Goal: Task Accomplishment & Management: Use online tool/utility

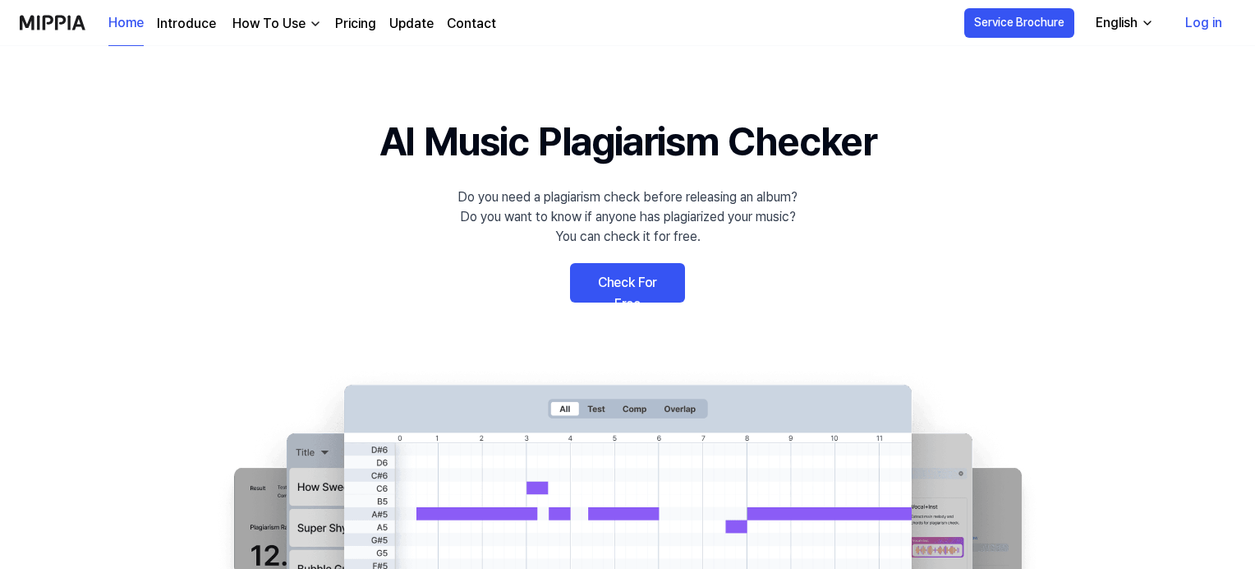
click at [640, 283] on link "Check For Free" at bounding box center [627, 282] width 115 height 39
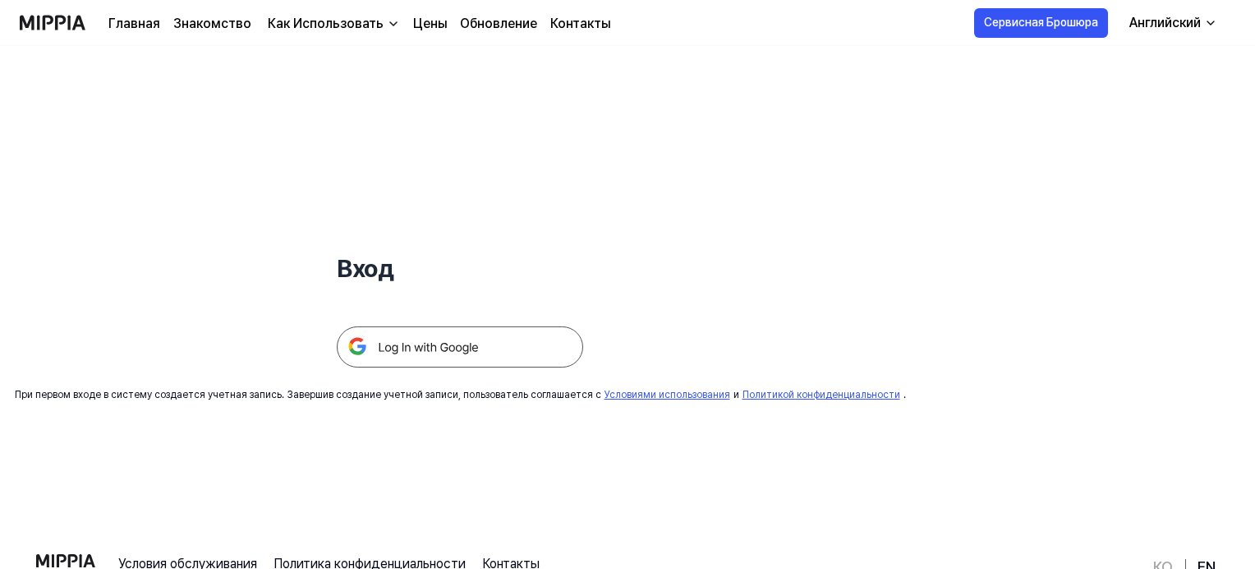
scroll to position [27, 0]
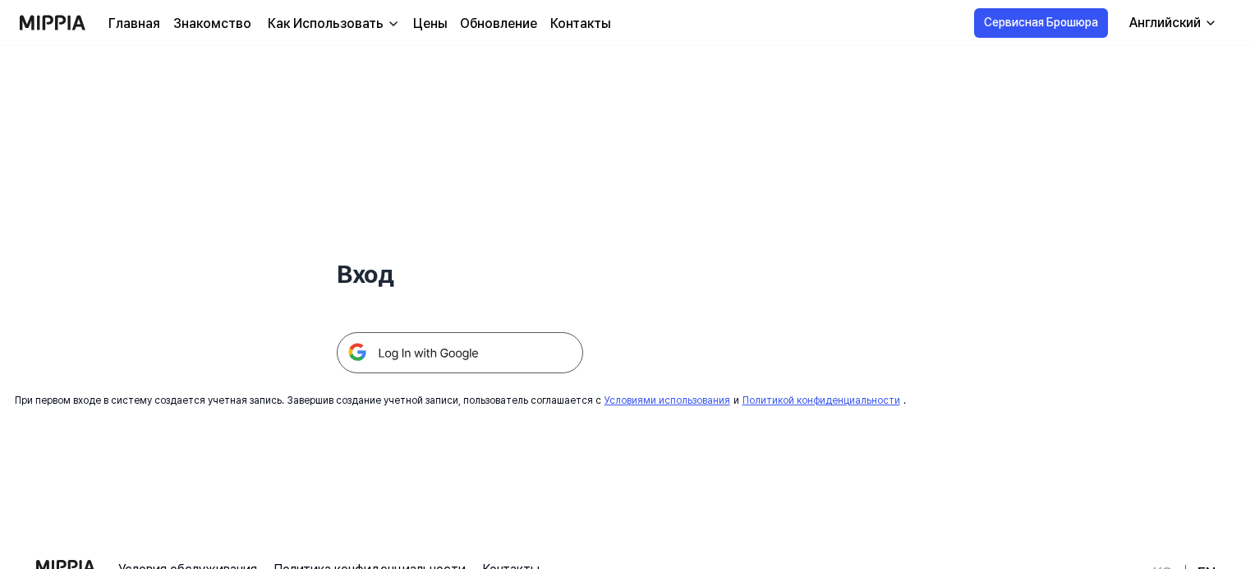
click at [411, 349] on img at bounding box center [460, 352] width 246 height 41
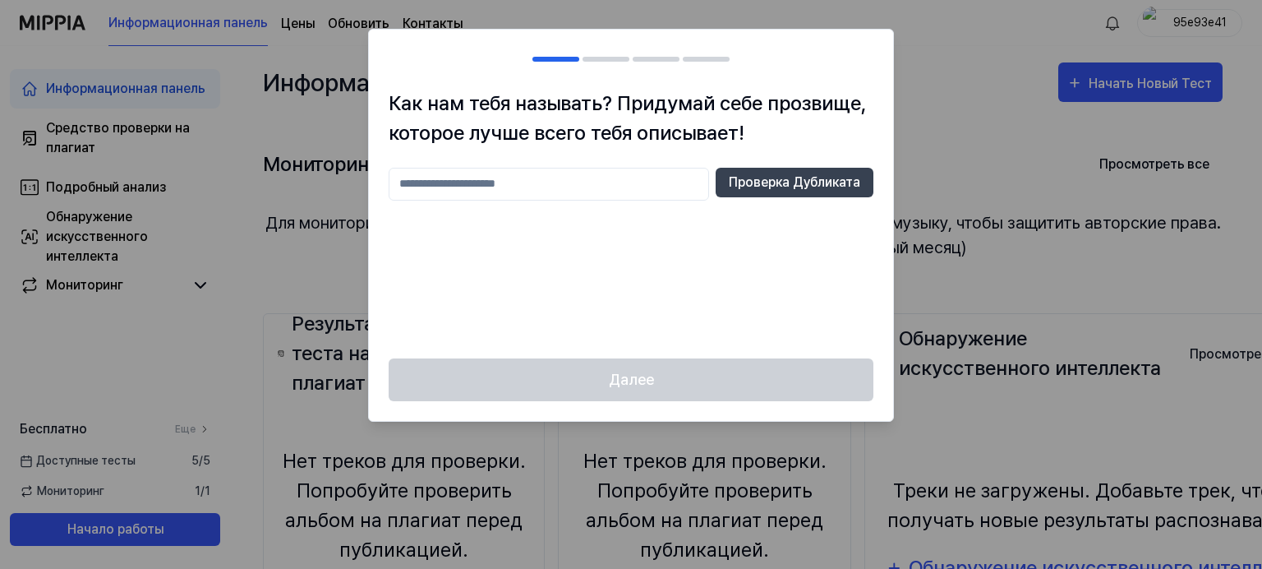
click at [411, 185] on input "text" at bounding box center [549, 184] width 320 height 33
type input "****"
click at [835, 184] on button "Проверка Дубликата" at bounding box center [795, 183] width 158 height 30
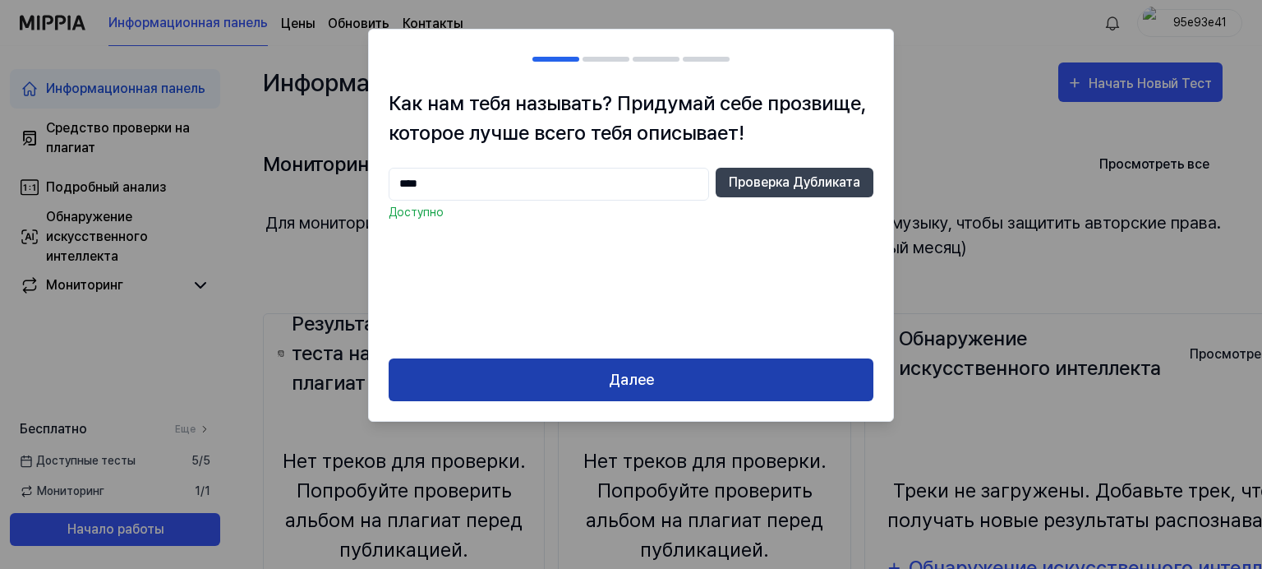
click at [663, 371] on button "Далее" at bounding box center [631, 380] width 485 height 44
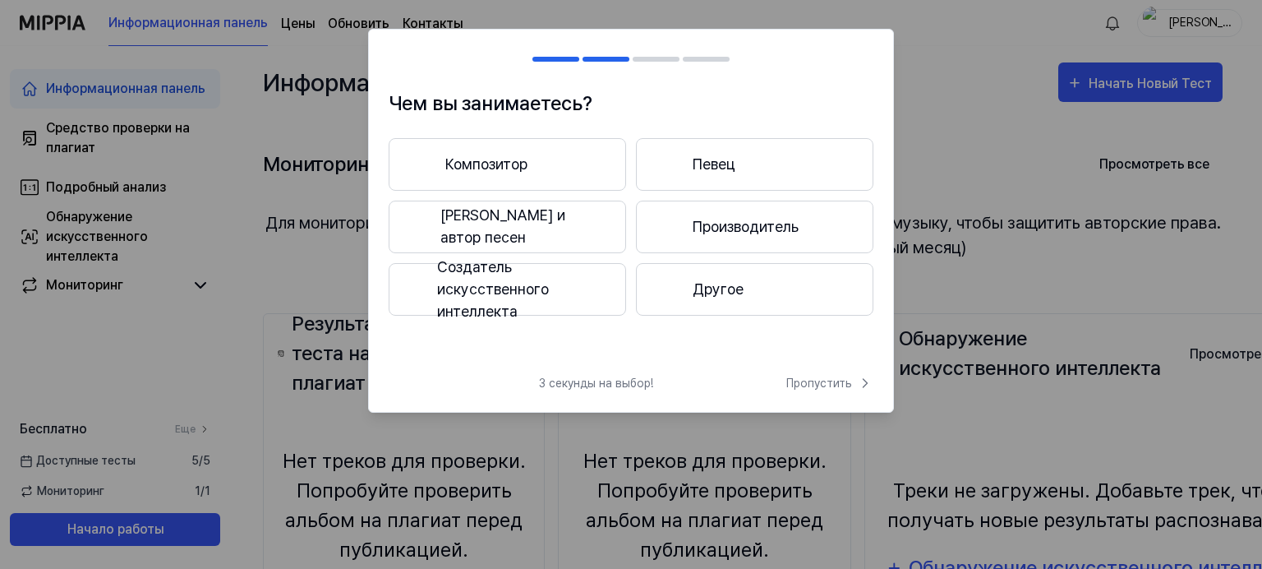
click at [562, 230] on button "Певец и автор песен" at bounding box center [507, 226] width 237 height 53
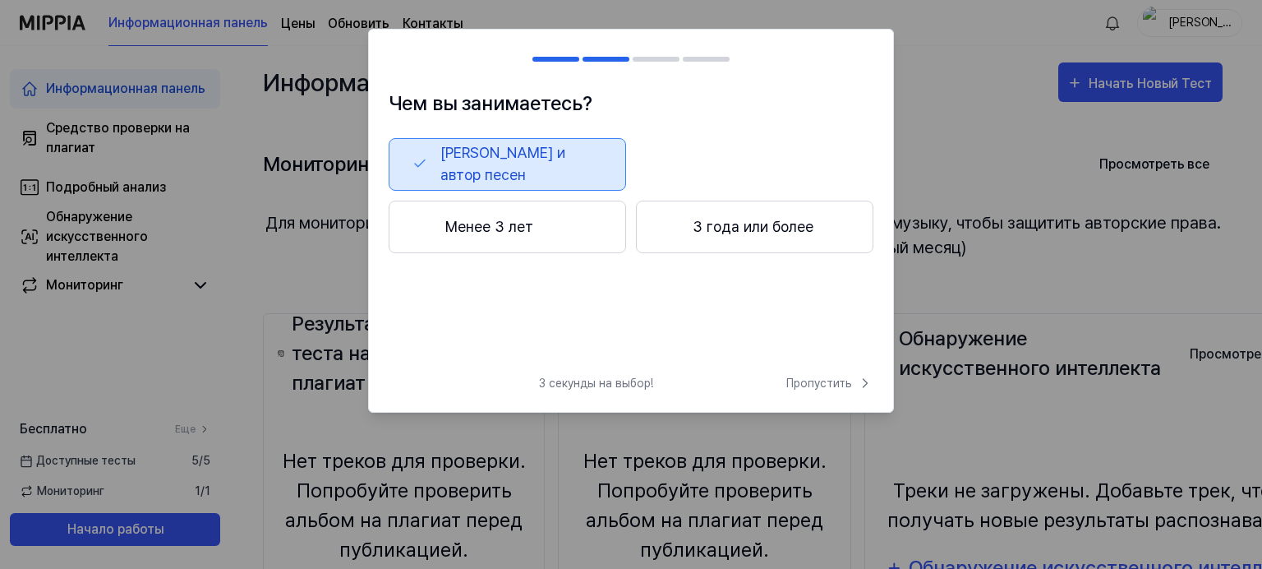
click at [509, 233] on button "Менее 3 лет" at bounding box center [507, 226] width 237 height 53
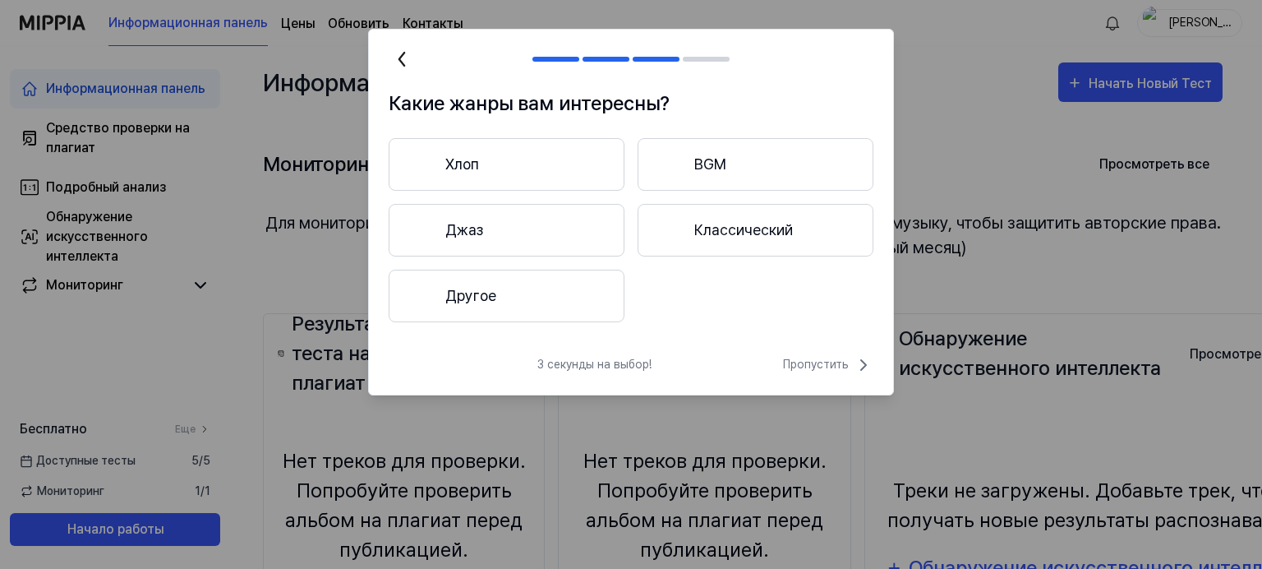
click at [467, 234] on button "Джаз" at bounding box center [507, 230] width 236 height 53
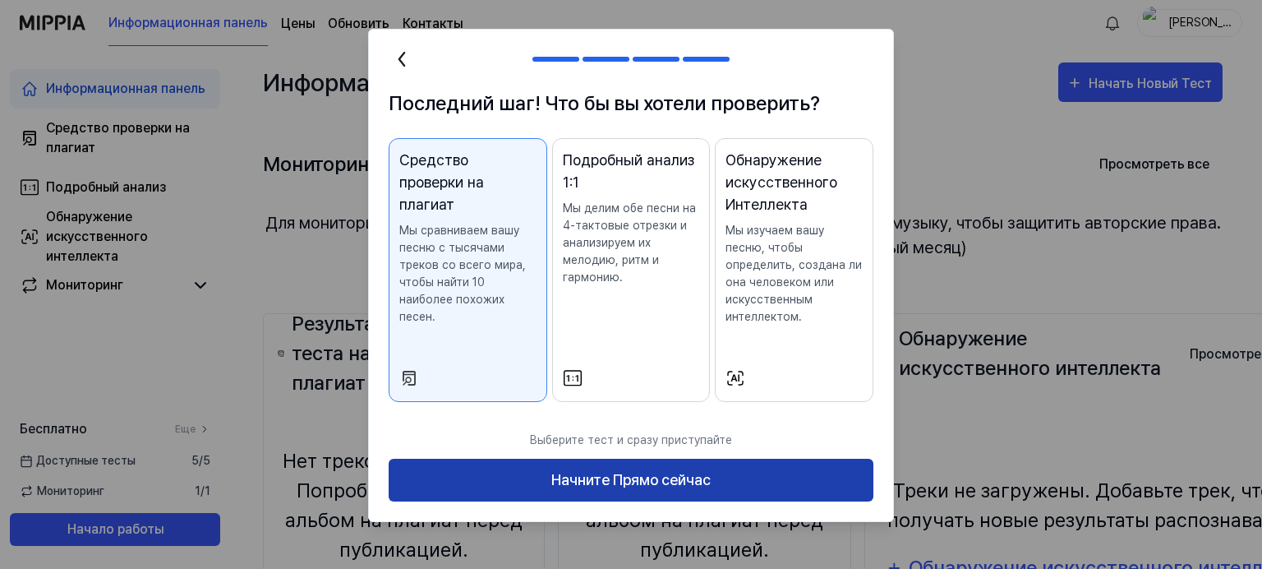
click at [628, 481] on button "Начните Прямо сейчас" at bounding box center [631, 480] width 485 height 44
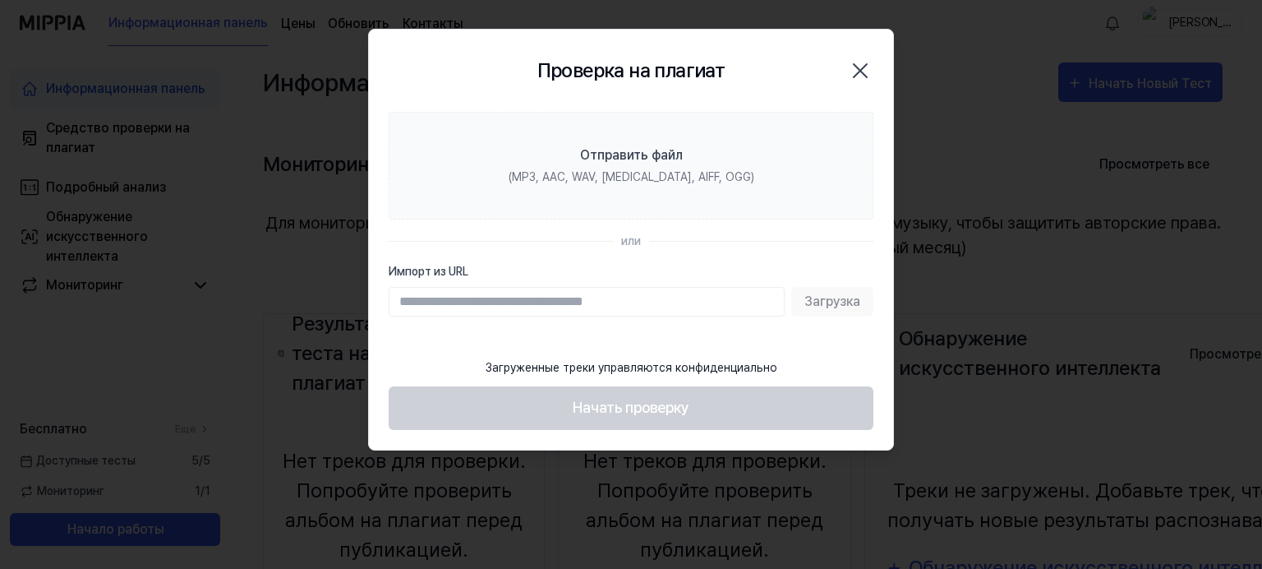
click at [398, 302] on input "Импорт из URL" at bounding box center [587, 302] width 396 height 30
click at [817, 304] on div "Загрузка" at bounding box center [631, 302] width 485 height 30
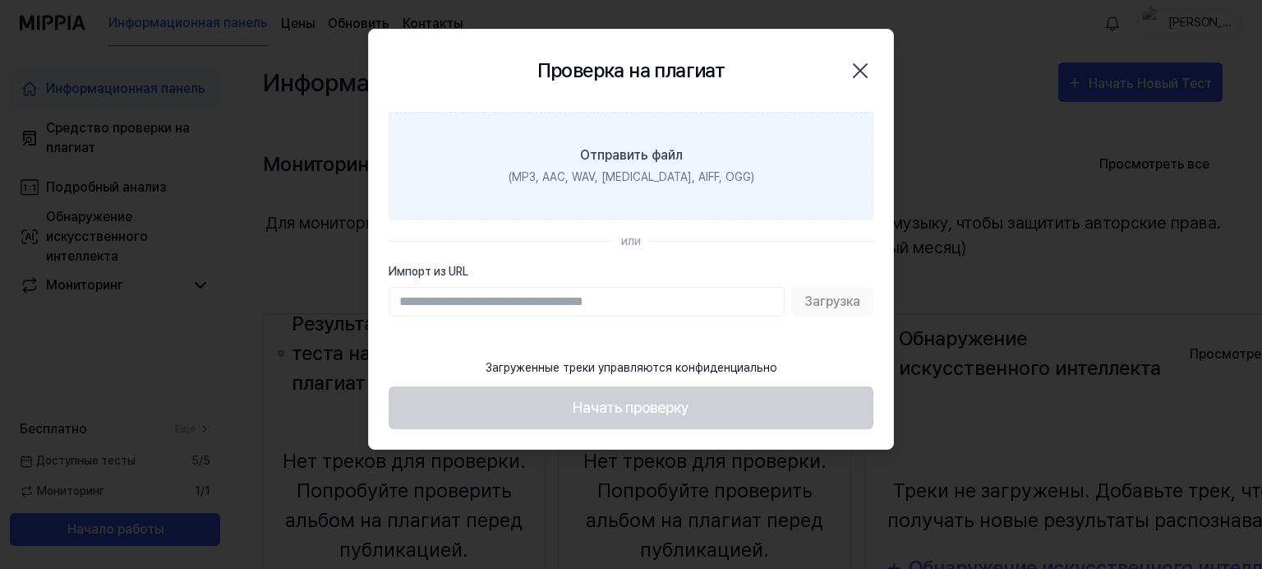
click at [605, 151] on div "Отправить файл" at bounding box center [631, 155] width 103 height 20
click at [0, 0] on input "Отправить файл (MP3, AAC, WAV, [MEDICAL_DATA], AIFF, OGG)" at bounding box center [0, 0] width 0 height 0
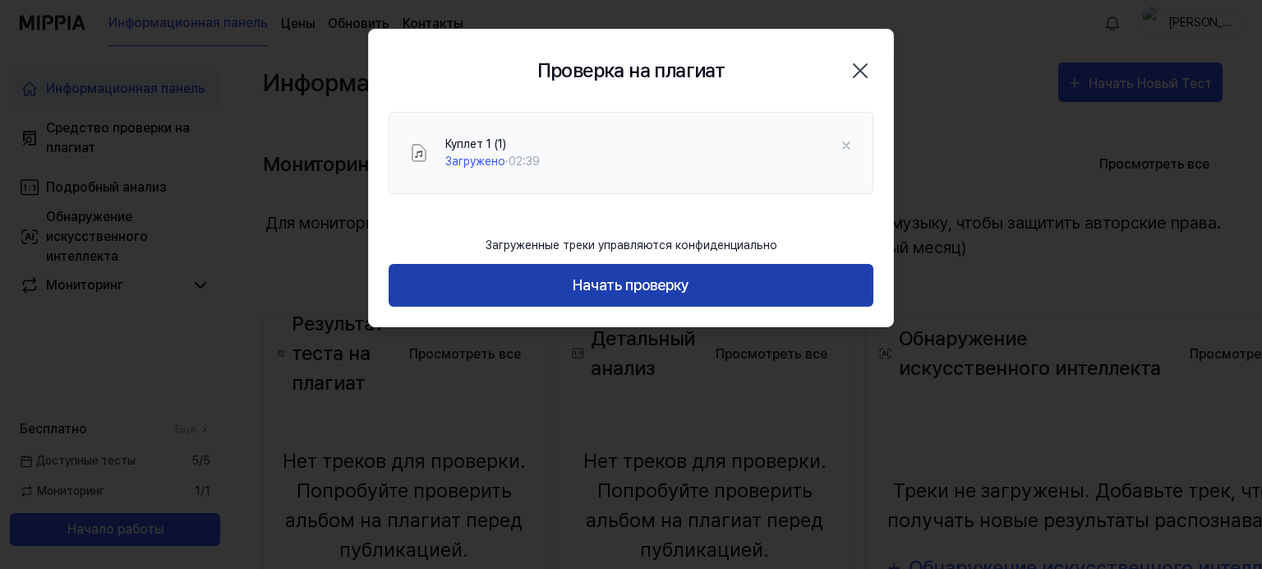
click at [644, 287] on button "Начать проверку" at bounding box center [631, 286] width 485 height 44
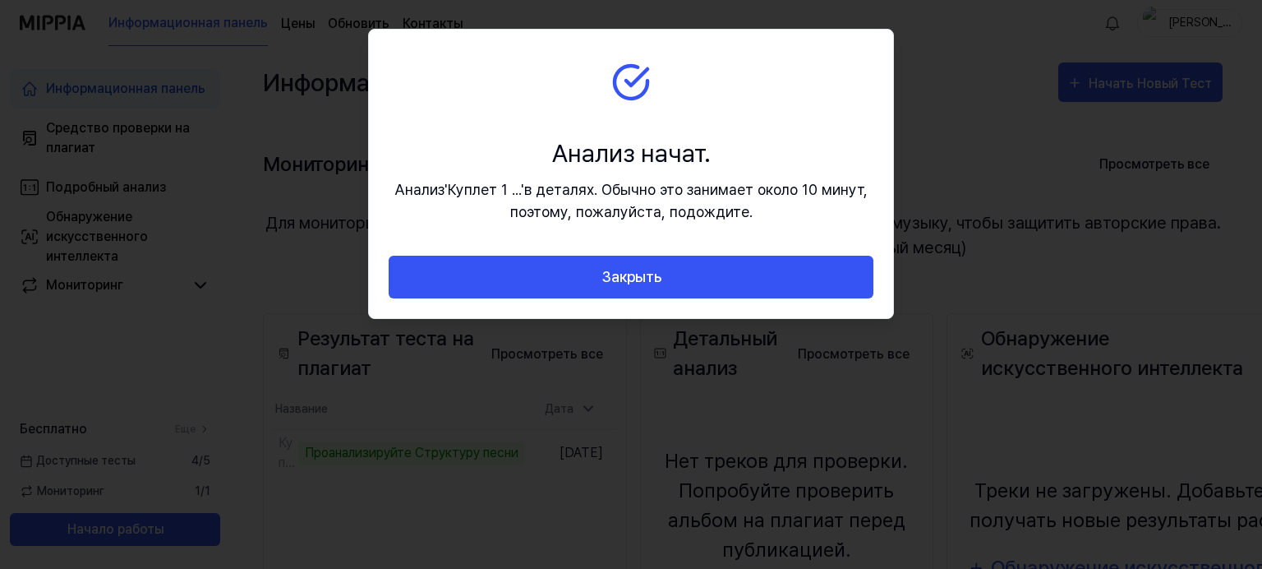
drag, startPoint x: 861, startPoint y: 204, endPoint x: 864, endPoint y: 240, distance: 36.3
click at [864, 240] on section "Анализ начат. Анализ ' Куплет 1 ... ' в деталях. Обычно это занимает около 10 м…" at bounding box center [631, 143] width 524 height 226
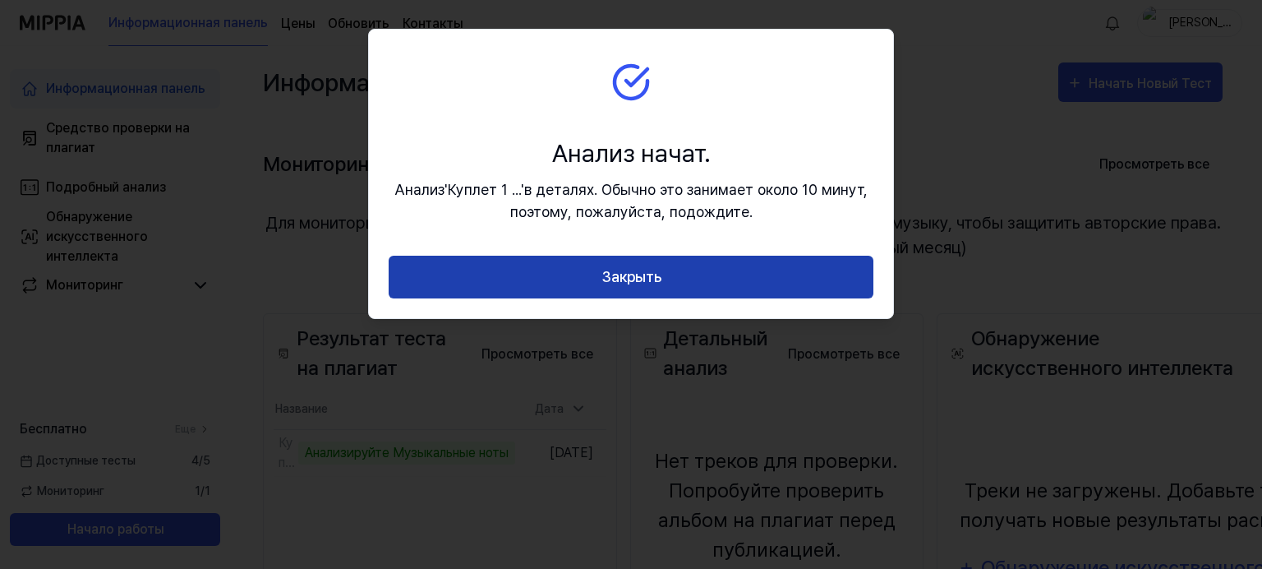
click at [665, 277] on button "Закрыть" at bounding box center [631, 278] width 485 height 44
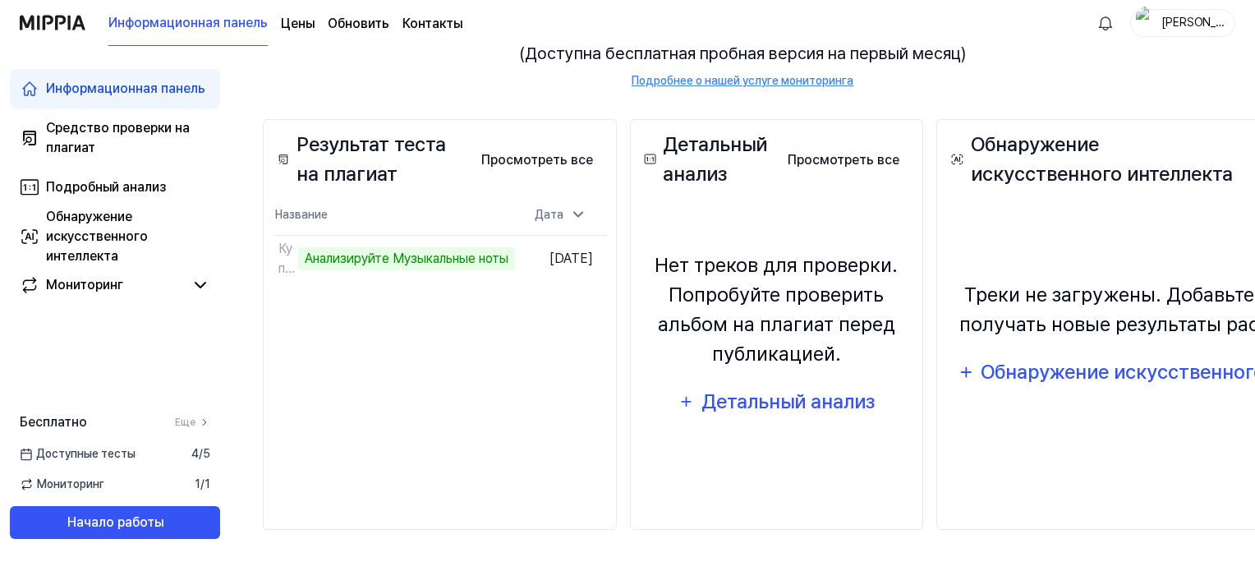
scroll to position [197, 0]
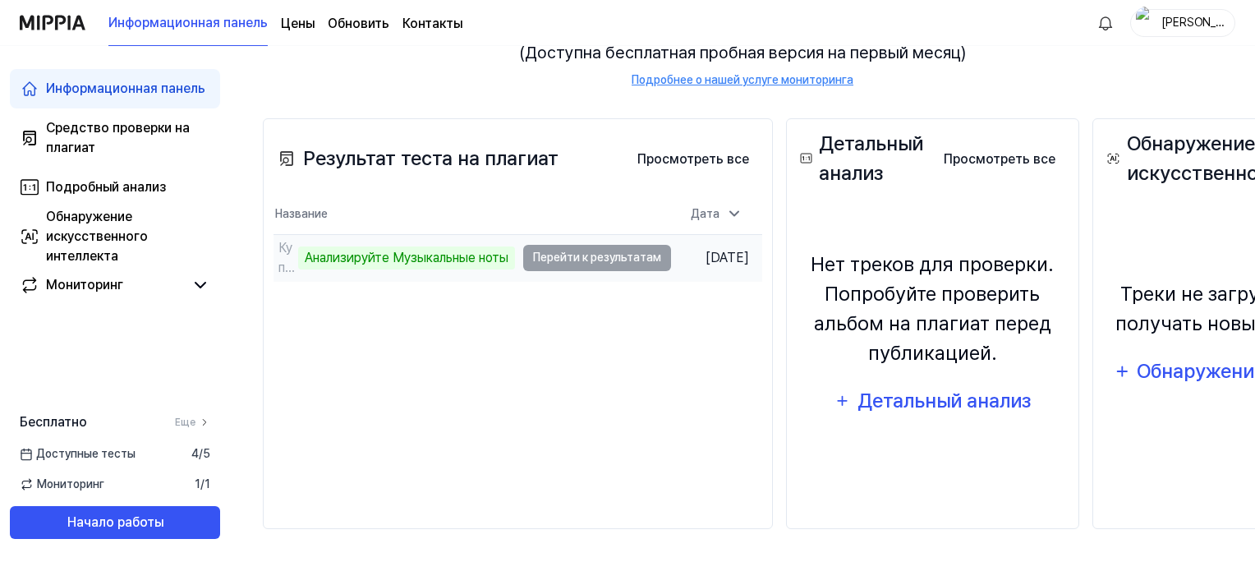
click at [606, 252] on td "Куплет 1 (1) Анализируйте Музыкальные ноты Перейти к результатам" at bounding box center [473, 258] width 398 height 46
click at [594, 253] on td "Куплет 1 (1) Анализируйте Музыкальные ноты Перейти к результатам" at bounding box center [473, 258] width 398 height 46
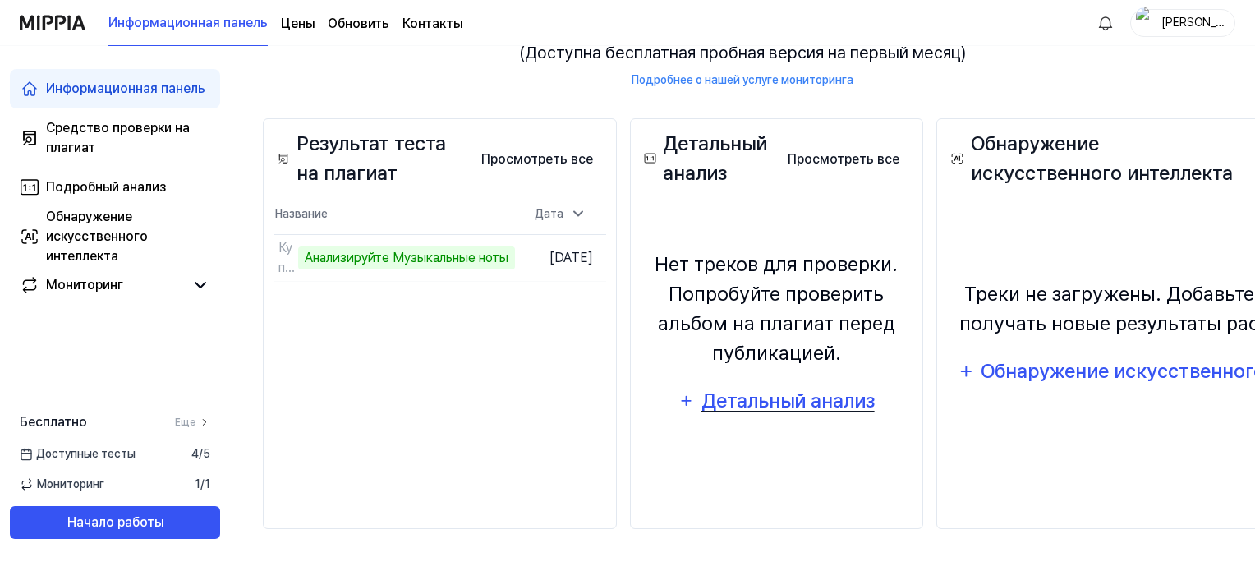
click at [837, 409] on div "Детальный анализ" at bounding box center [788, 400] width 176 height 31
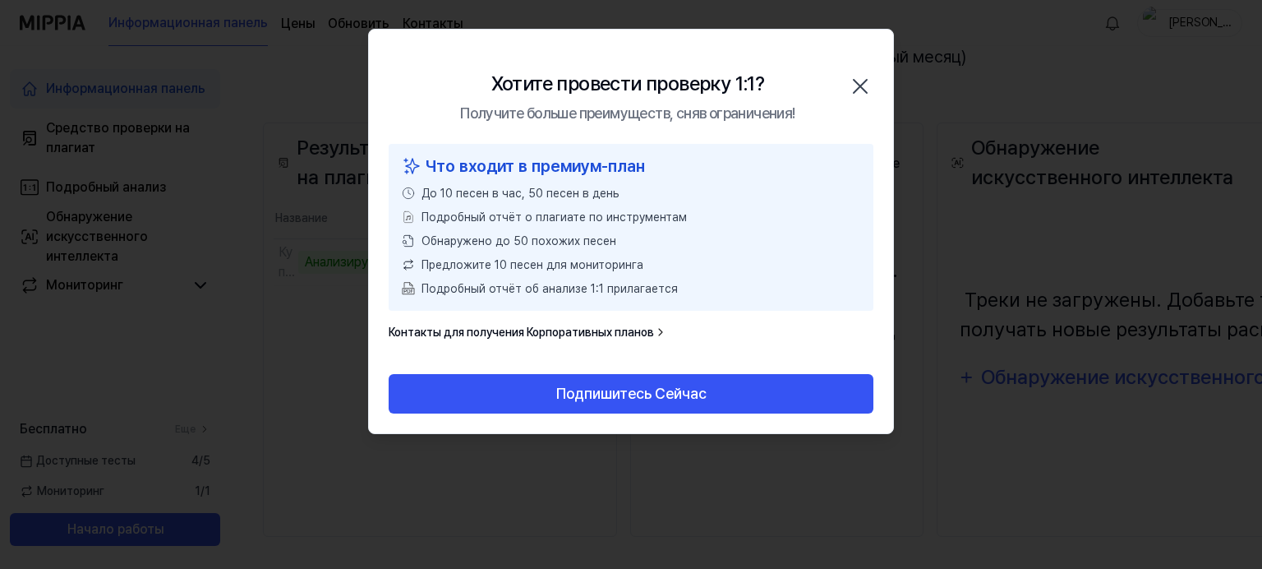
click at [854, 89] on icon "button" at bounding box center [860, 86] width 26 height 26
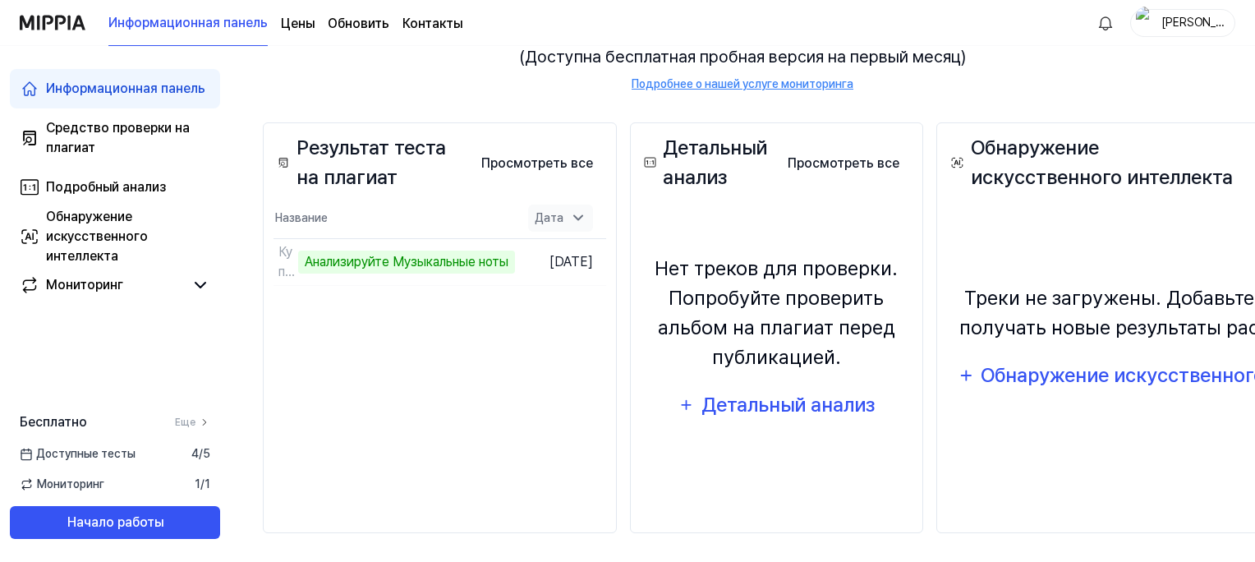
click at [587, 219] on icon at bounding box center [578, 217] width 16 height 16
click at [587, 219] on icon at bounding box center [578, 218] width 16 height 16
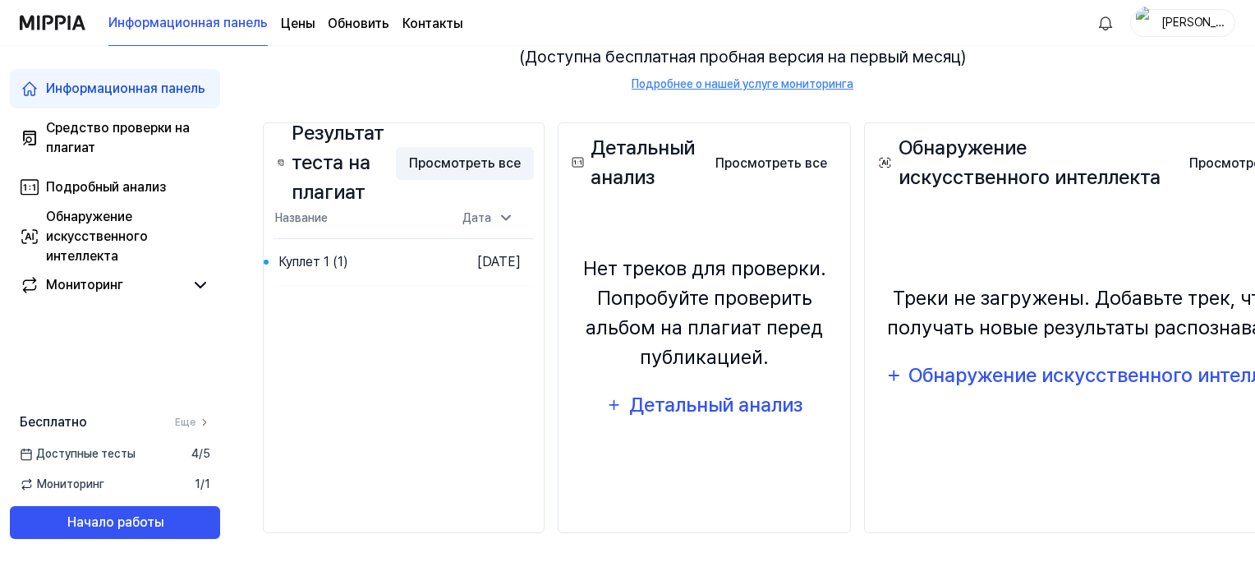
click at [450, 161] on button "Просмотреть все" at bounding box center [465, 163] width 138 height 33
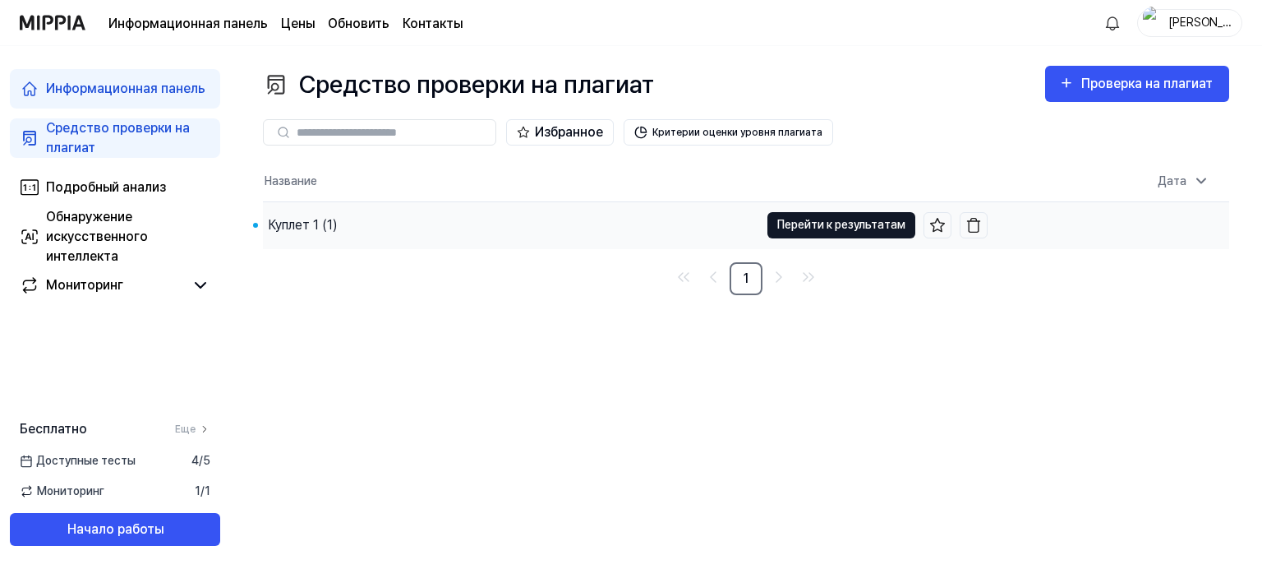
click at [794, 227] on button "Перейти к результатам" at bounding box center [841, 225] width 148 height 26
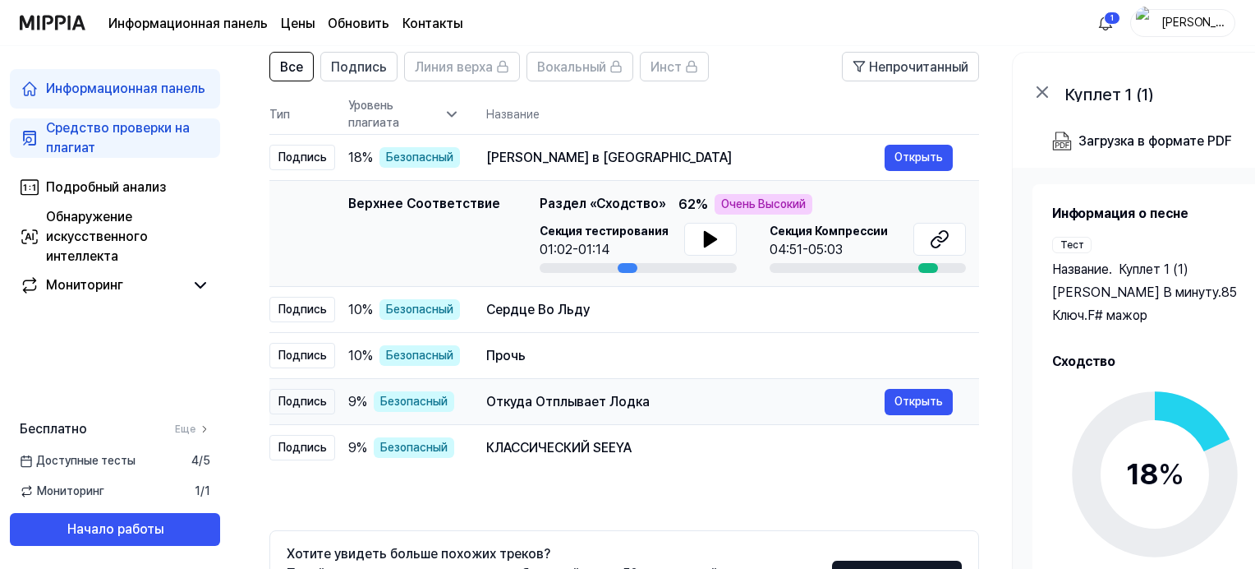
scroll to position [109, 0]
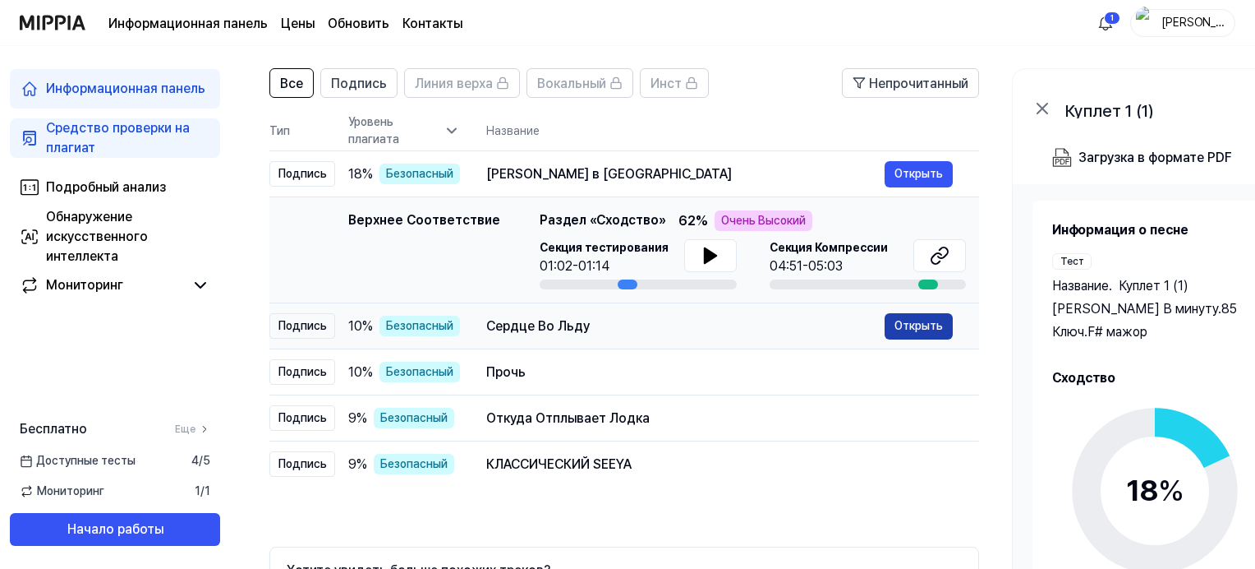
click at [923, 329] on button "Открыть" at bounding box center [919, 326] width 68 height 26
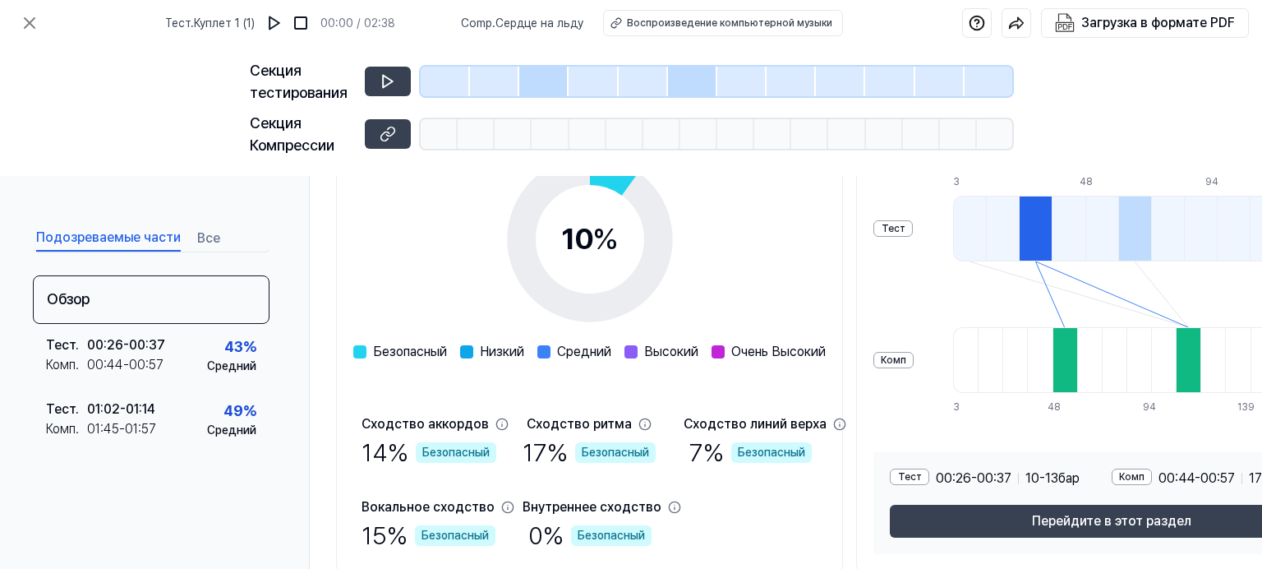
scroll to position [274, 0]
click at [386, 82] on icon at bounding box center [388, 81] width 16 height 16
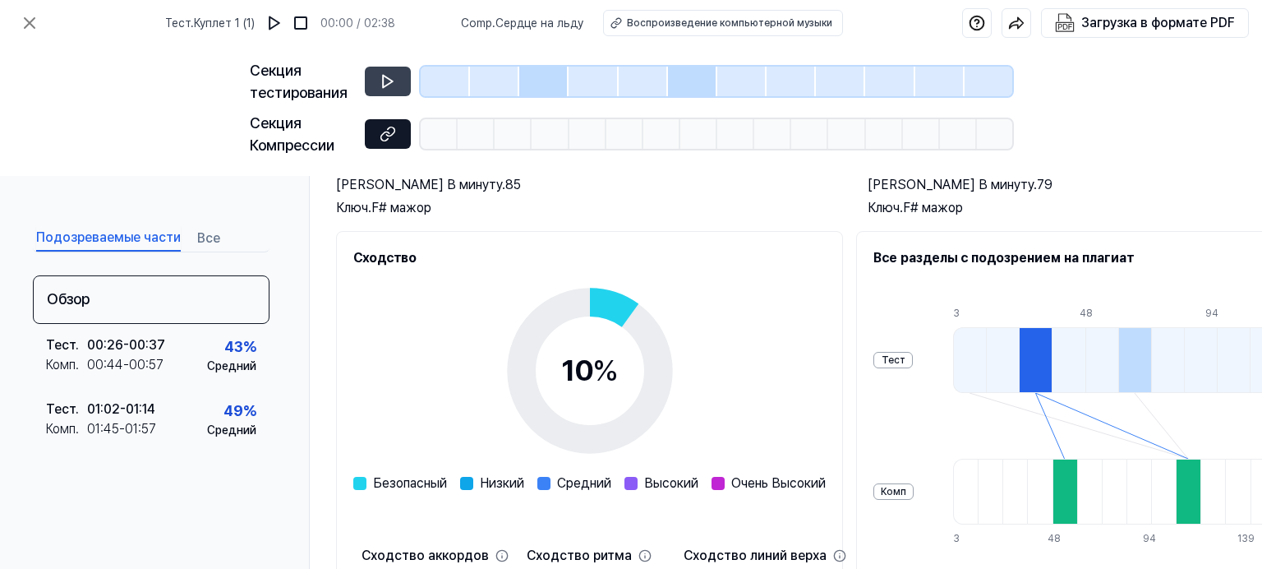
scroll to position [109, 0]
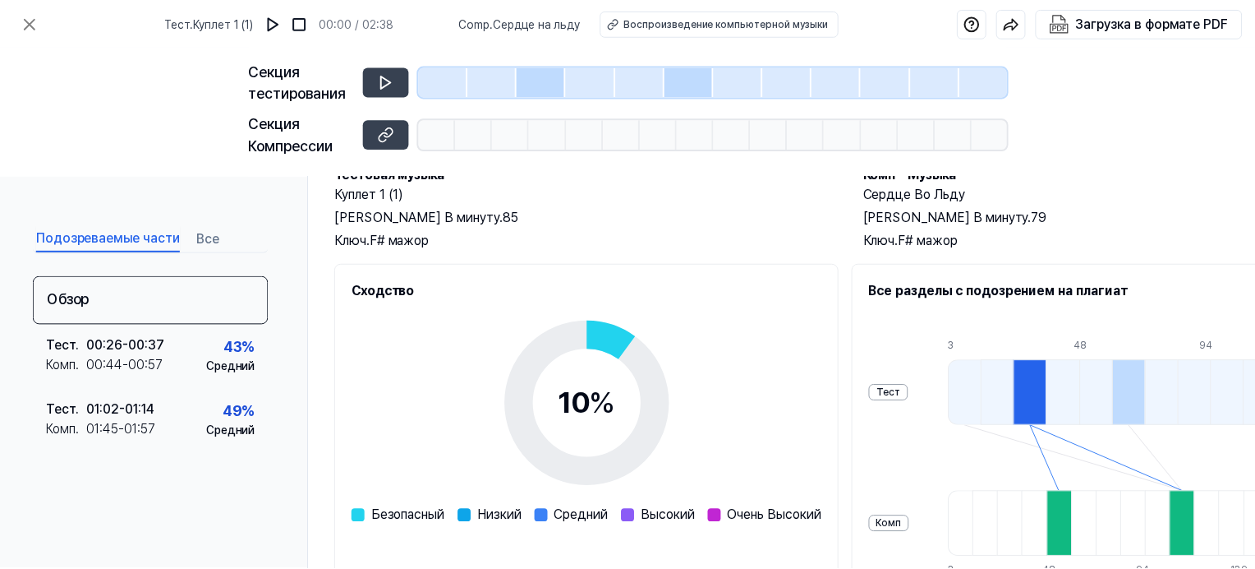
scroll to position [109, 0]
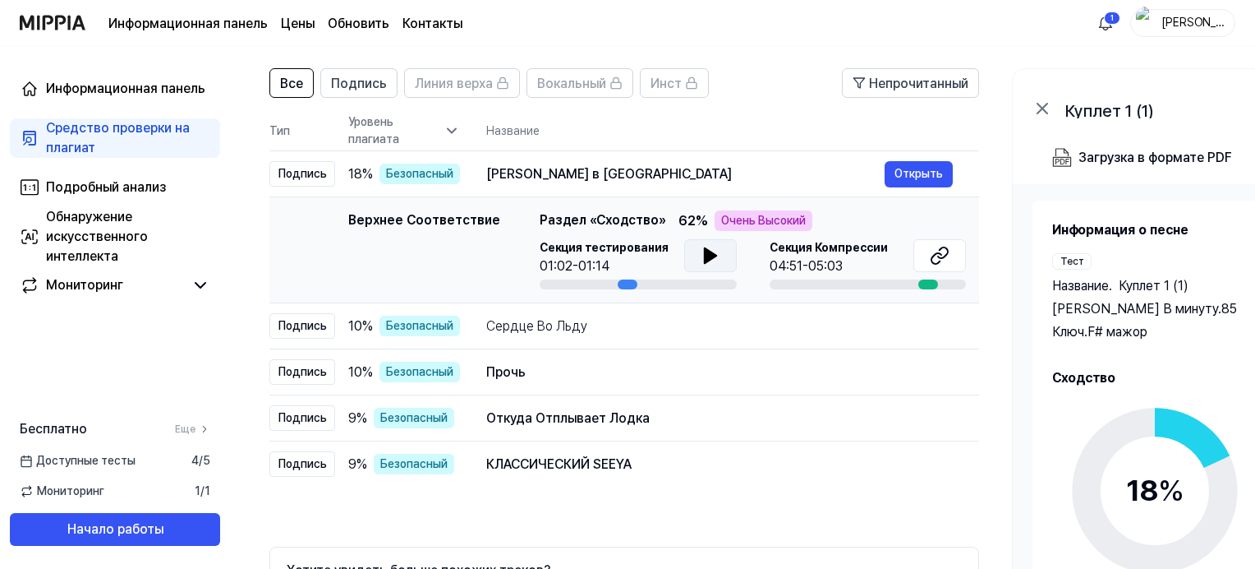
click at [709, 256] on icon at bounding box center [710, 255] width 12 height 15
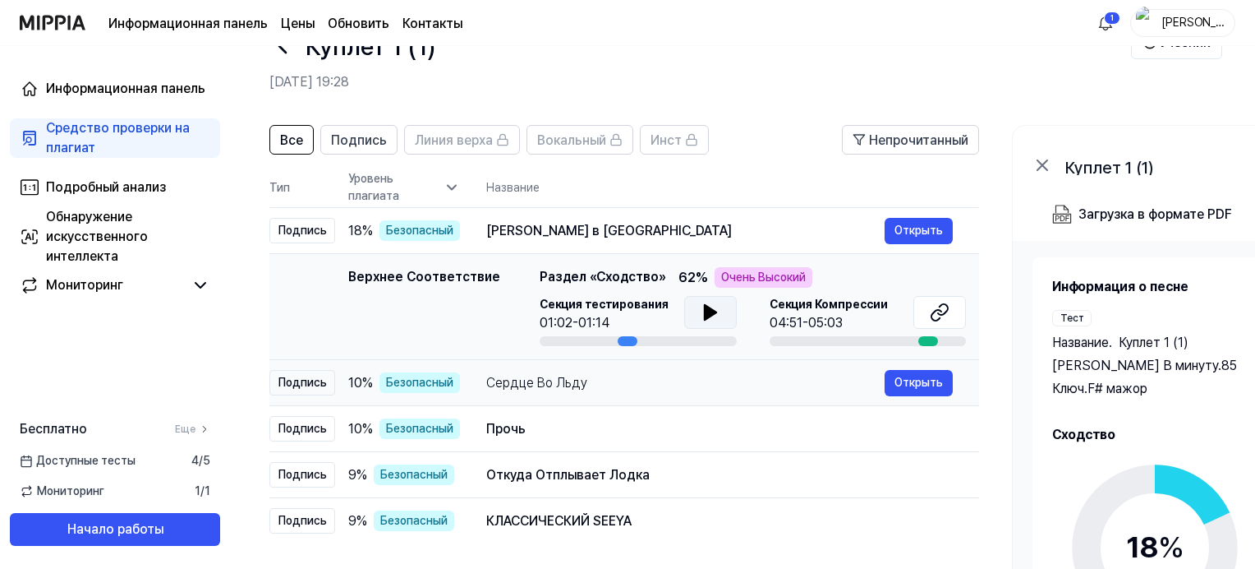
scroll to position [54, 0]
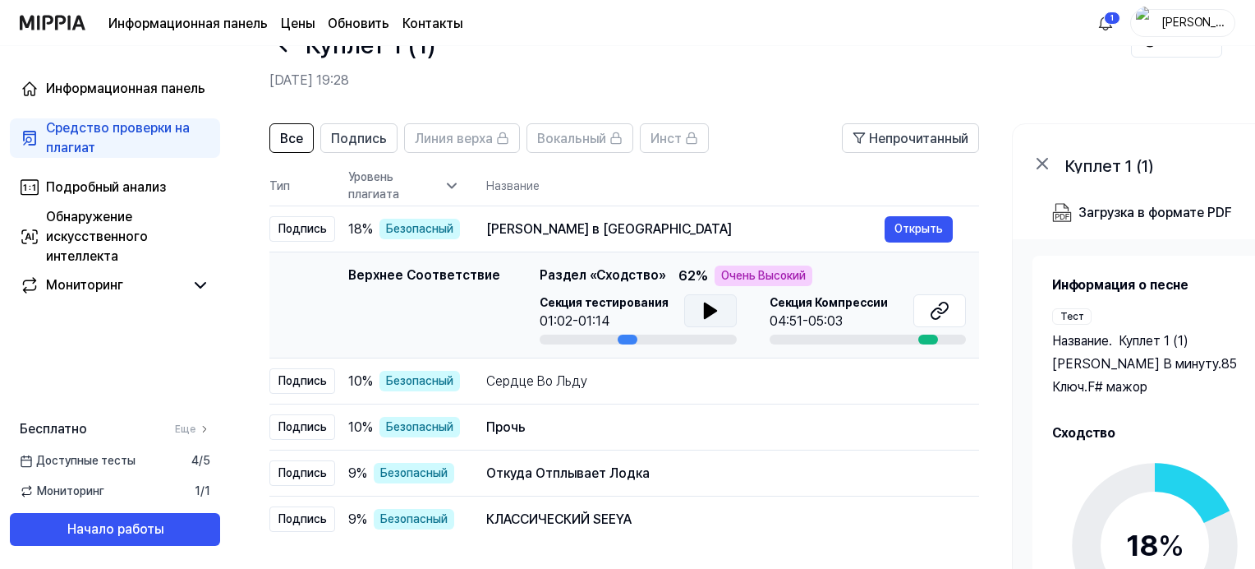
click at [704, 309] on icon at bounding box center [710, 310] width 12 height 15
click at [706, 309] on icon at bounding box center [707, 310] width 3 height 13
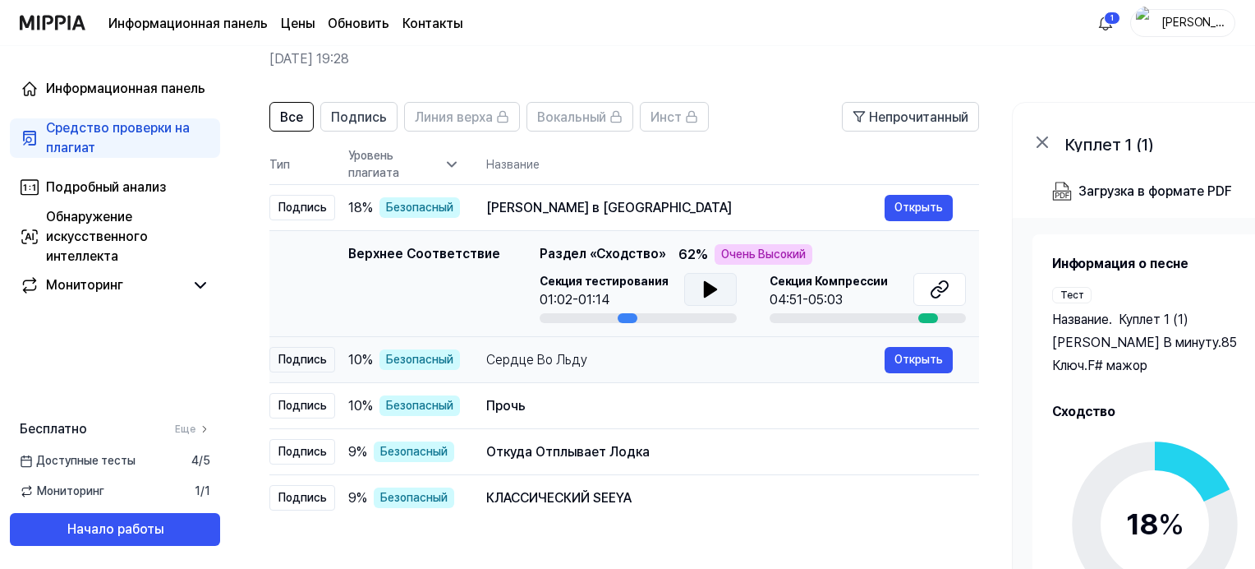
scroll to position [109, 0]
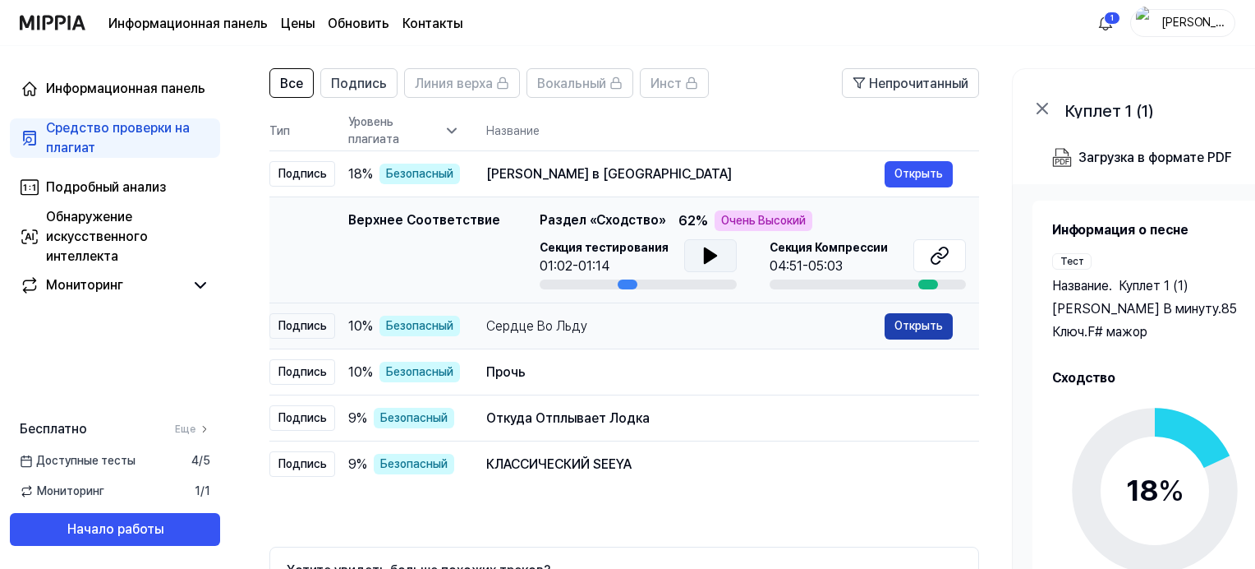
click at [910, 324] on button "Открыть" at bounding box center [919, 326] width 68 height 26
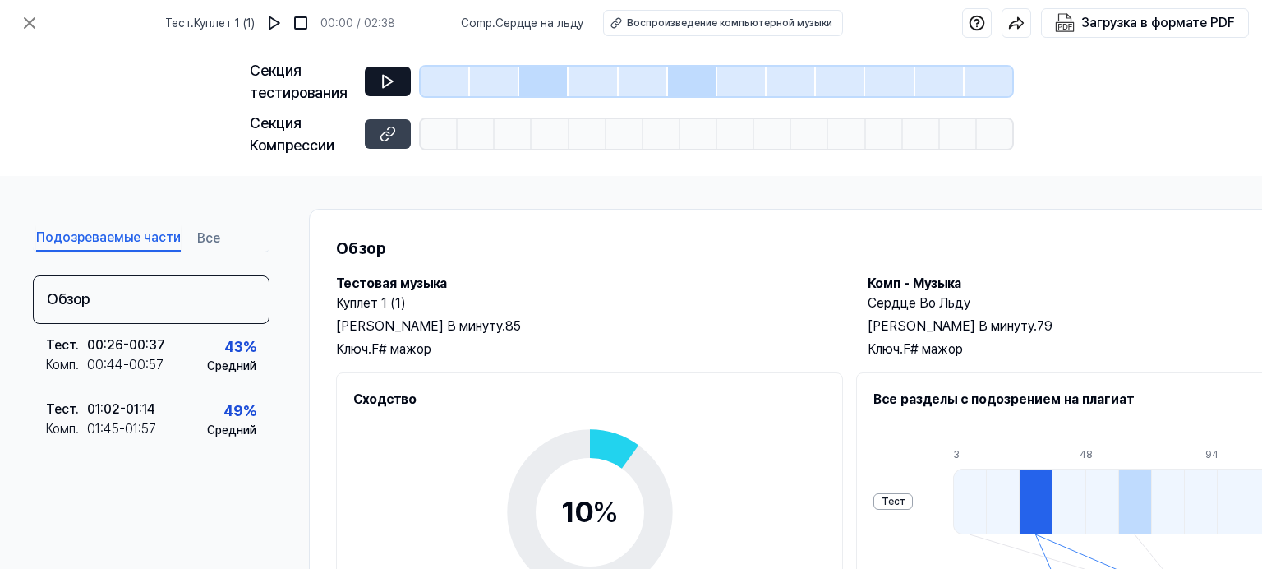
click at [384, 82] on icon at bounding box center [388, 81] width 16 height 16
click at [703, 23] on div "Воспроизведение компьютерной музыки" at bounding box center [729, 23] width 205 height 15
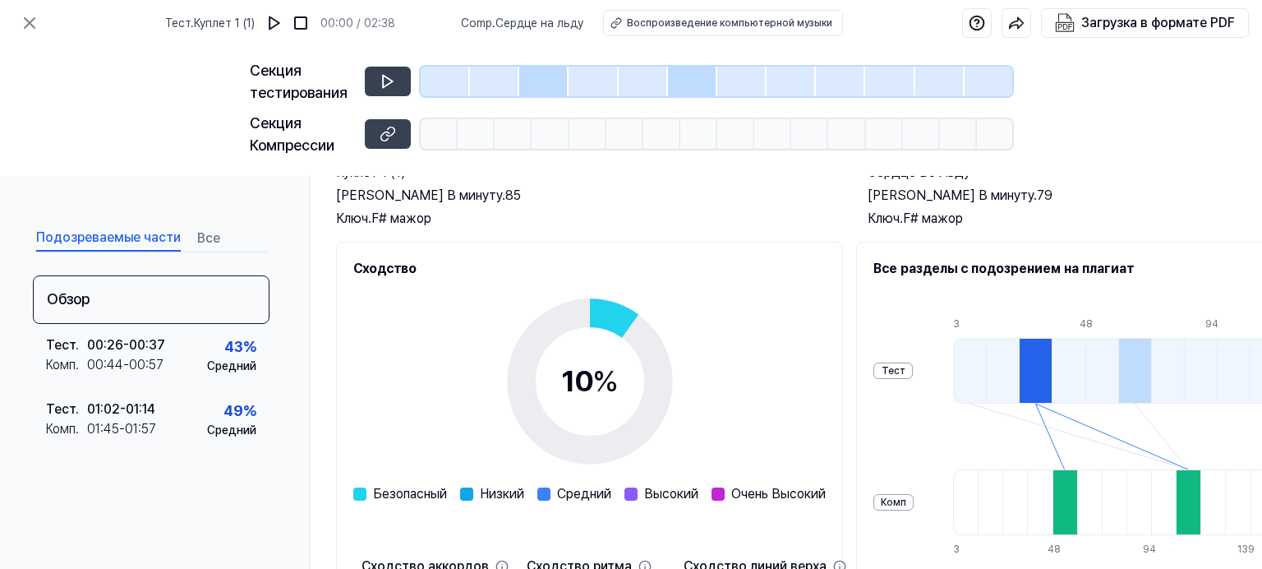
scroll to position [122, 0]
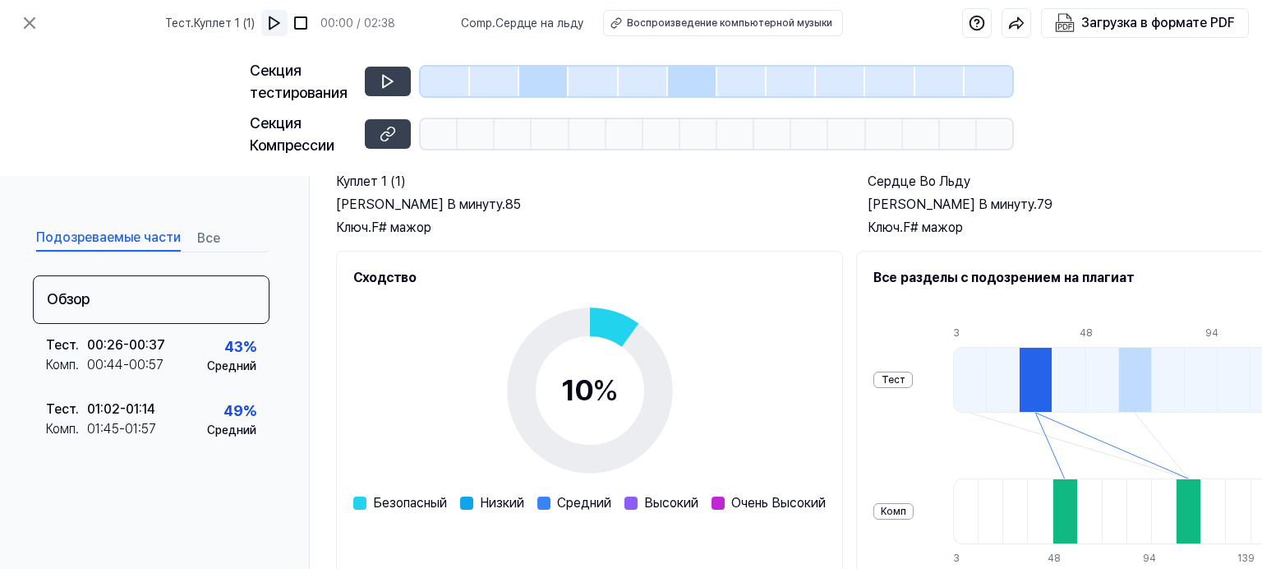
click at [282, 20] on img at bounding box center [274, 23] width 16 height 16
click at [282, 20] on img at bounding box center [276, 23] width 16 height 16
click at [681, 27] on div "Воспроизведение компьютерной музыки" at bounding box center [728, 23] width 205 height 15
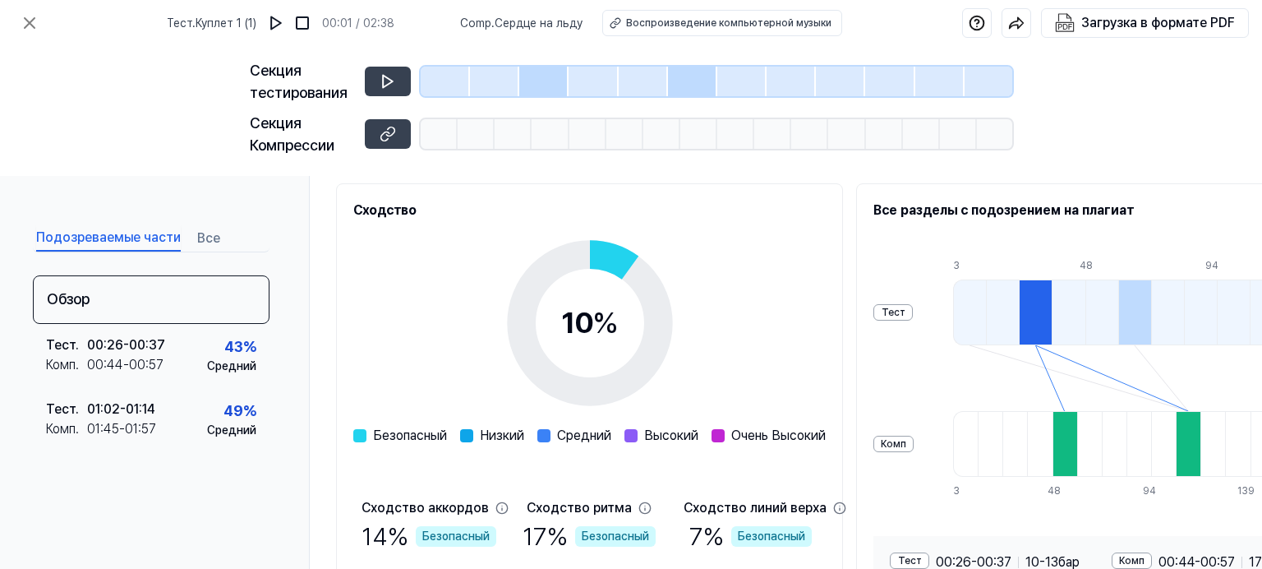
scroll to position [177, 0]
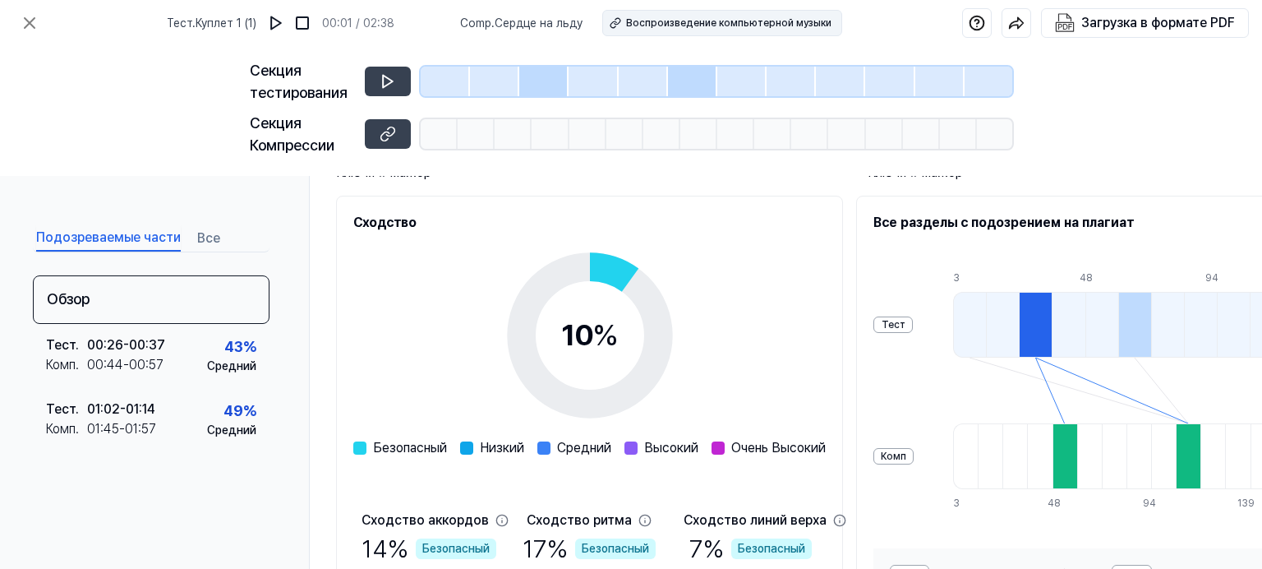
click at [671, 19] on div "Воспроизведение компьютерной музыки" at bounding box center [728, 23] width 205 height 15
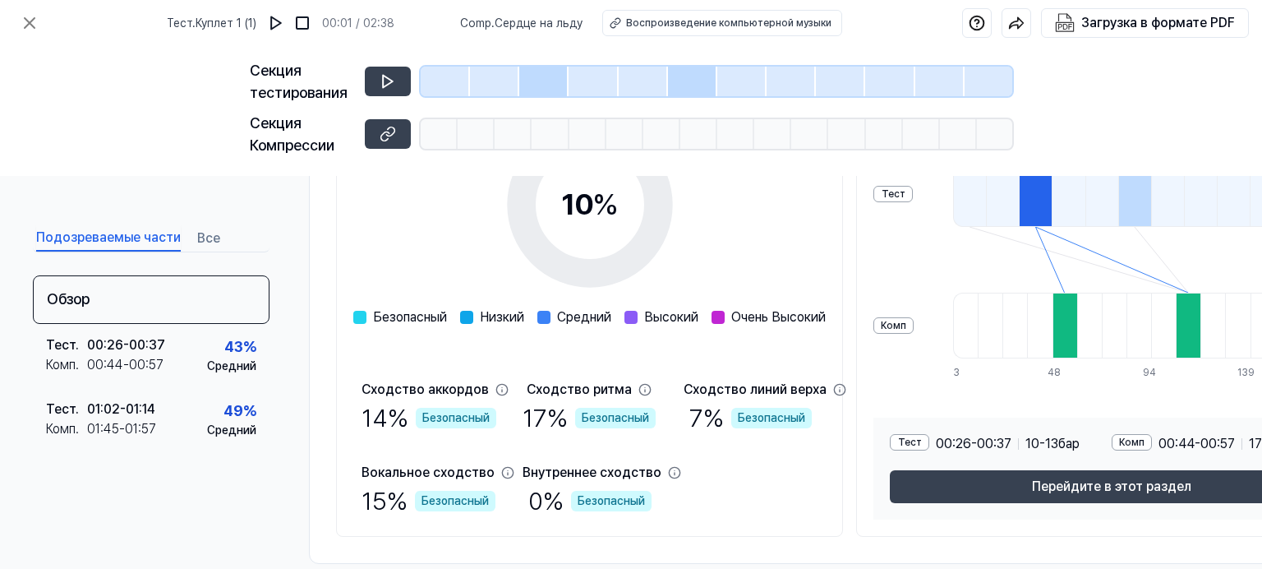
scroll to position [313, 0]
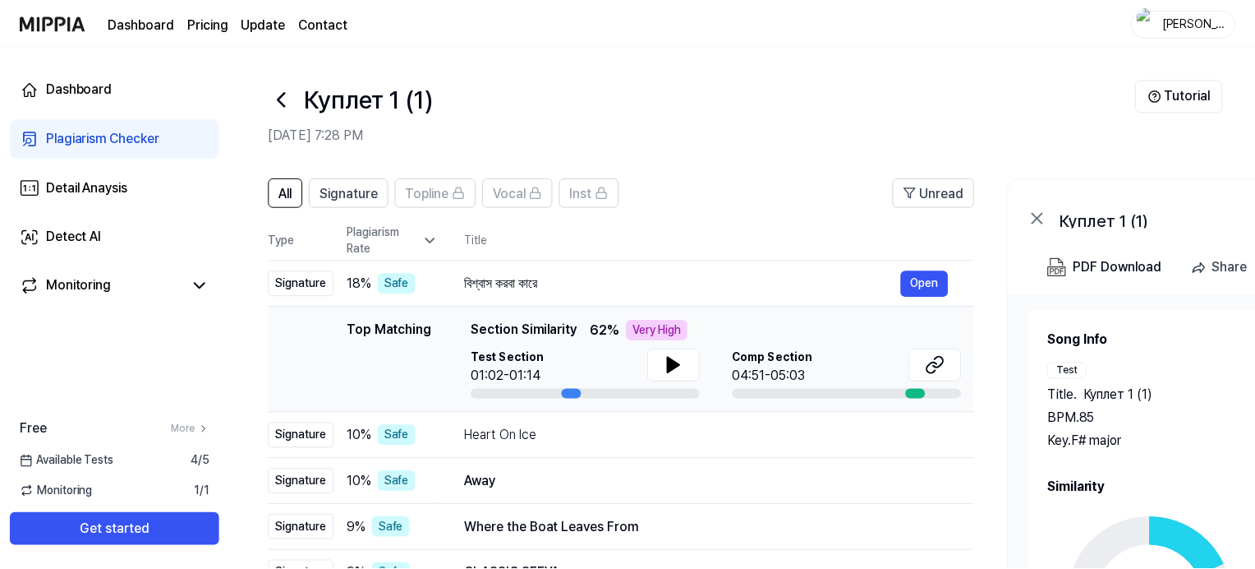
scroll to position [109, 0]
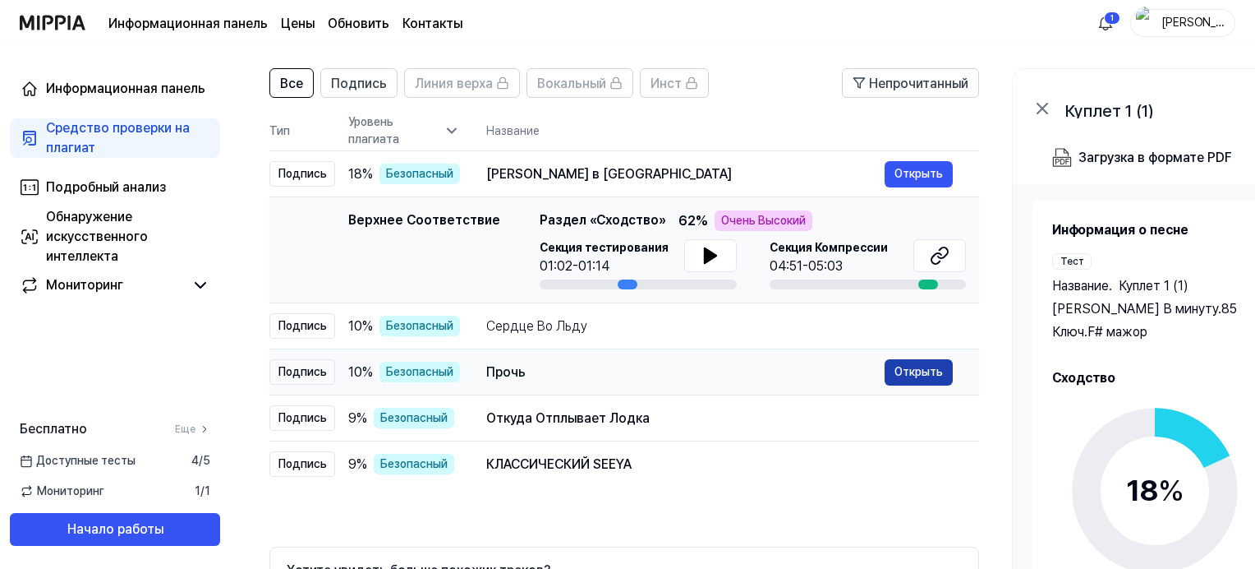
click at [910, 365] on button "Открыть" at bounding box center [919, 372] width 68 height 26
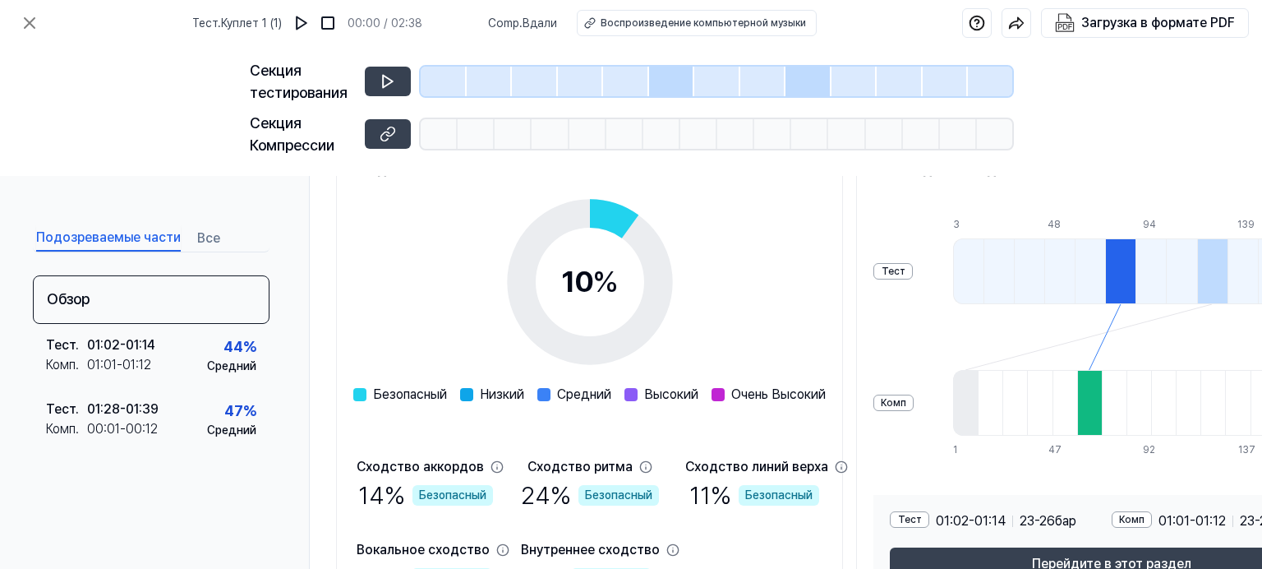
scroll to position [164, 0]
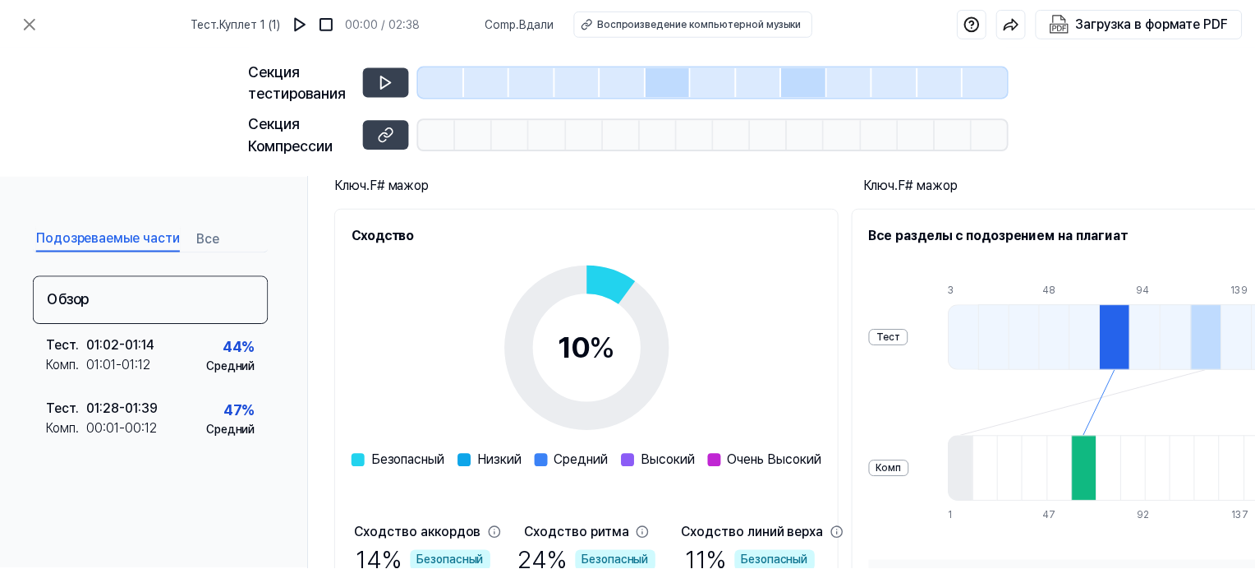
scroll to position [109, 0]
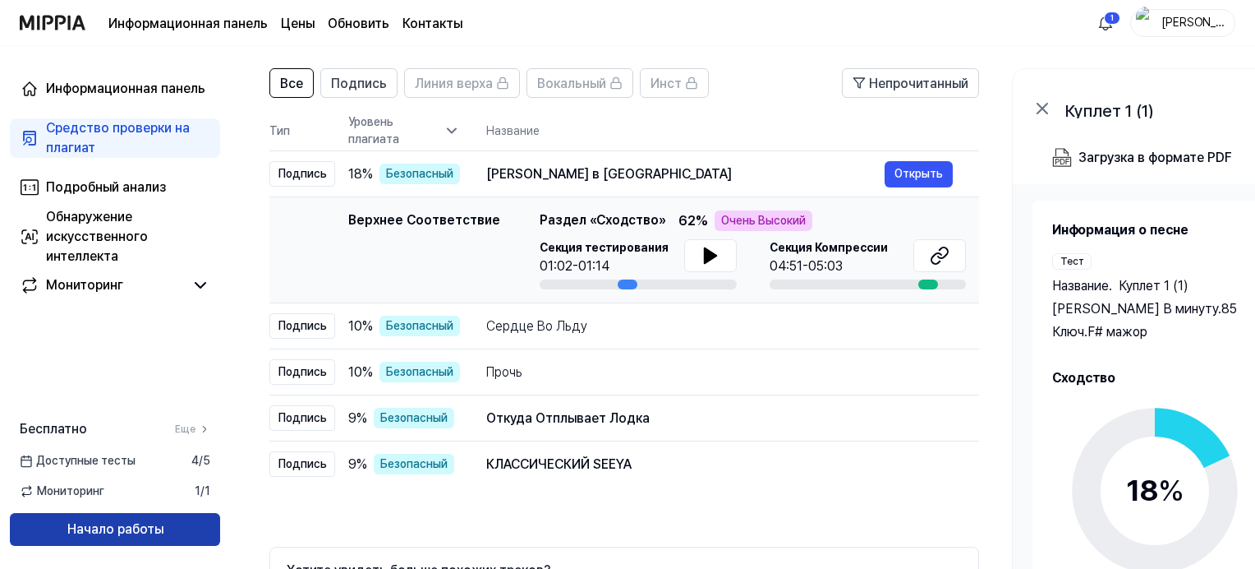
click at [62, 526] on button "Начало работы" at bounding box center [115, 529] width 210 height 33
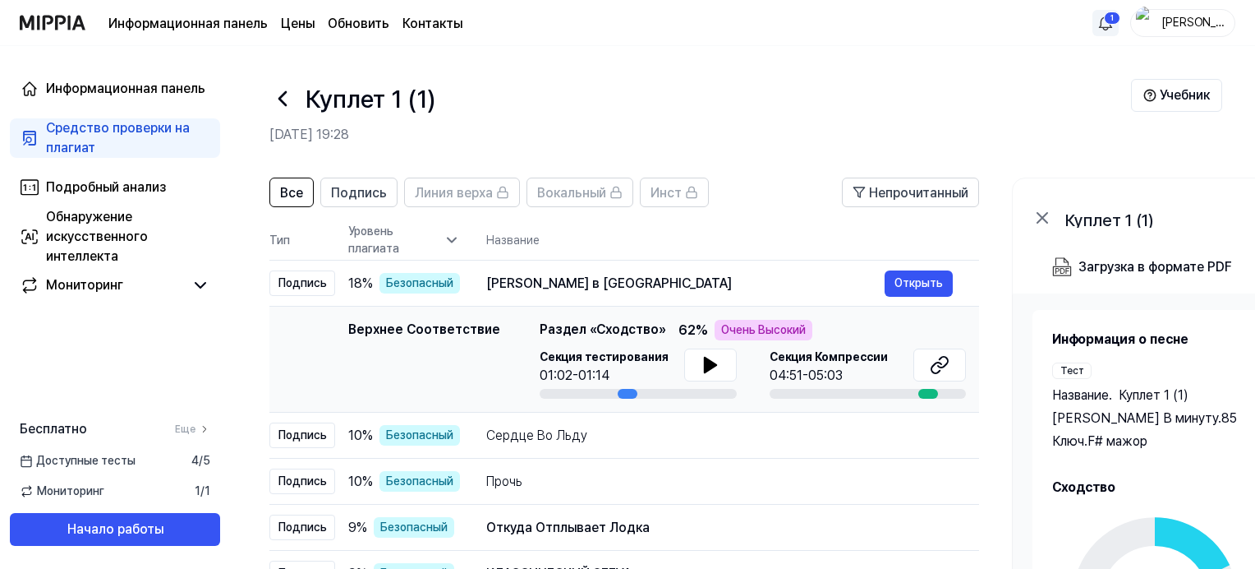
click at [1107, 21] on html "Информационная панель Цены Обновить Контакты 1 Ната Информационная панель Средс…" at bounding box center [627, 284] width 1255 height 569
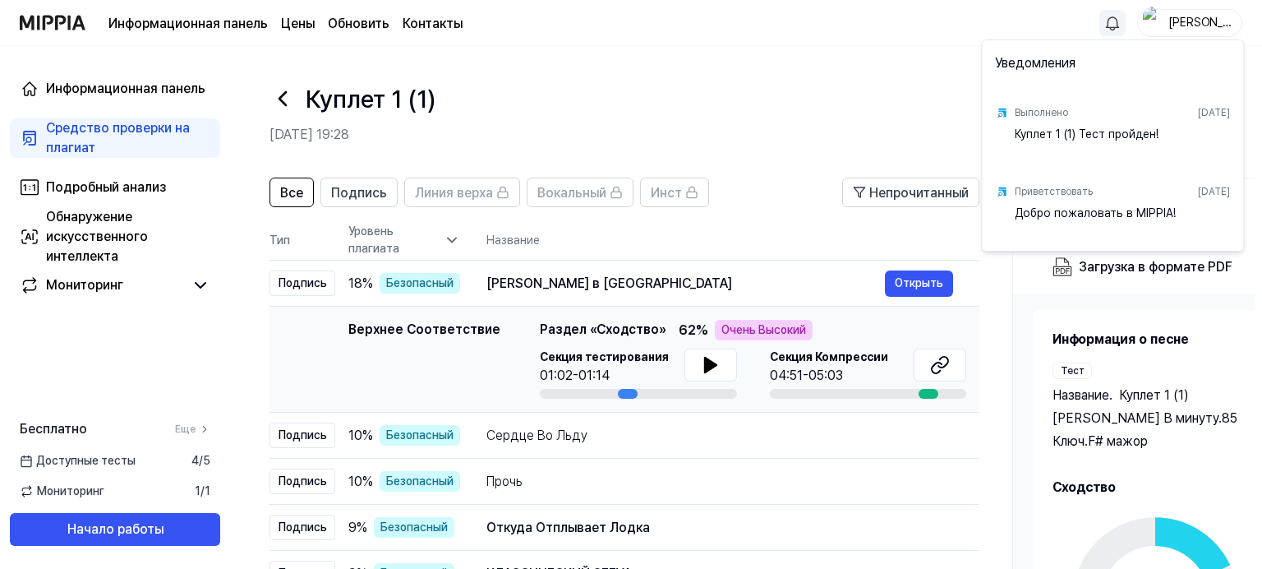
click at [1196, 24] on html "Информационная панель Цены Обновить Контакты Ната Информационная панель Средств…" at bounding box center [631, 284] width 1262 height 569
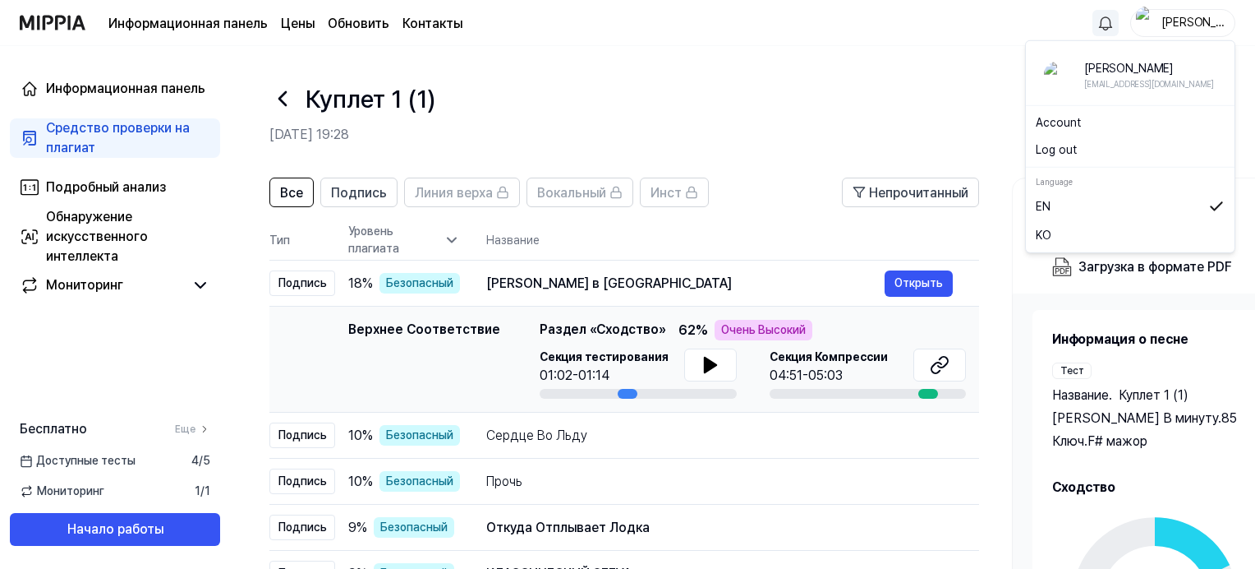
click at [1150, 26] on img "button" at bounding box center [1146, 23] width 20 height 33
click at [878, 87] on div "Куплет 1 (1)" at bounding box center [700, 98] width 862 height 39
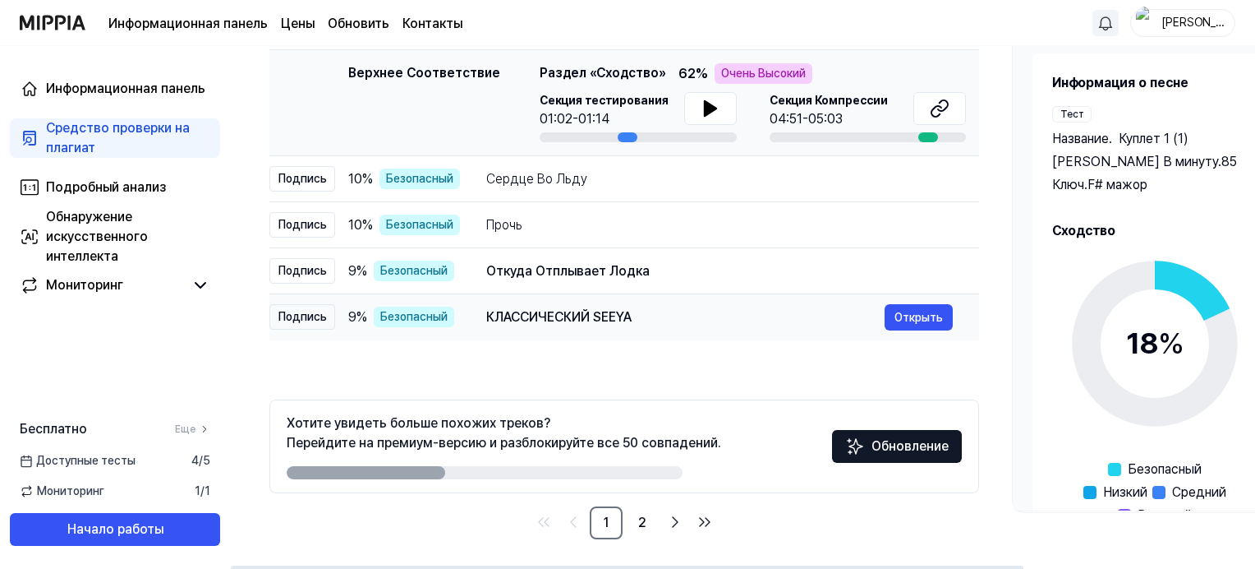
scroll to position [260, 0]
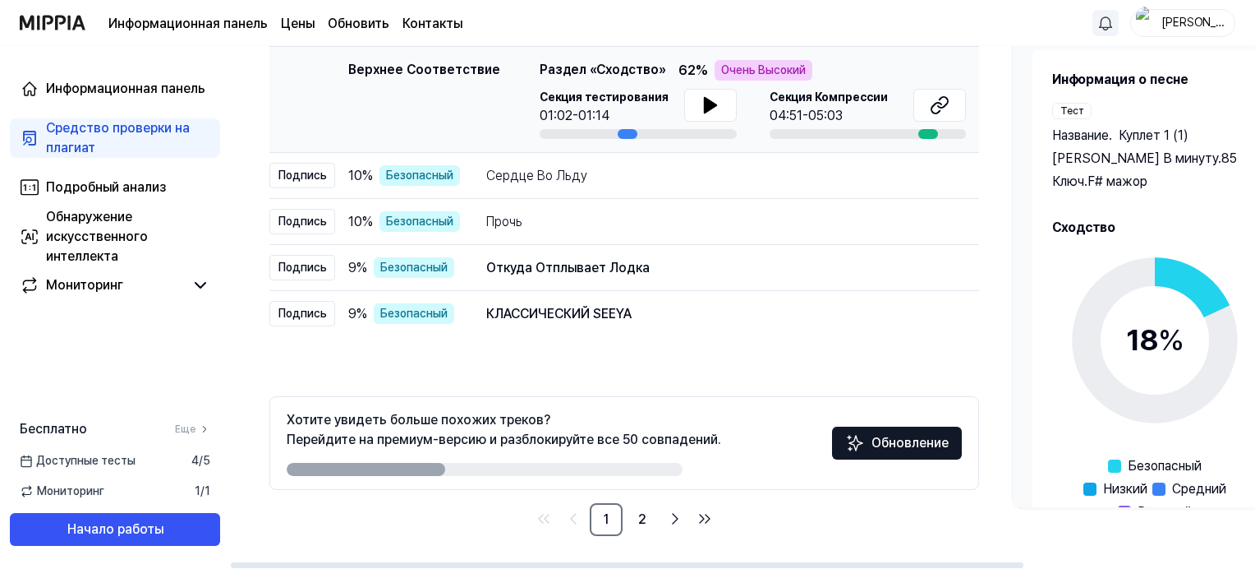
click at [913, 444] on button "Обновление" at bounding box center [897, 442] width 130 height 33
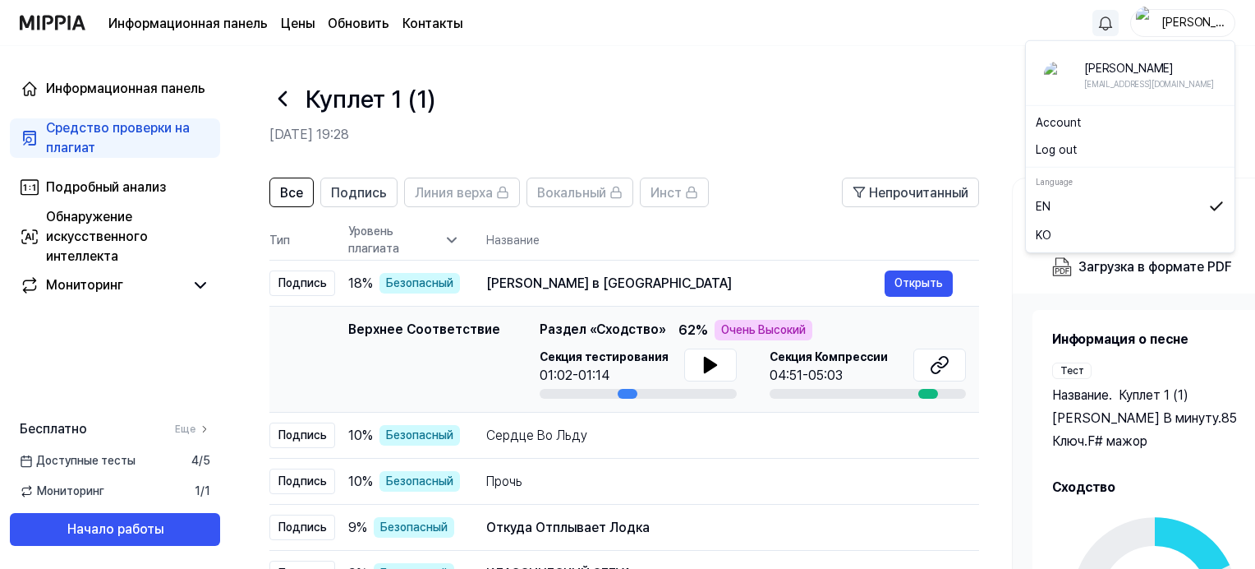
click at [1143, 25] on img "button" at bounding box center [1146, 23] width 20 height 33
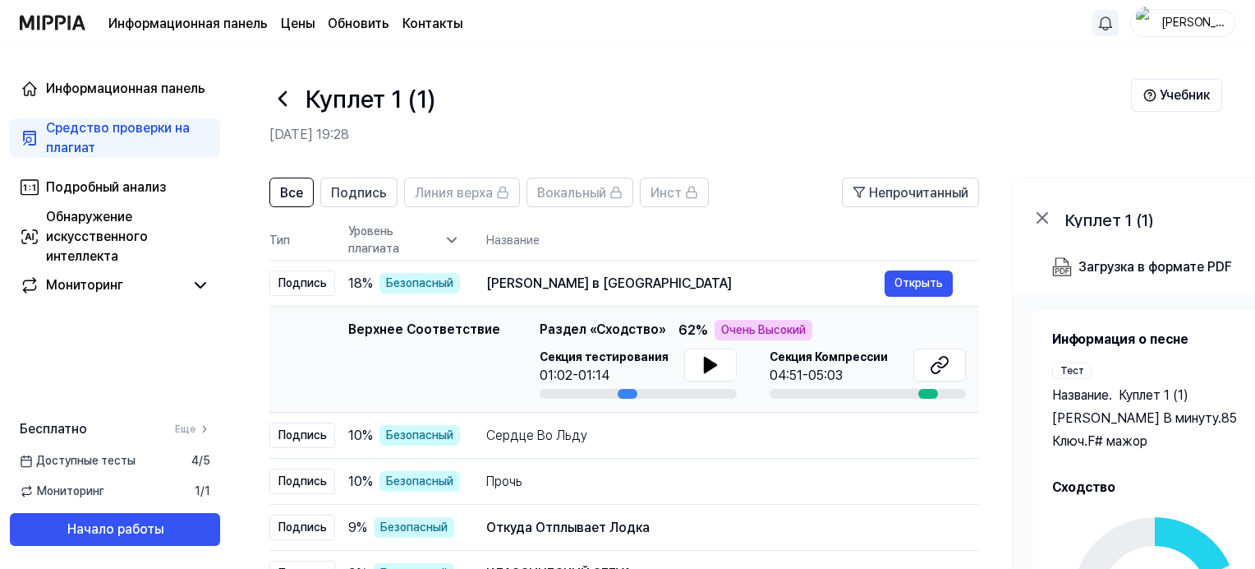
click at [774, 102] on div "Куплет 1 (1)" at bounding box center [700, 98] width 862 height 39
click at [1195, 24] on div "[PERSON_NAME]" at bounding box center [1193, 22] width 64 height 18
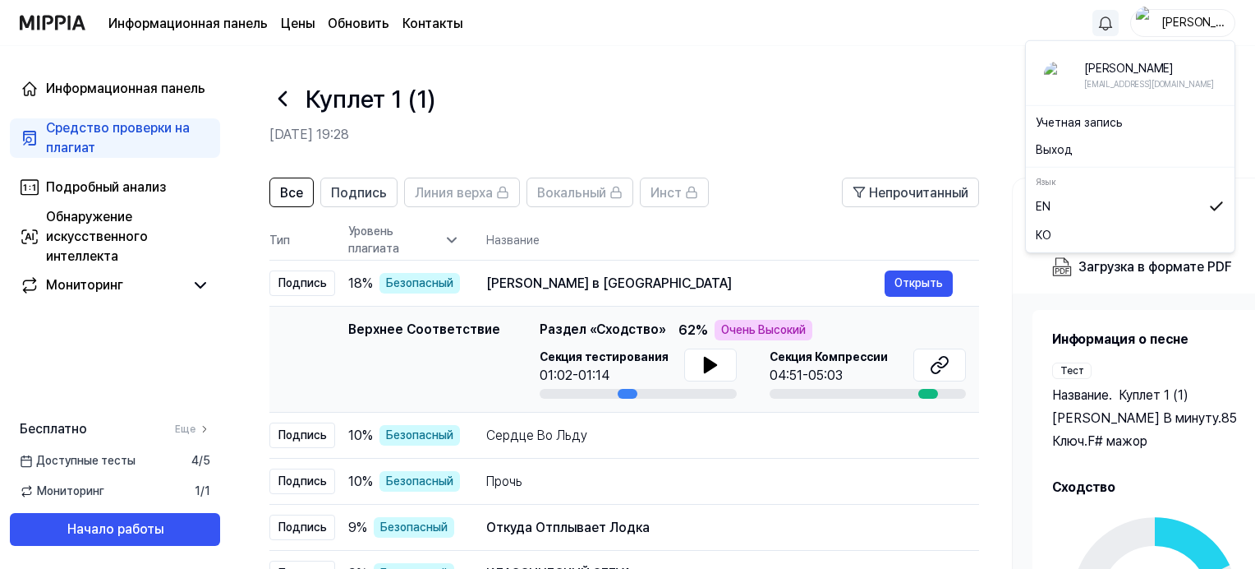
click at [1057, 76] on img at bounding box center [1057, 75] width 26 height 26
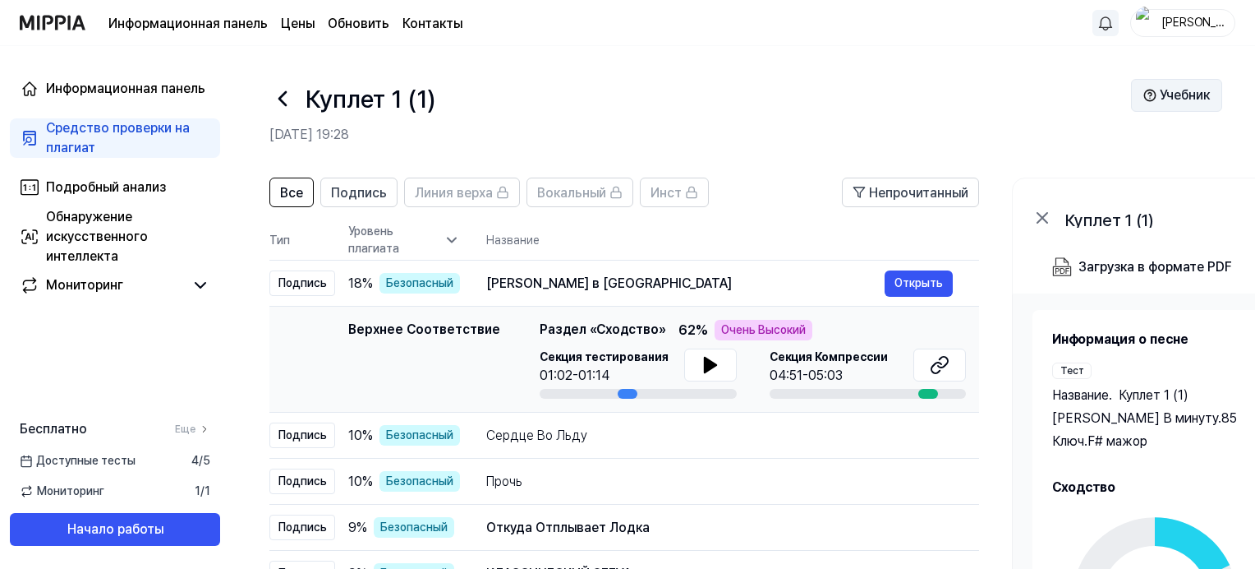
click at [1155, 100] on img at bounding box center [1150, 95] width 13 height 13
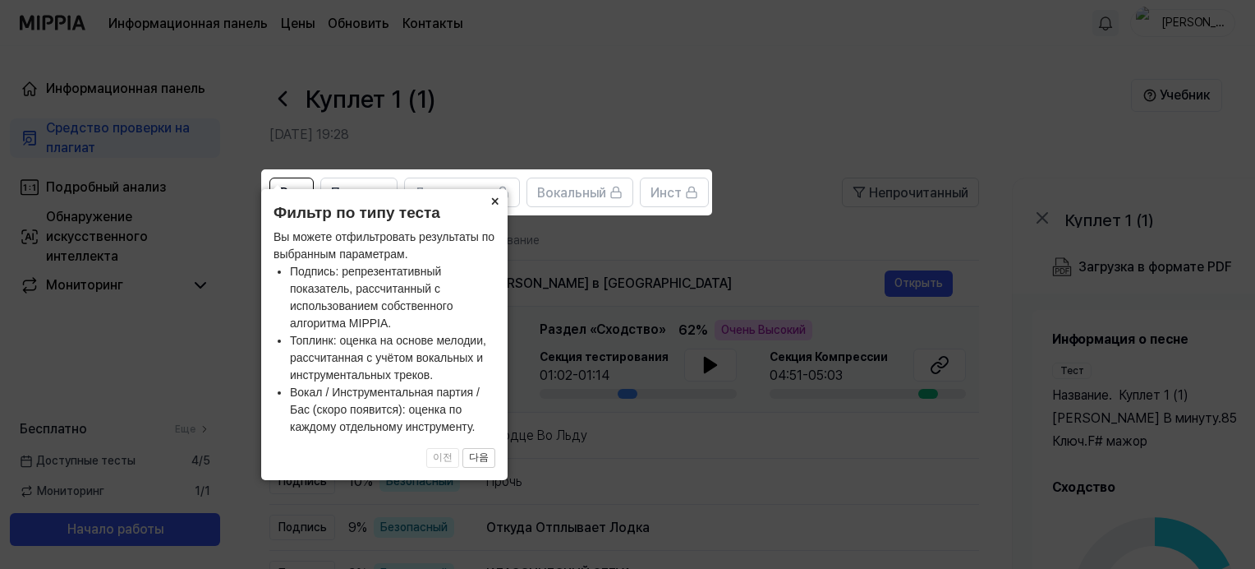
click at [493, 203] on button "×" at bounding box center [494, 200] width 26 height 23
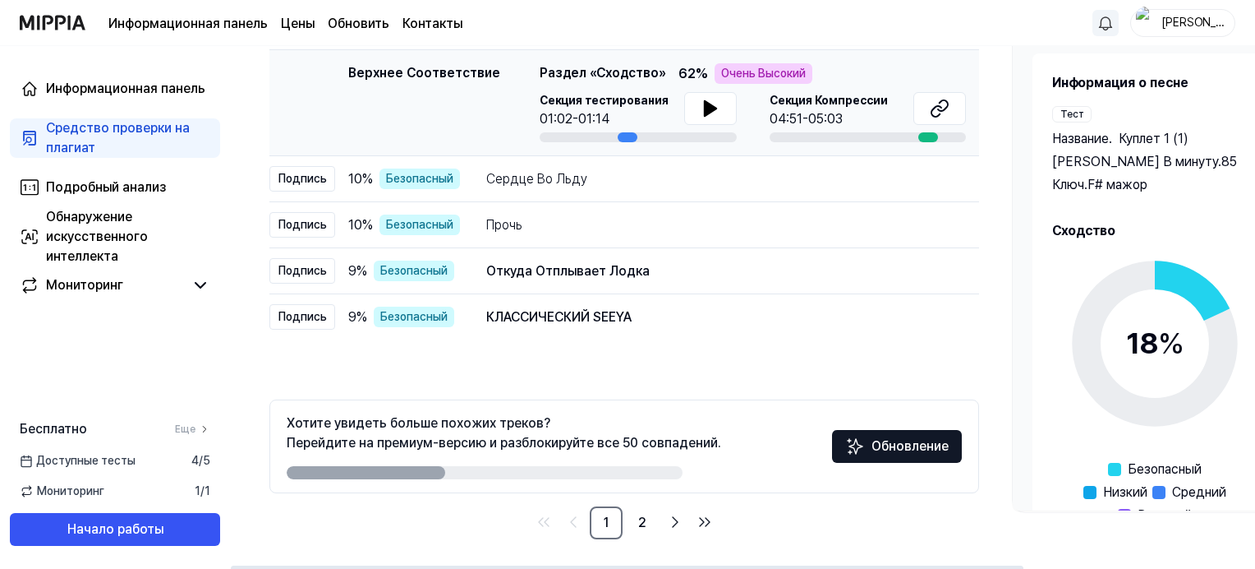
scroll to position [260, 0]
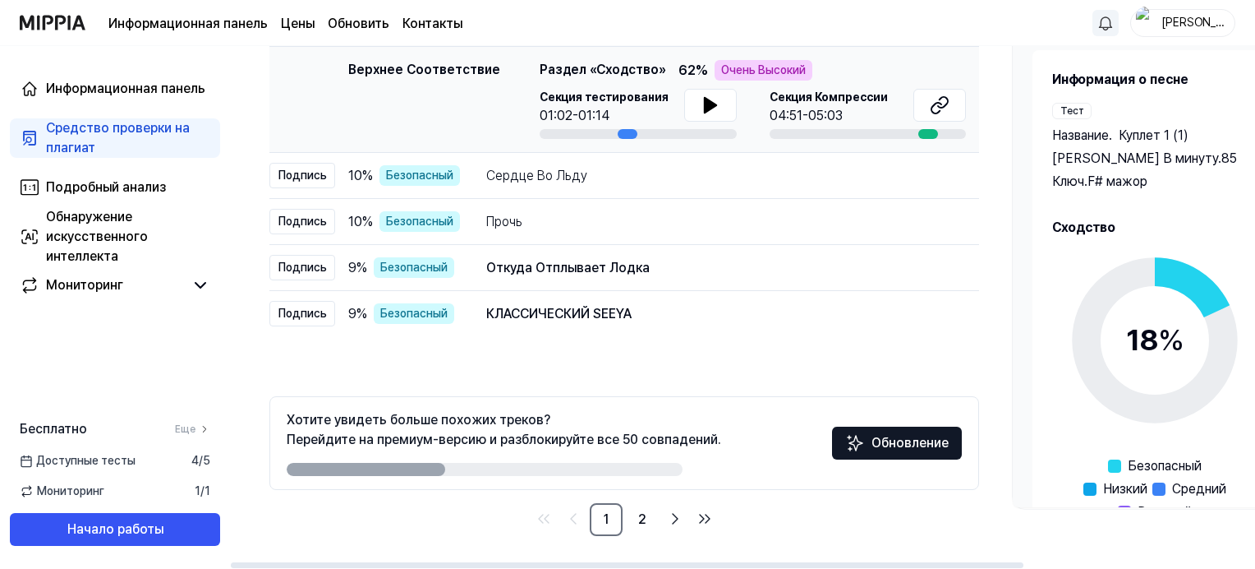
click at [907, 444] on button "Обновление" at bounding box center [897, 442] width 130 height 33
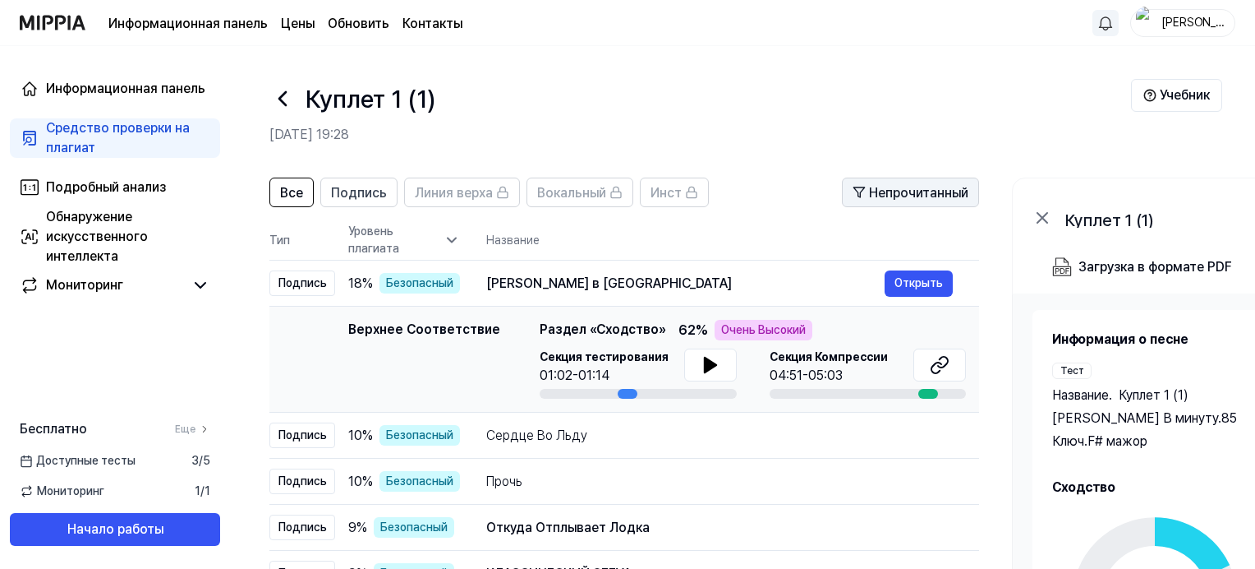
click at [928, 195] on span "Непрочитанный" at bounding box center [918, 193] width 99 height 20
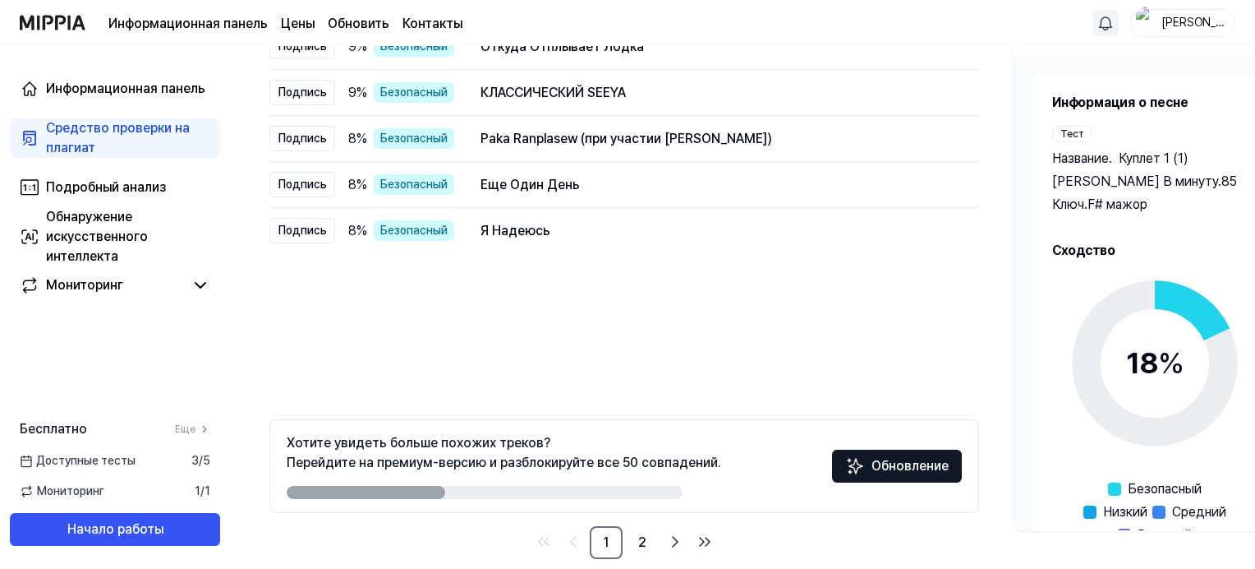
scroll to position [260, 0]
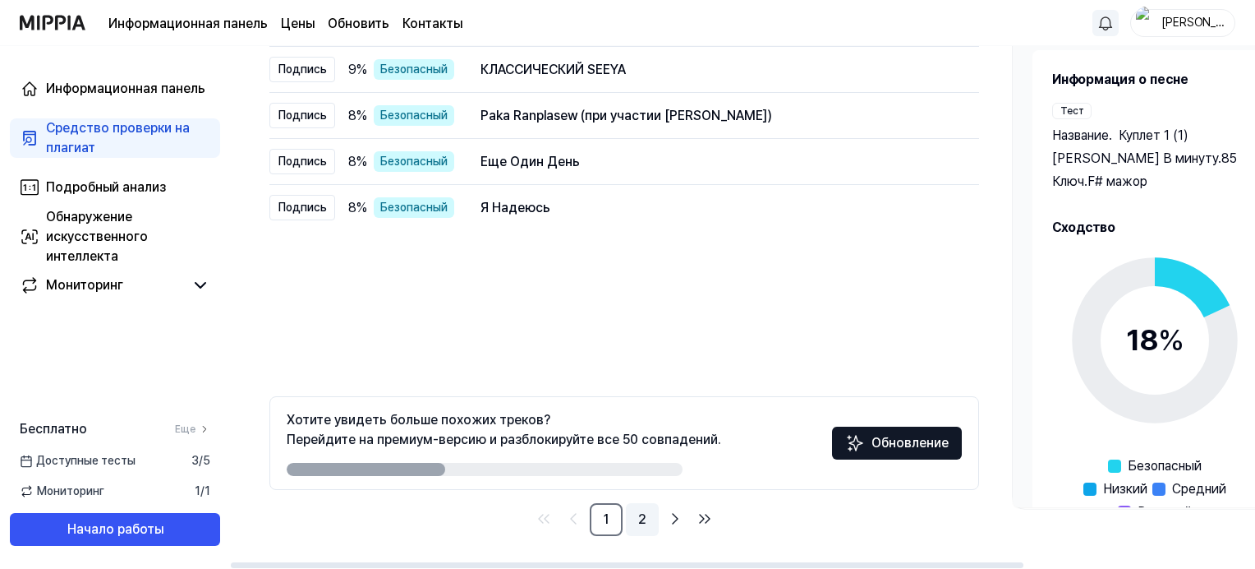
click at [635, 519] on link "2" at bounding box center [642, 519] width 33 height 33
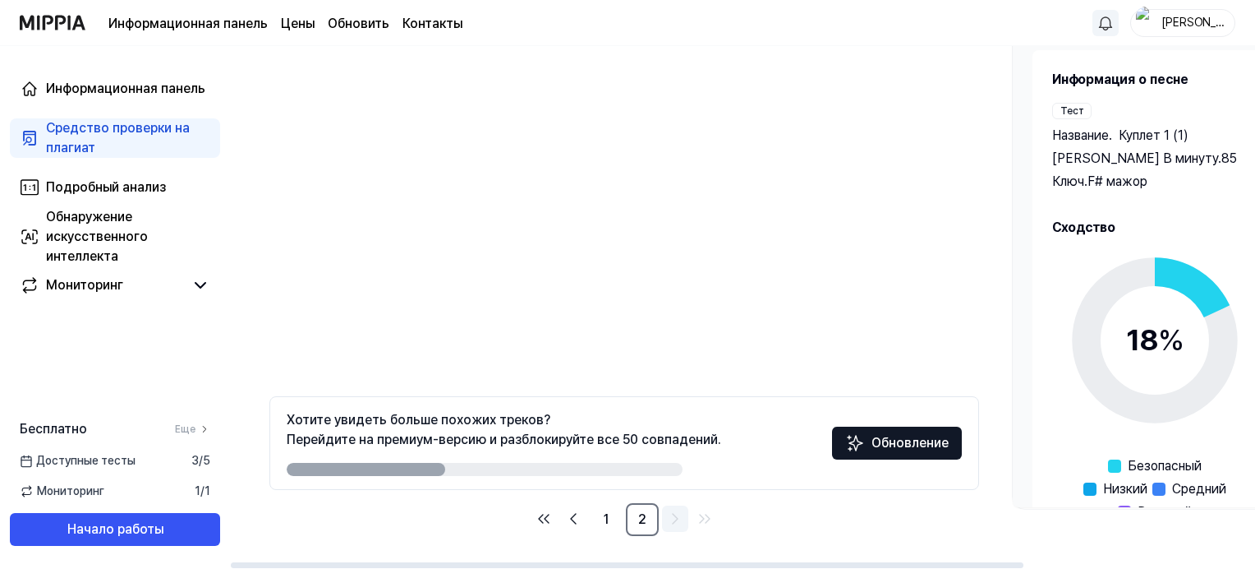
click at [672, 519] on icon "Перейти к следующей странице" at bounding box center [675, 519] width 20 height 20
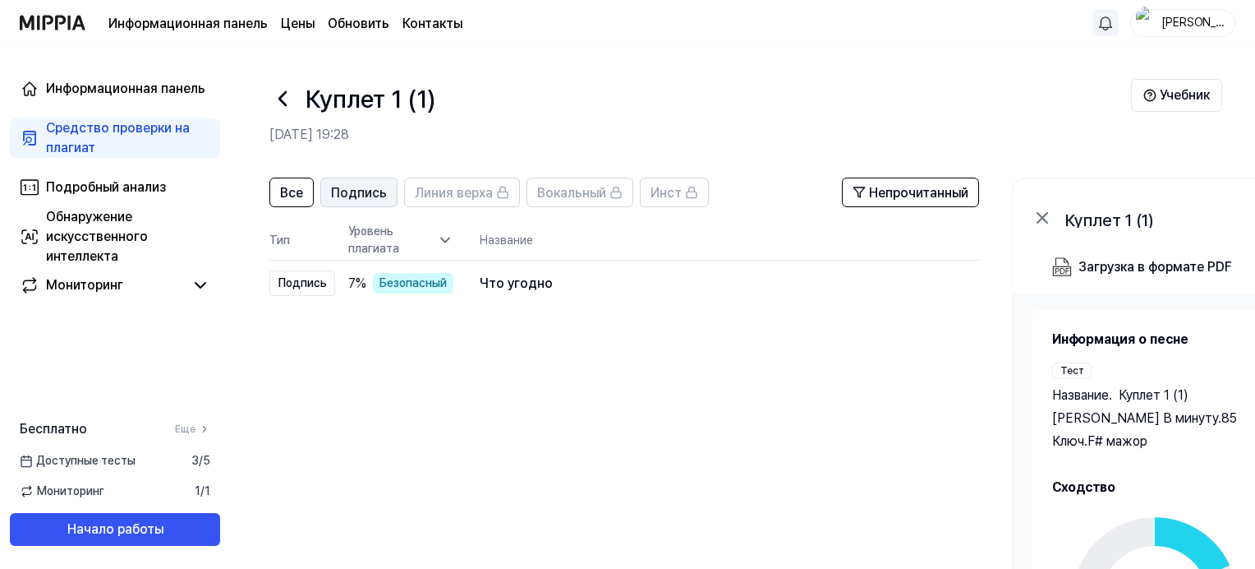
click at [378, 196] on span "Подпись" at bounding box center [359, 193] width 56 height 20
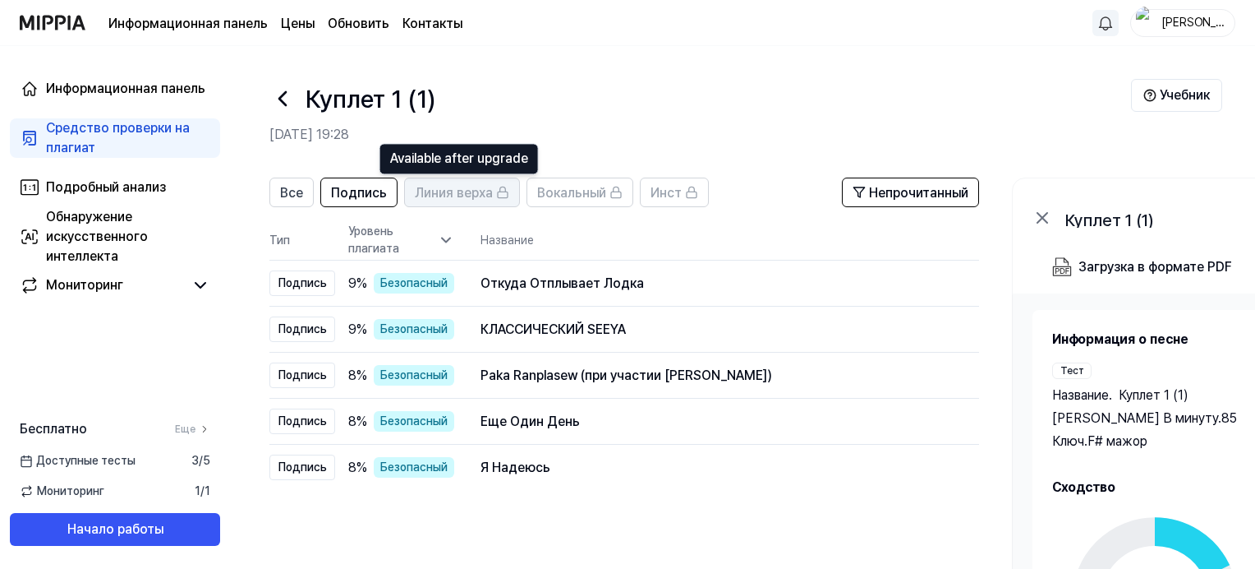
click at [446, 200] on span "Линия верха" at bounding box center [454, 193] width 78 height 20
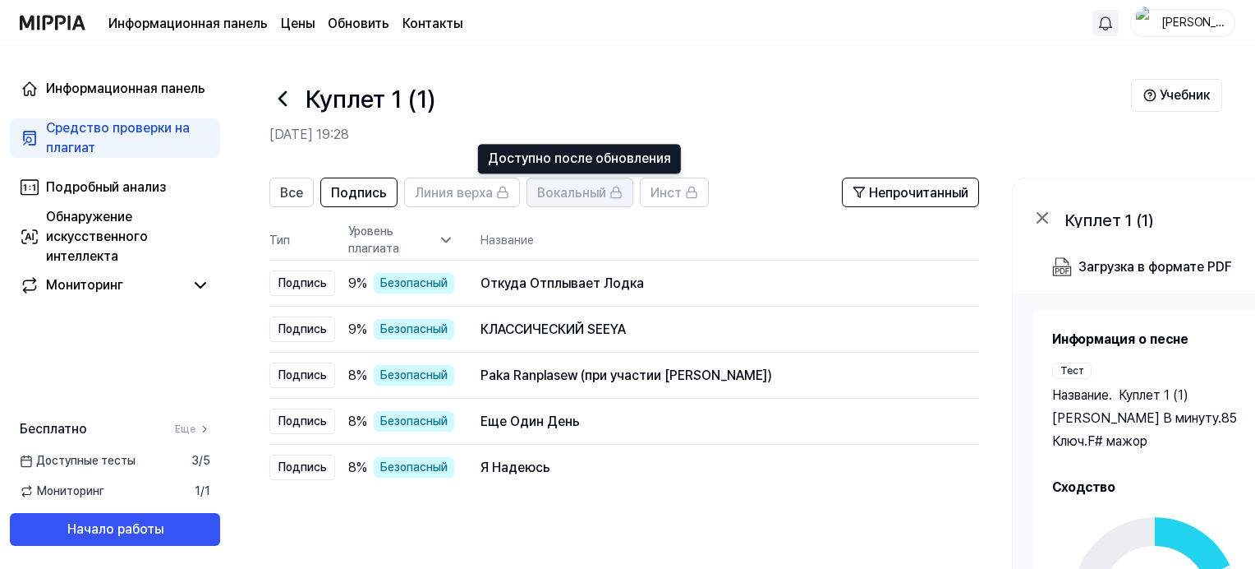
click at [583, 192] on span "Вокальный" at bounding box center [571, 193] width 69 height 20
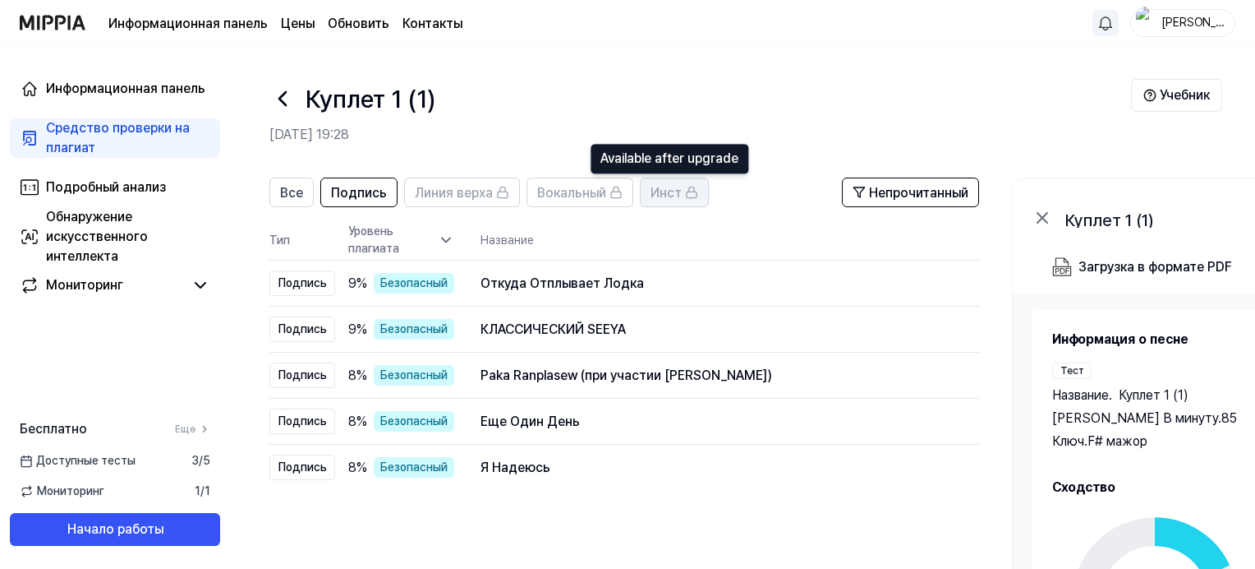
click at [670, 192] on span "Инст" at bounding box center [666, 193] width 31 height 20
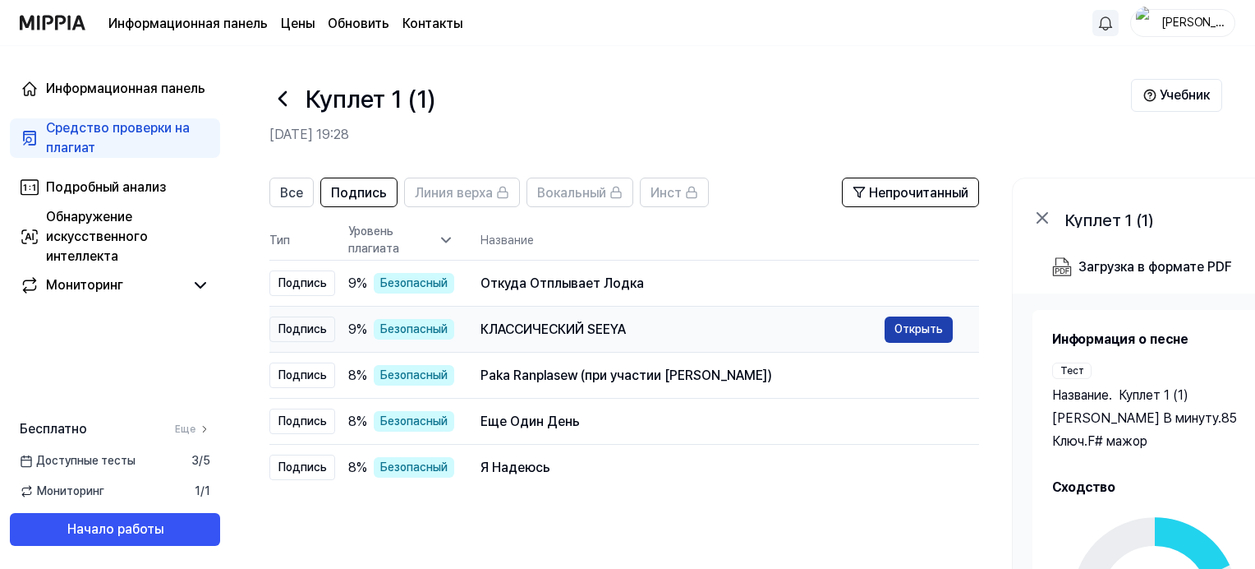
click at [905, 332] on button "Открыть" at bounding box center [919, 329] width 68 height 26
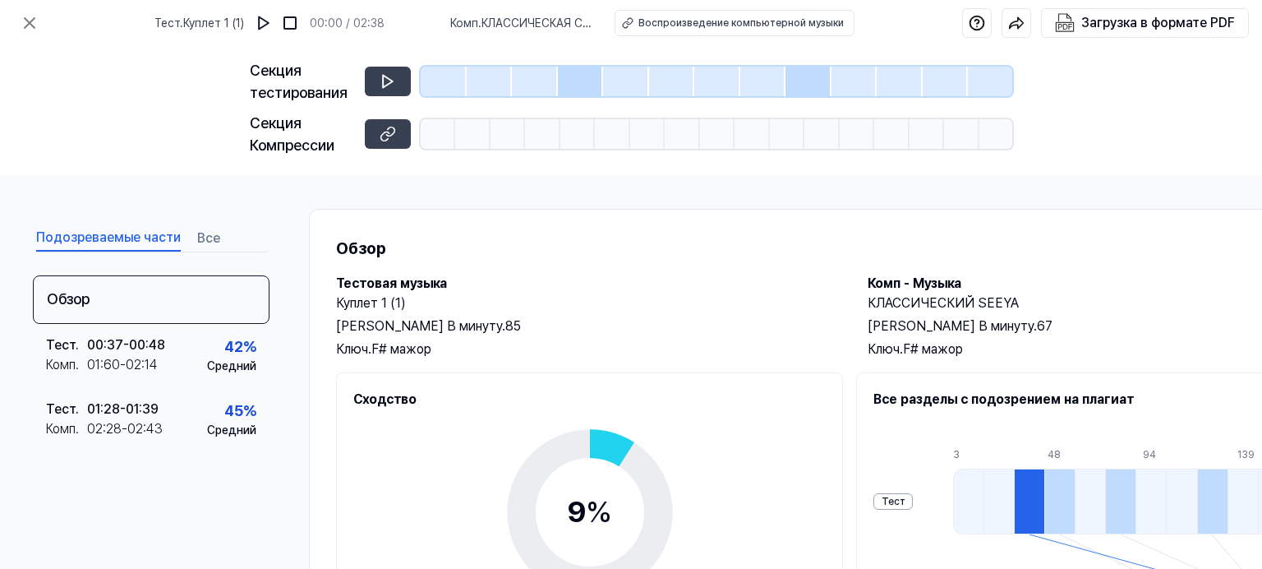
click at [96, 238] on button "Подозреваемые части" at bounding box center [108, 238] width 145 height 26
click at [1116, 25] on div "Загрузка в формате PDF" at bounding box center [1158, 22] width 154 height 21
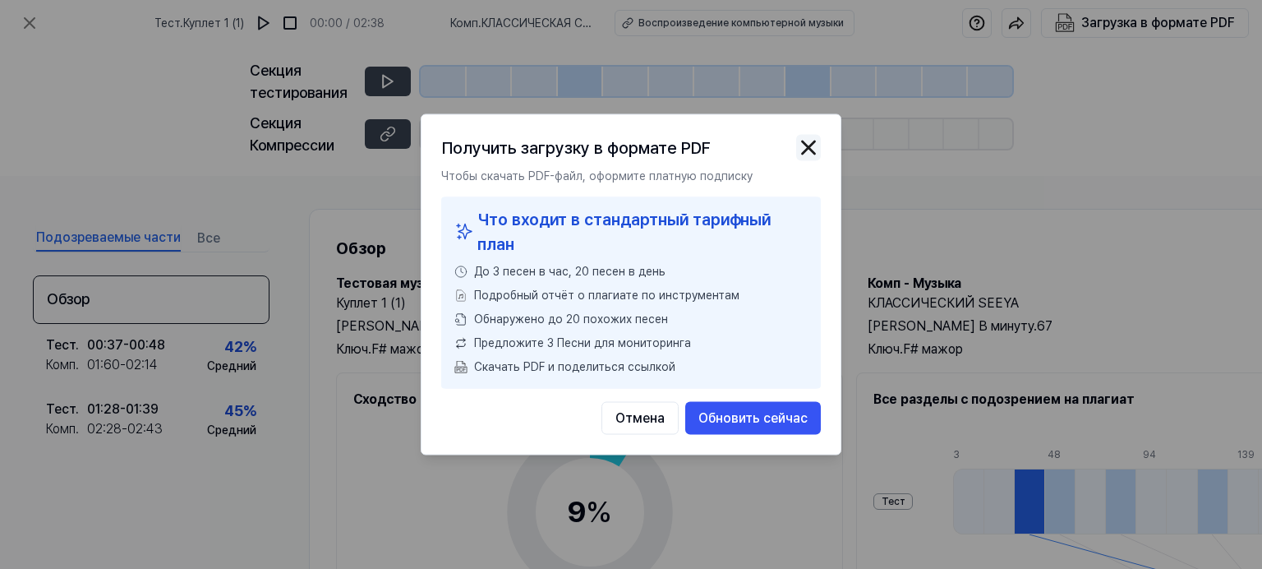
click at [807, 151] on img "button" at bounding box center [808, 148] width 25 height 25
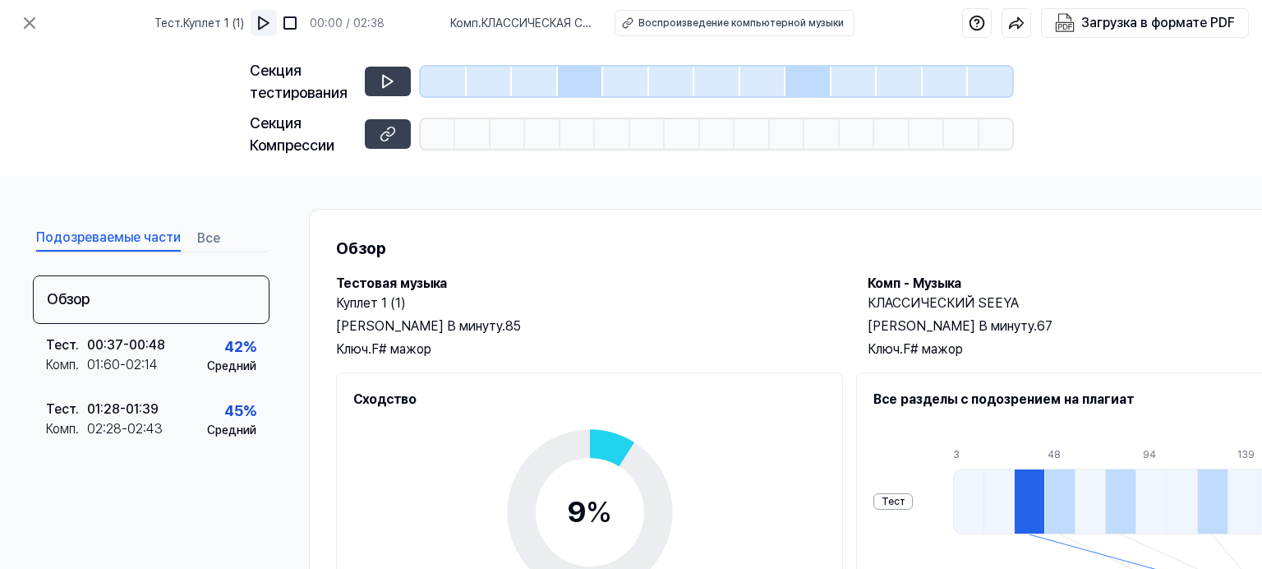
click at [272, 23] on img at bounding box center [264, 23] width 16 height 16
click at [756, 25] on div "Воспроизведение компьютерной музыки" at bounding box center [740, 23] width 205 height 15
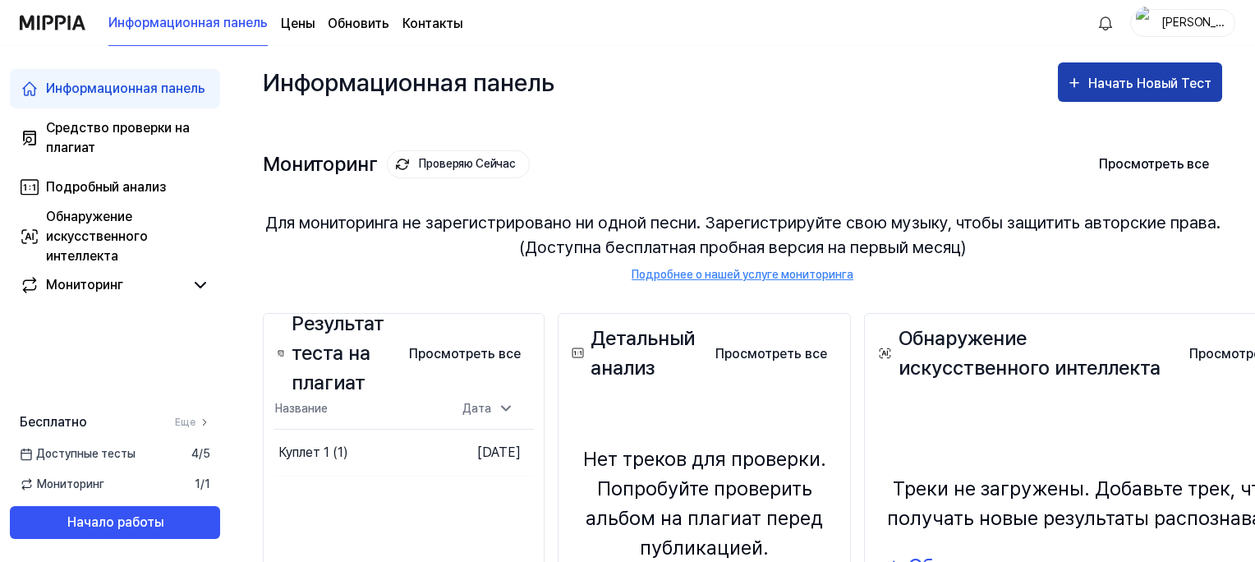
click at [1128, 81] on div "Начать Новый Тест" at bounding box center [1152, 83] width 127 height 21
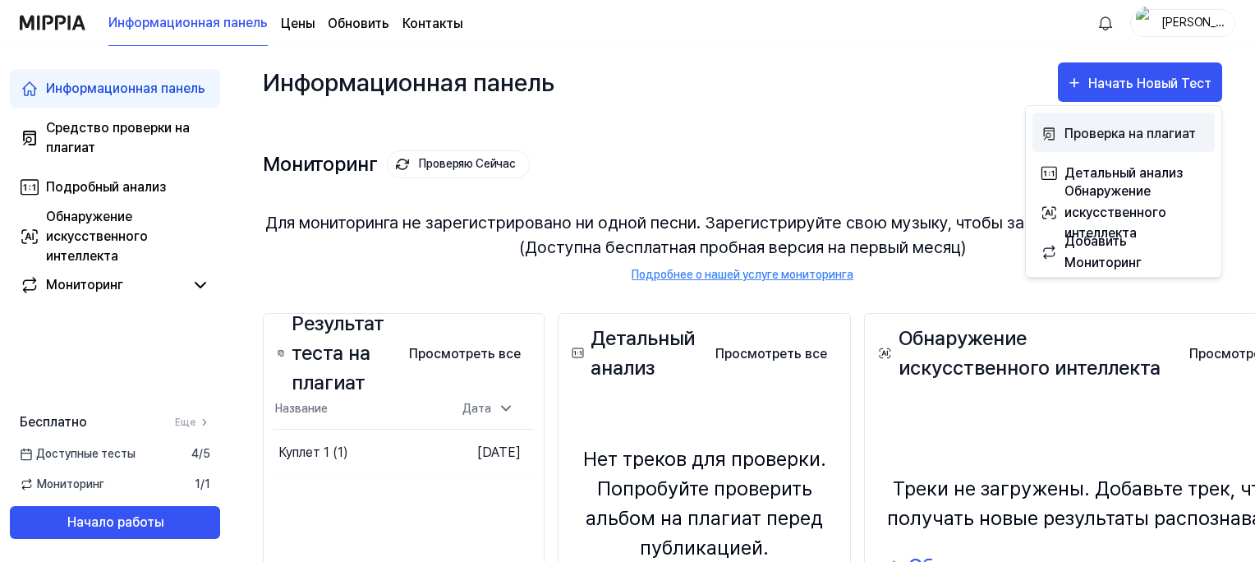
click at [1128, 126] on div "Проверка на плагиат" at bounding box center [1136, 133] width 143 height 21
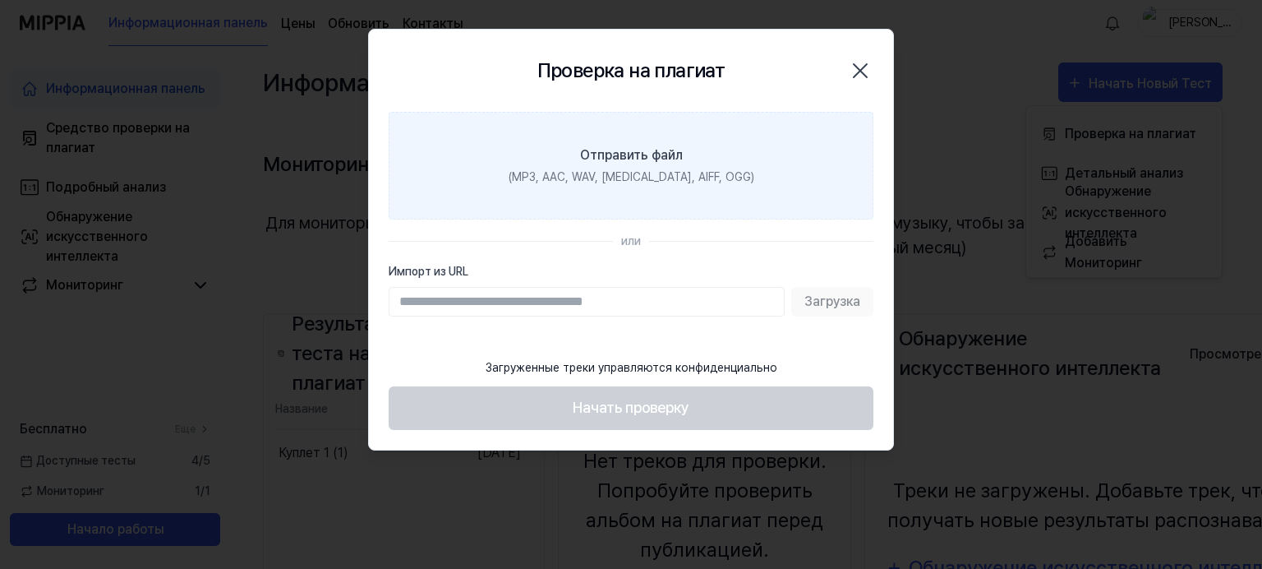
click at [629, 150] on div "Отправить файл" at bounding box center [631, 155] width 103 height 20
click at [0, 0] on input "Отправить файл (MP3, AAC, WAV, [MEDICAL_DATA], AIFF, OGG)" at bounding box center [0, 0] width 0 height 0
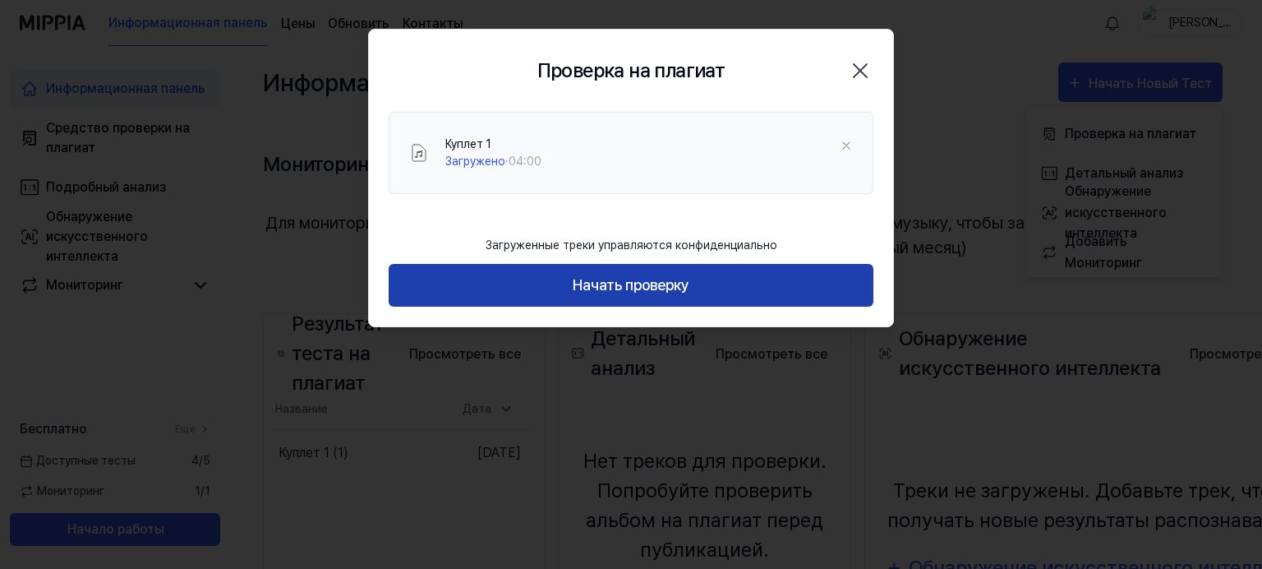
click at [630, 283] on button "Начать проверку" at bounding box center [631, 286] width 485 height 44
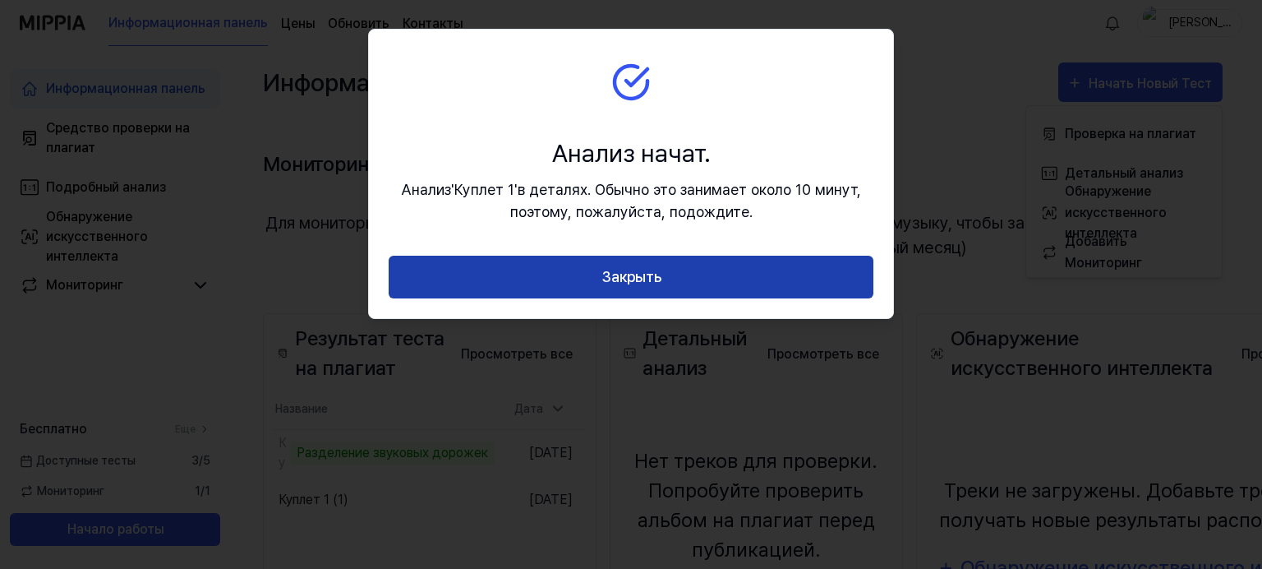
click at [652, 283] on button "Закрыть" at bounding box center [631, 278] width 485 height 44
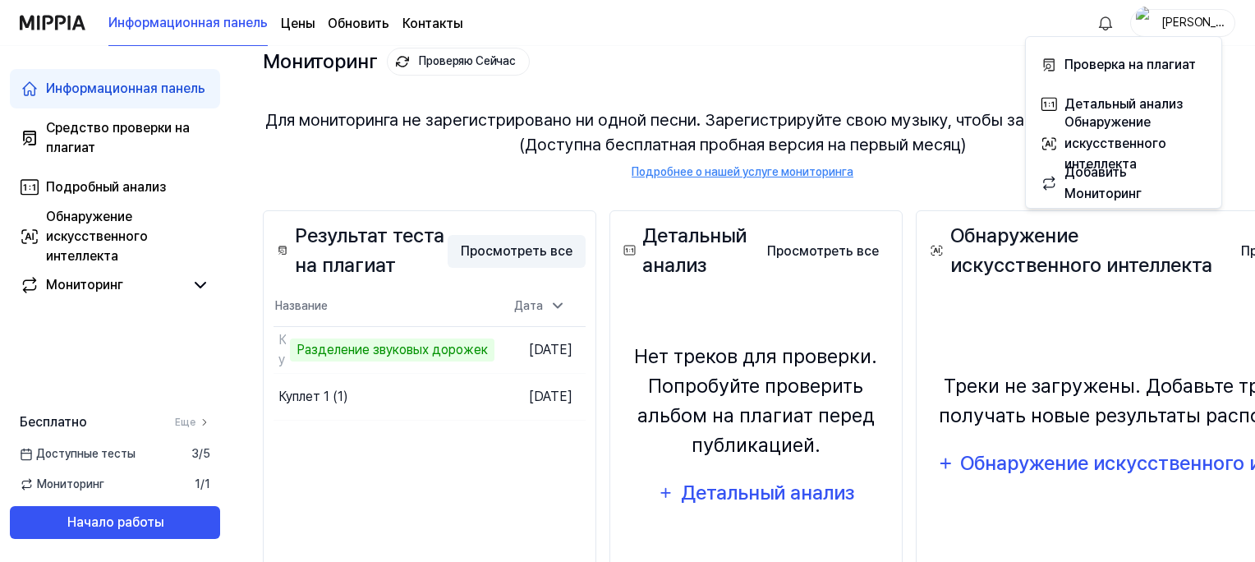
scroll to position [109, 0]
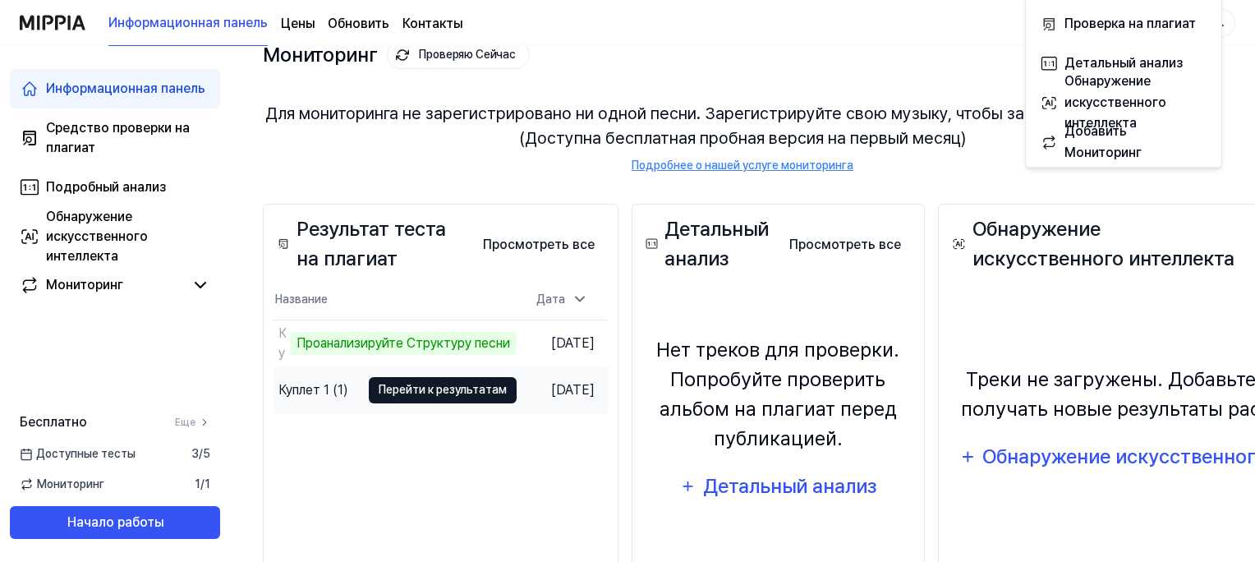
click at [435, 392] on button "Перейти к результатам" at bounding box center [443, 390] width 148 height 26
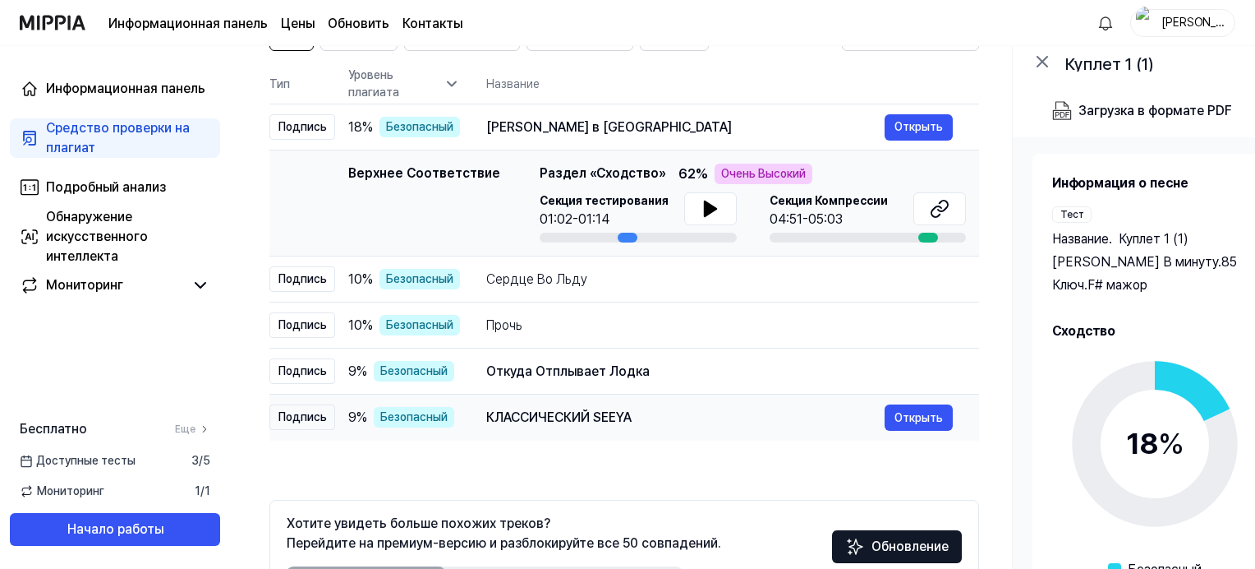
scroll to position [95, 0]
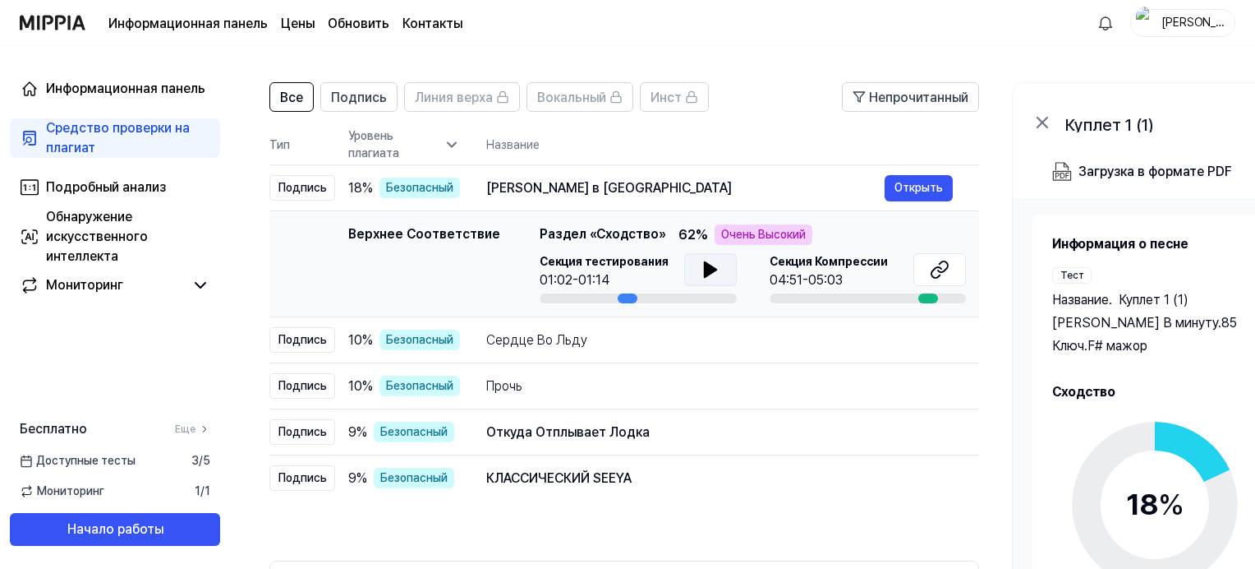
click at [704, 272] on icon at bounding box center [710, 269] width 12 height 15
click at [706, 272] on icon at bounding box center [707, 269] width 3 height 13
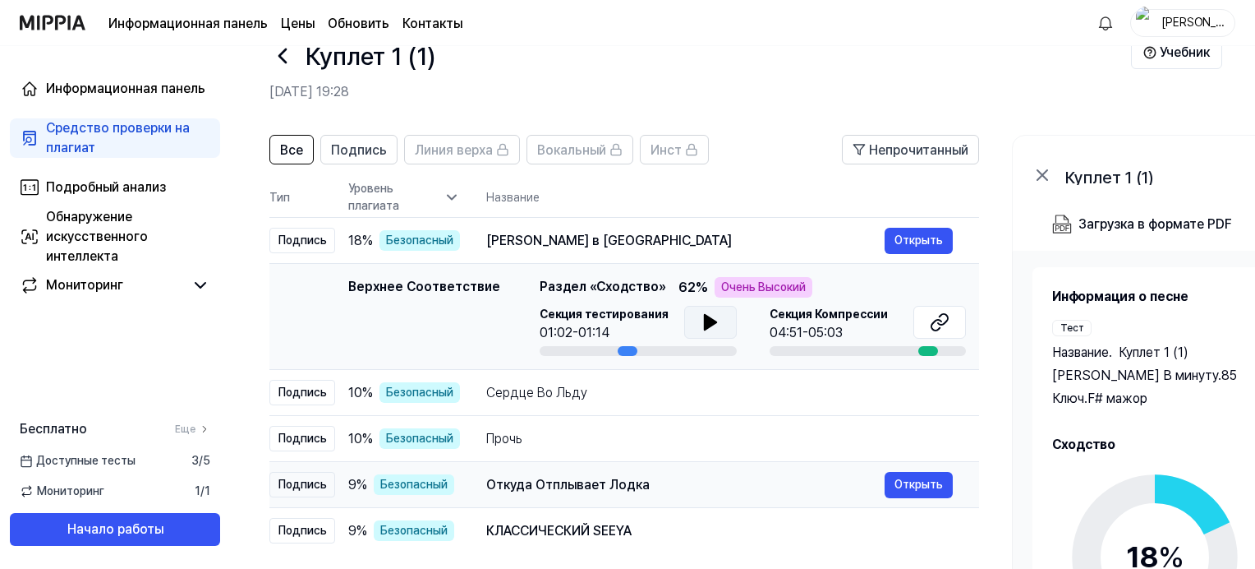
scroll to position [40, 0]
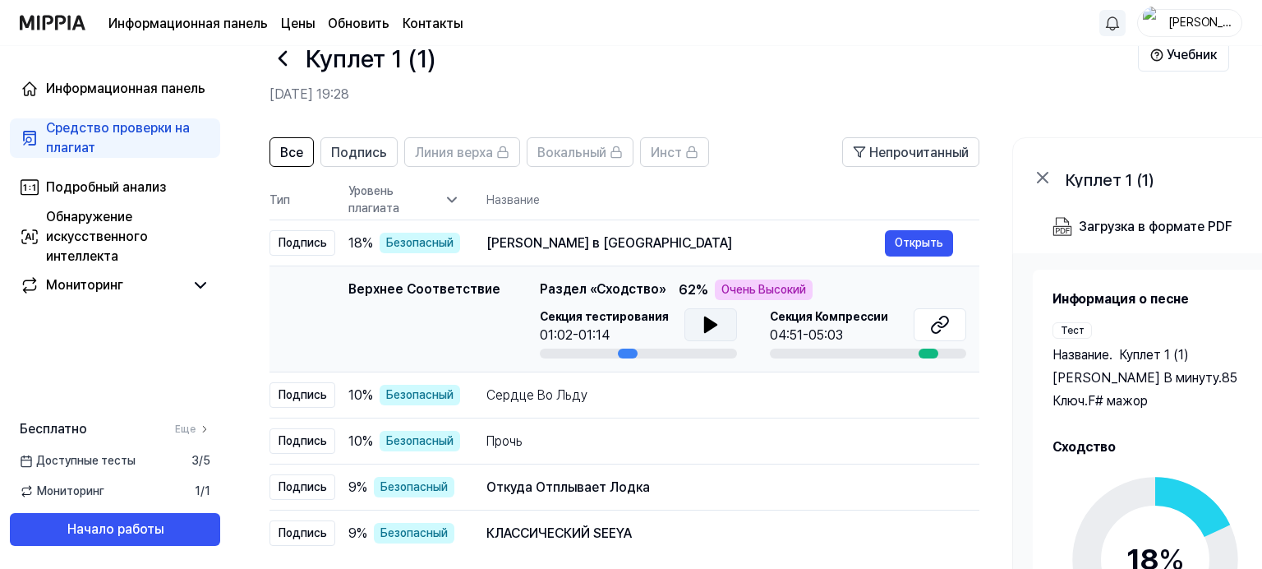
click at [1110, 31] on html "Информационная панель Цены Обновить Контакты Ната Информационная панель Средств…" at bounding box center [631, 244] width 1262 height 569
click at [874, 69] on html "Информационная панель Цены Обновить Контакты Ната Информационная панель Средств…" at bounding box center [631, 244] width 1262 height 569
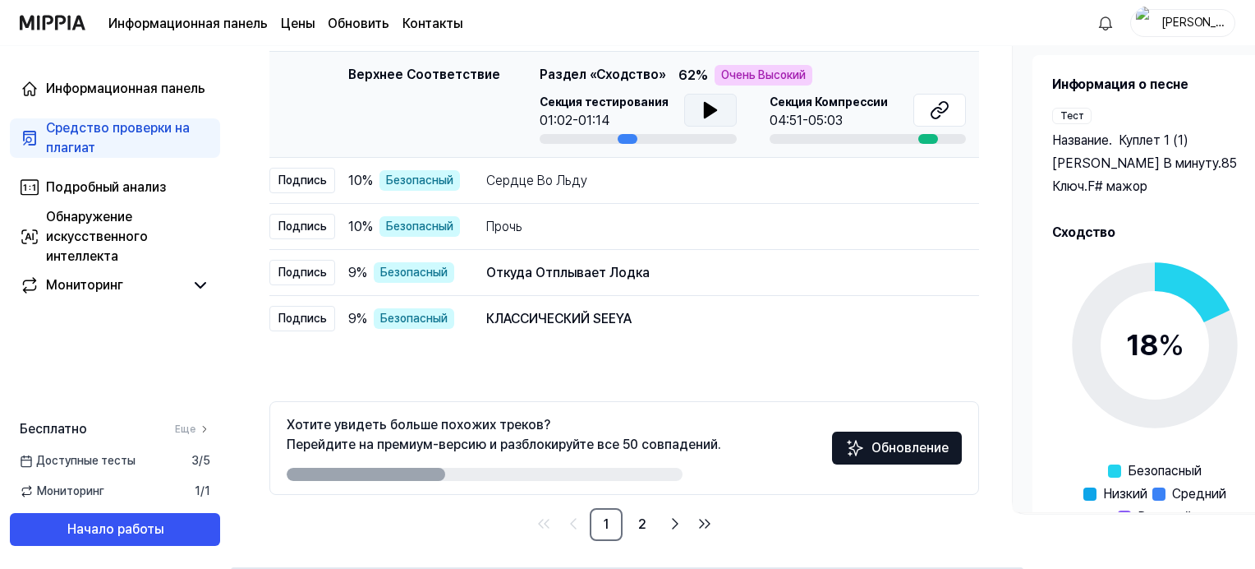
scroll to position [260, 0]
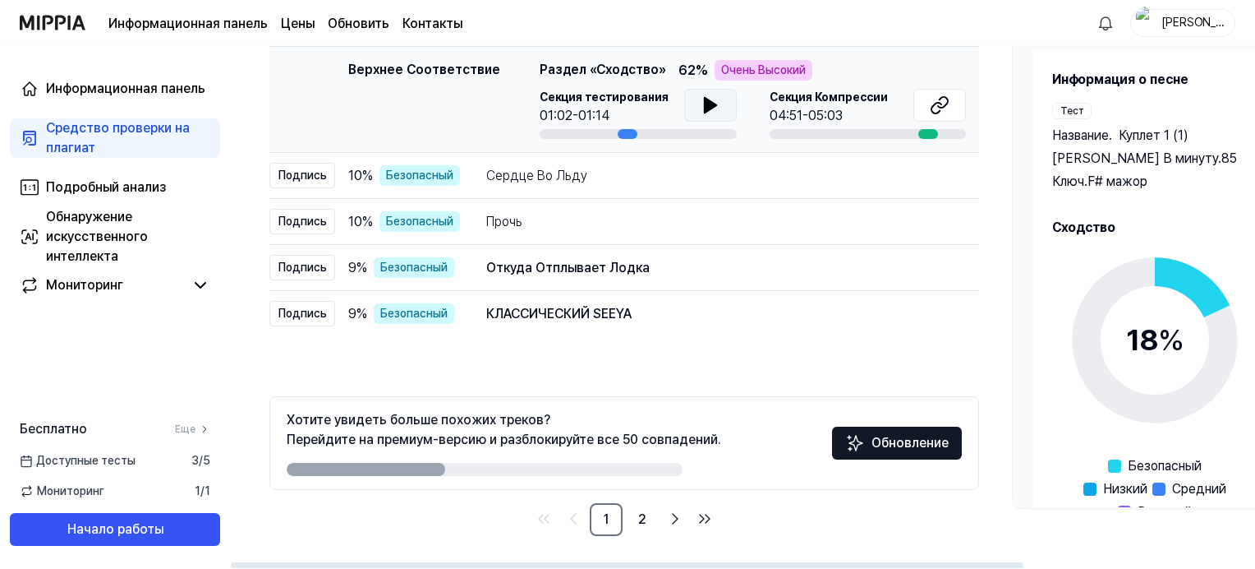
click at [707, 102] on icon at bounding box center [710, 105] width 12 height 15
click at [712, 102] on icon at bounding box center [713, 105] width 3 height 13
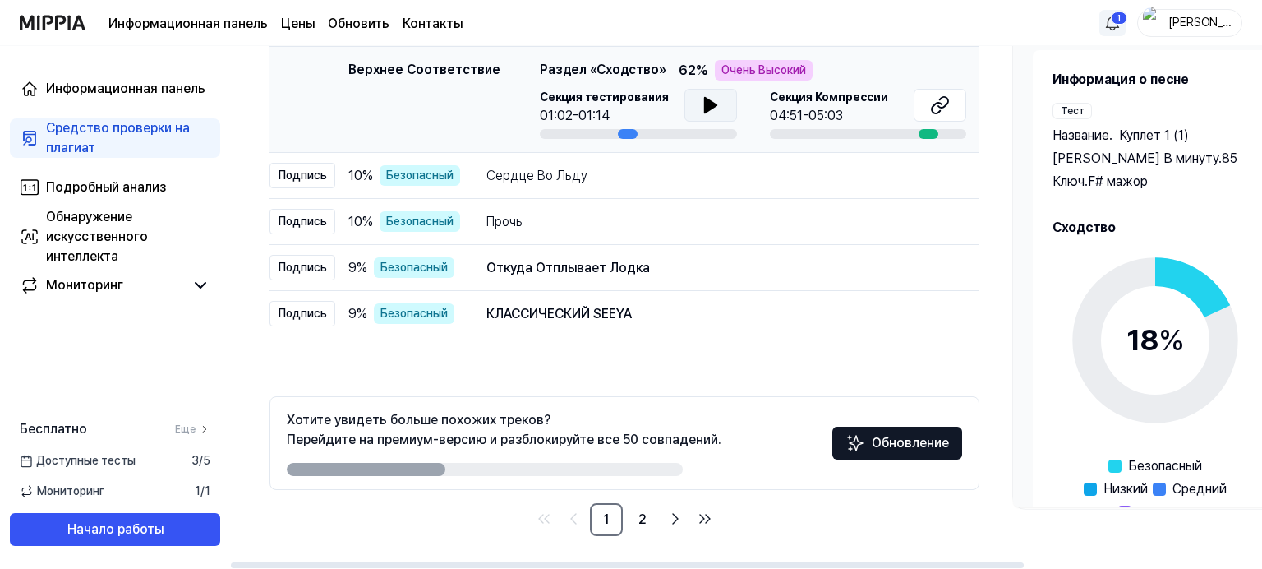
click at [1110, 21] on html "Информационная панель Цены Обновить Контакты 1 Ната Информационная панель Средс…" at bounding box center [631, 24] width 1262 height 569
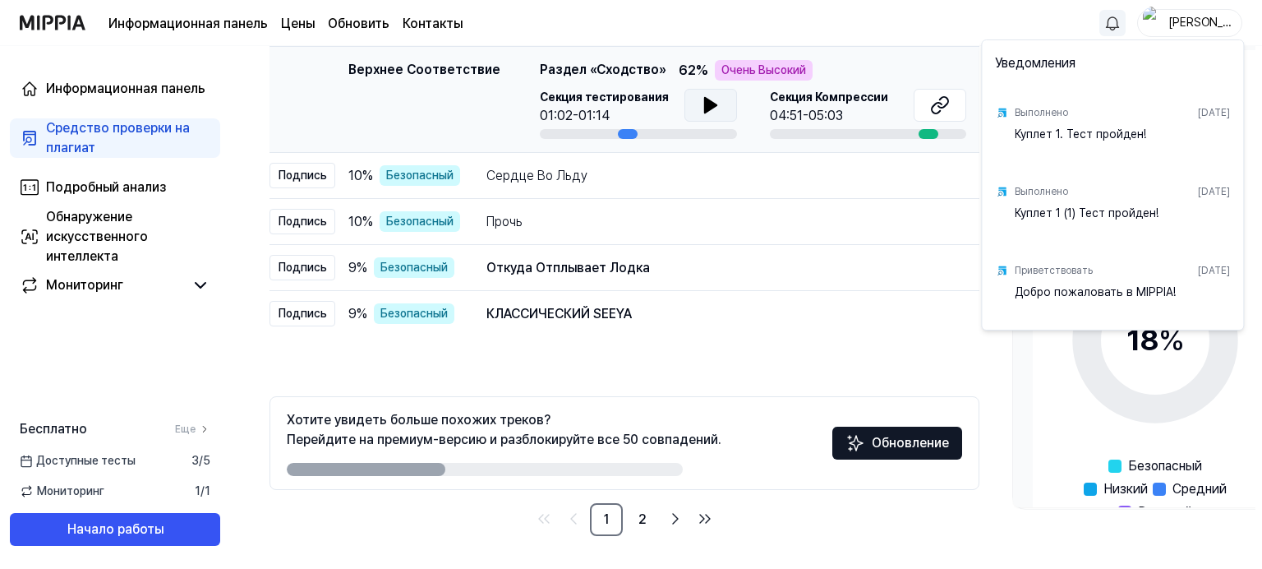
click at [1001, 113] on img at bounding box center [1001, 112] width 13 height 13
click at [999, 191] on img at bounding box center [1001, 191] width 13 height 13
click at [1198, 189] on div "[DATE]" at bounding box center [1214, 191] width 32 height 15
click at [1104, 207] on div "Куплет 1 (1) Тест пройден!" at bounding box center [1122, 221] width 215 height 33
click at [933, 251] on html "Информационная панель Цены Обновить Контакты Ната Информационная панель Средств…" at bounding box center [631, 24] width 1262 height 569
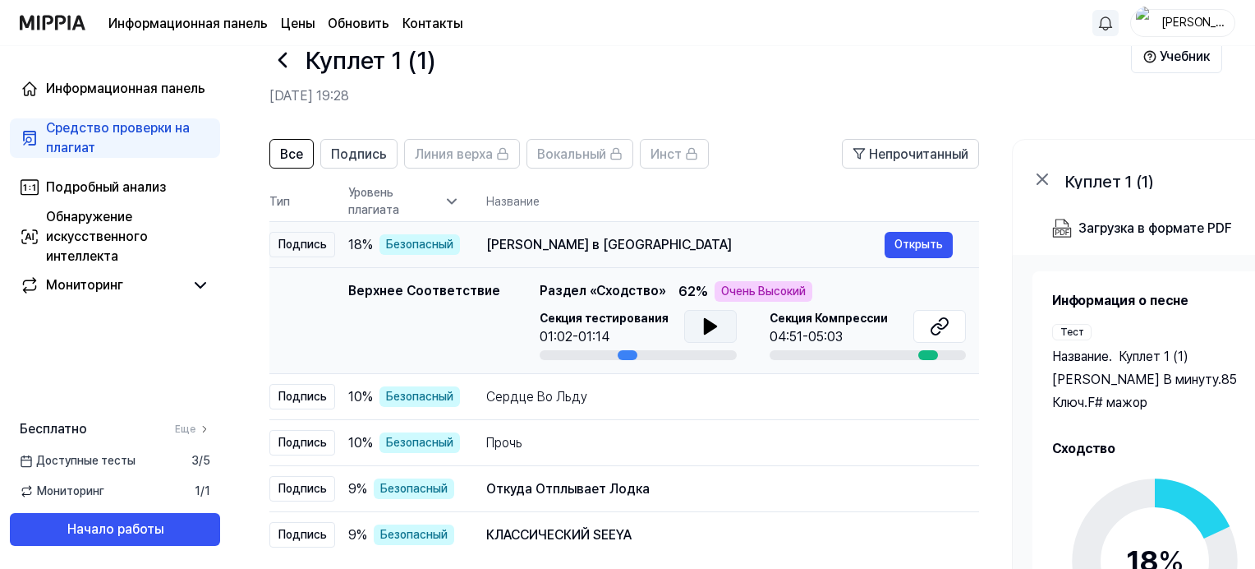
scroll to position [0, 0]
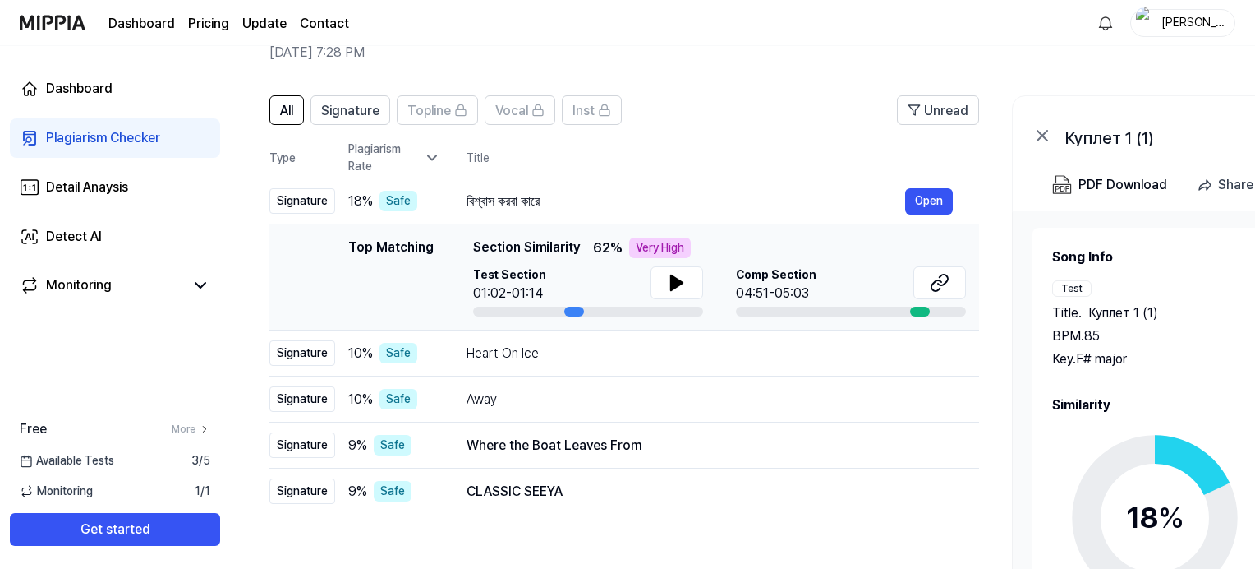
scroll to position [109, 0]
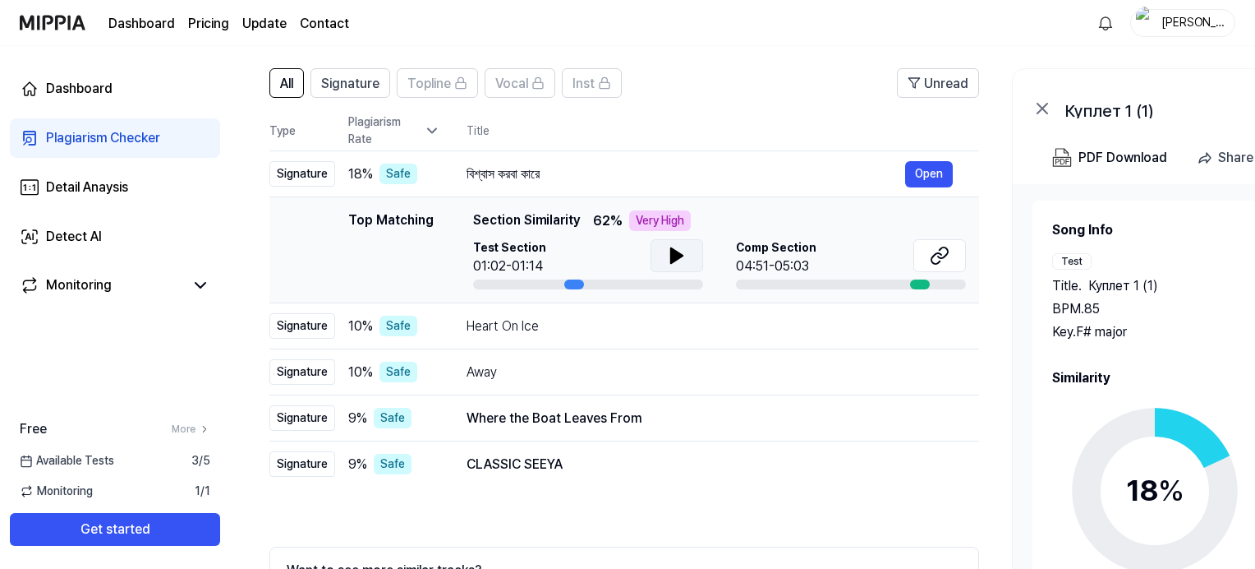
click at [674, 260] on icon at bounding box center [677, 256] width 20 height 20
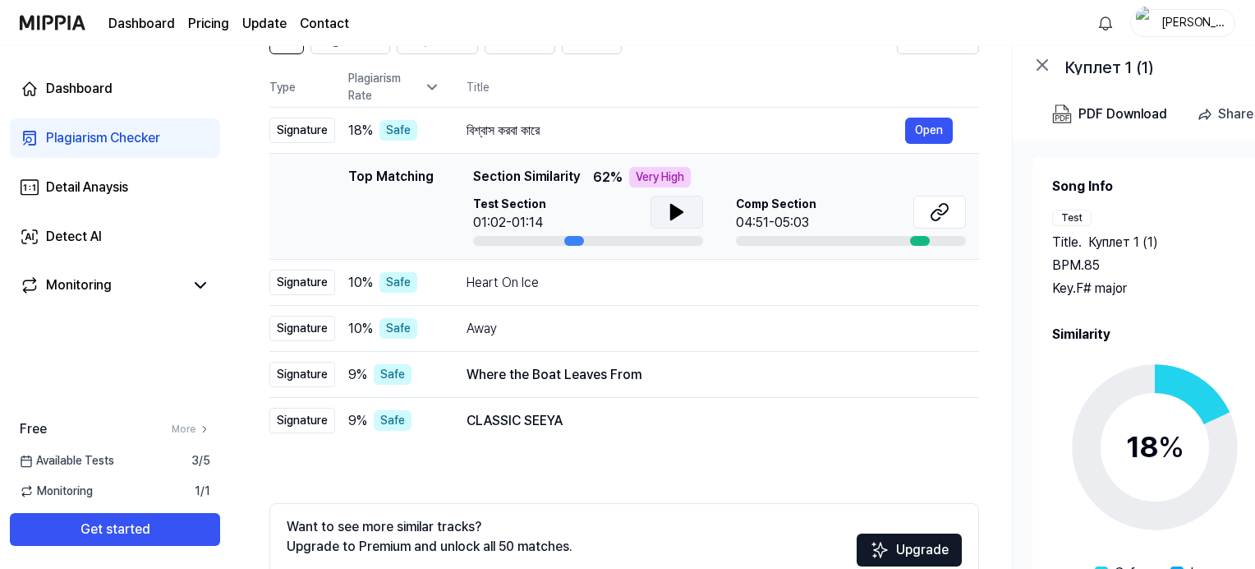
scroll to position [164, 0]
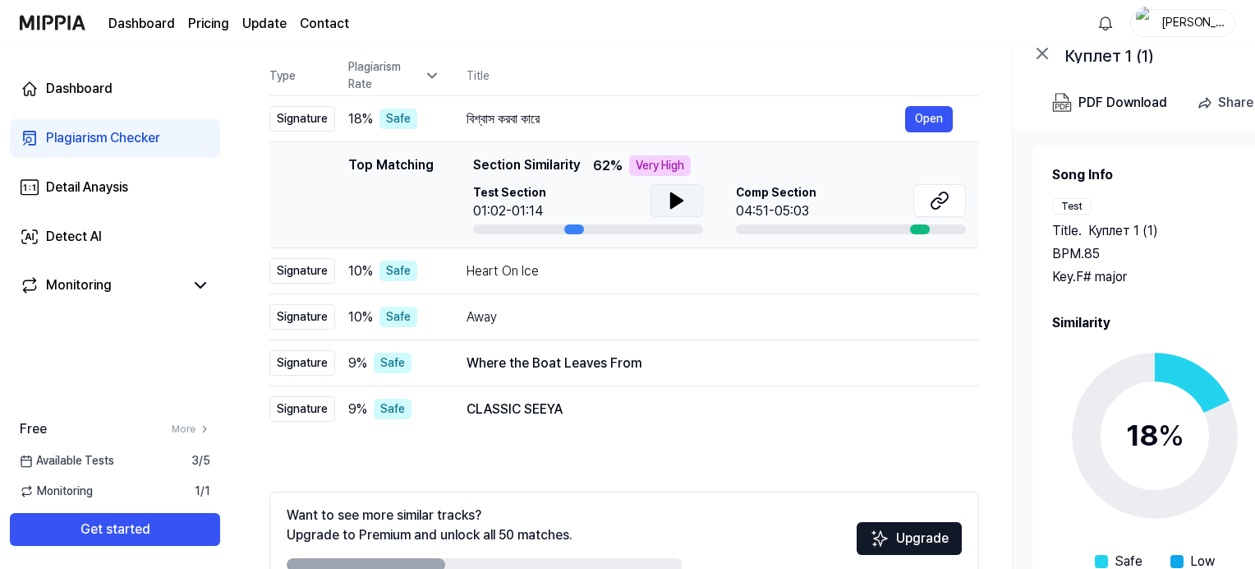
click at [671, 207] on icon at bounding box center [677, 200] width 12 height 15
click at [670, 207] on icon at bounding box center [677, 201] width 20 height 20
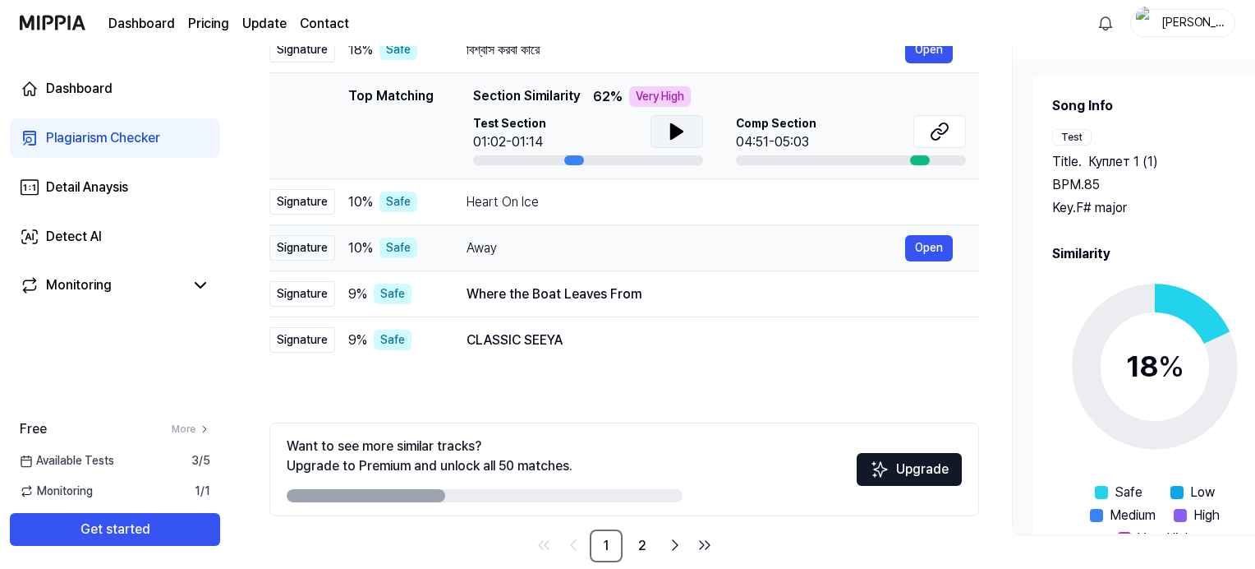
scroll to position [260, 0]
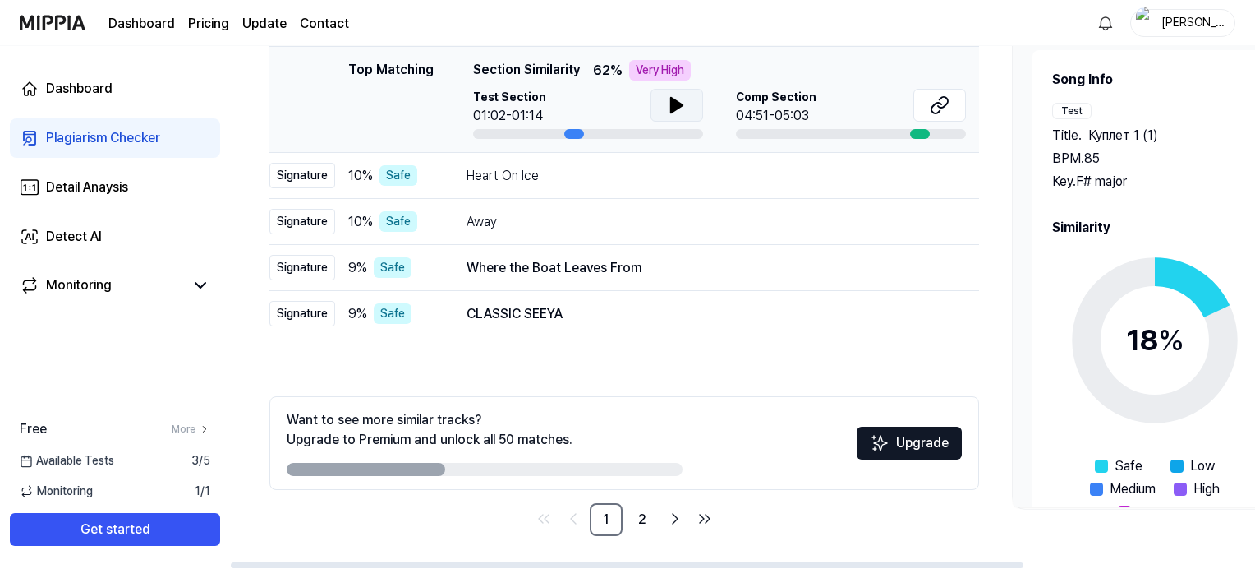
click at [905, 444] on button "Upgrade" at bounding box center [909, 442] width 105 height 33
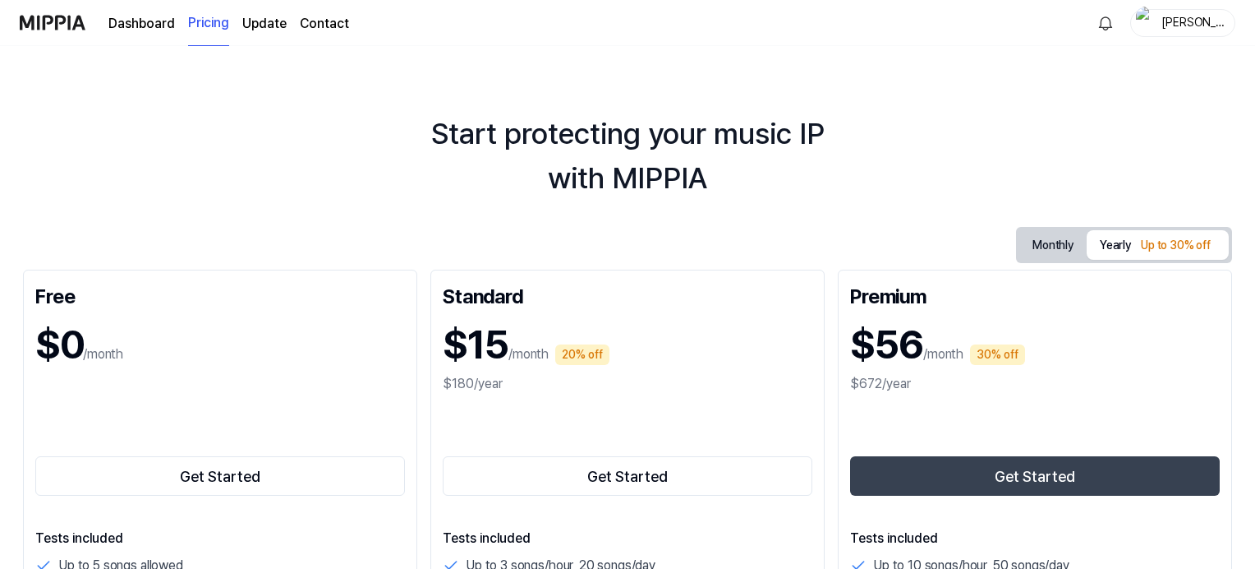
scroll to position [260, 0]
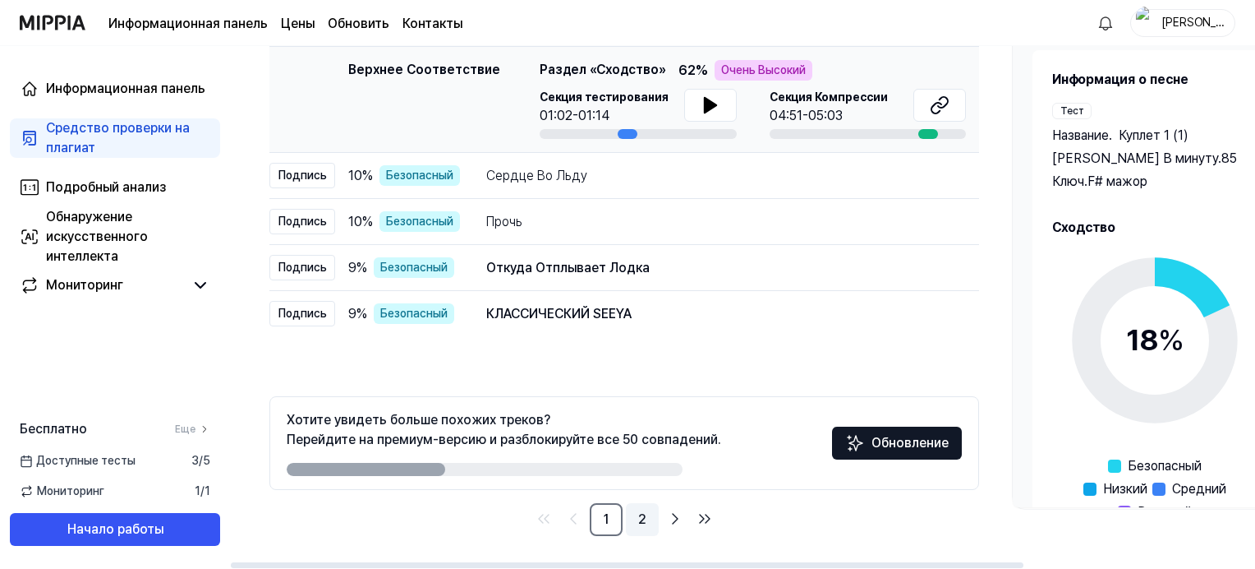
click at [642, 520] on link "2" at bounding box center [642, 519] width 33 height 33
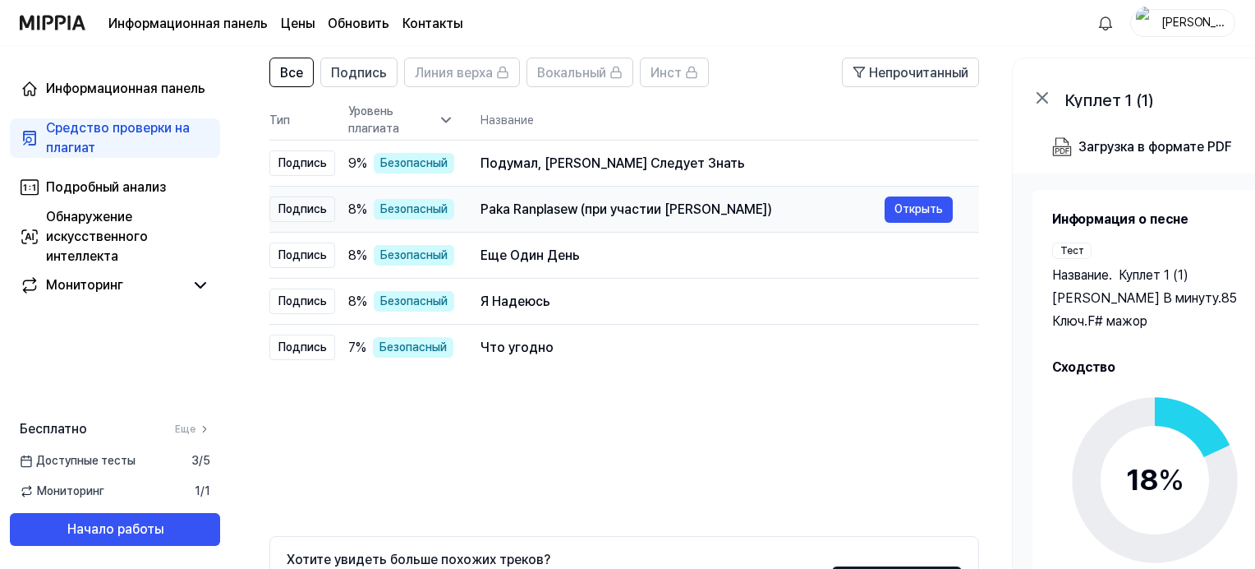
scroll to position [95, 0]
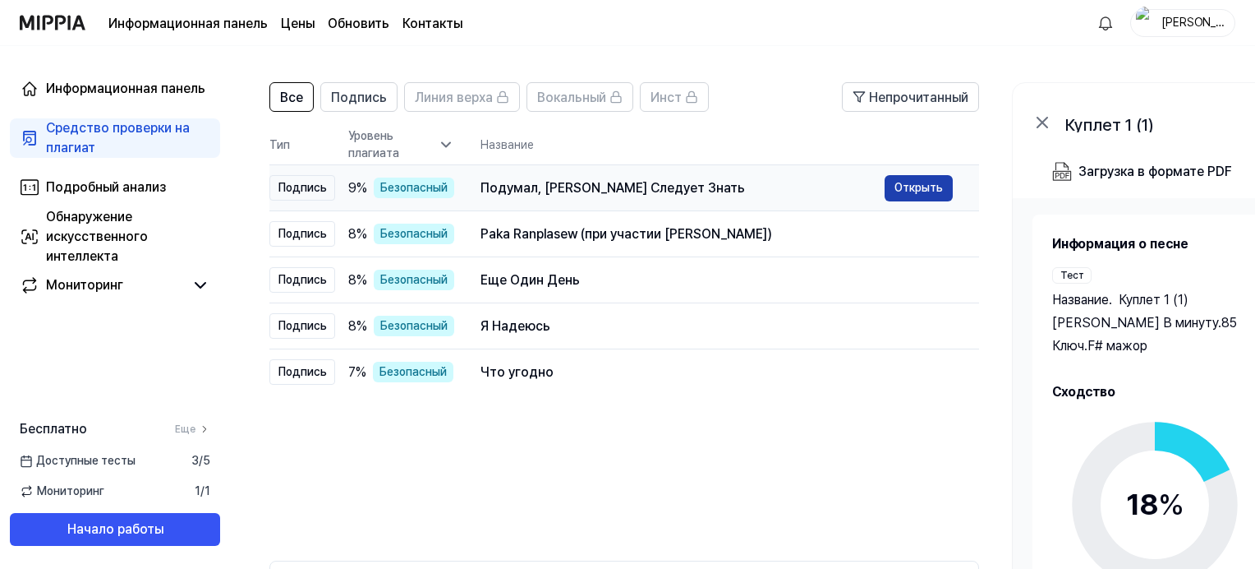
click at [912, 185] on button "Открыть" at bounding box center [919, 188] width 68 height 26
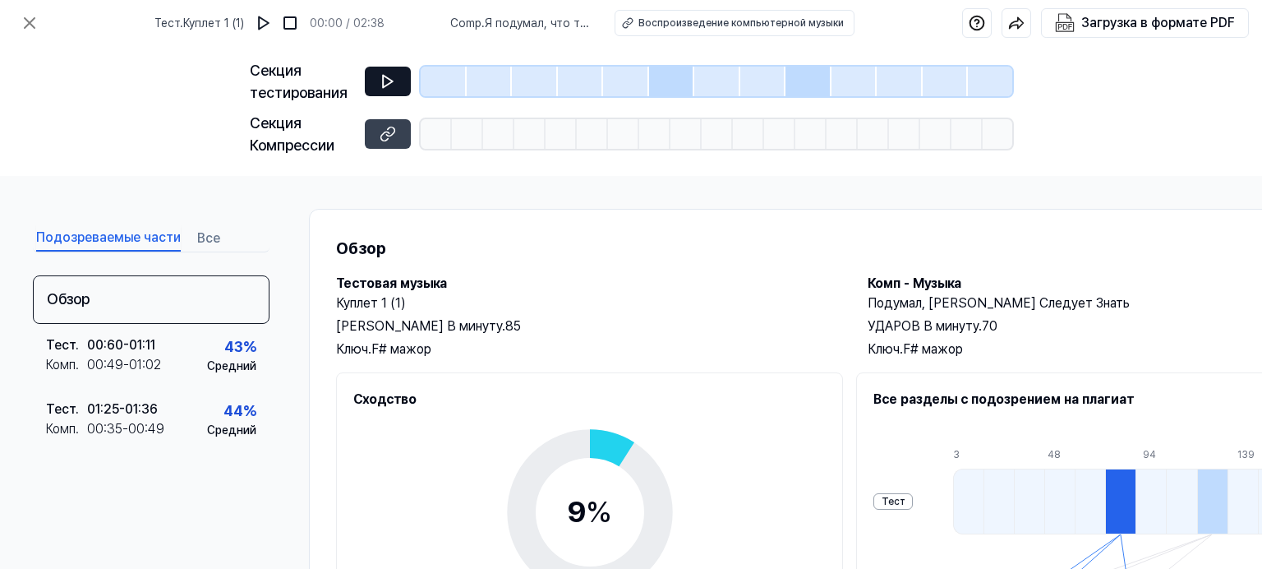
click at [384, 81] on icon at bounding box center [388, 81] width 16 height 16
click at [272, 21] on img at bounding box center [264, 23] width 16 height 16
click at [273, 21] on img at bounding box center [264, 23] width 16 height 16
click at [1145, 21] on div "Загрузка в формате PDF" at bounding box center [1158, 22] width 154 height 21
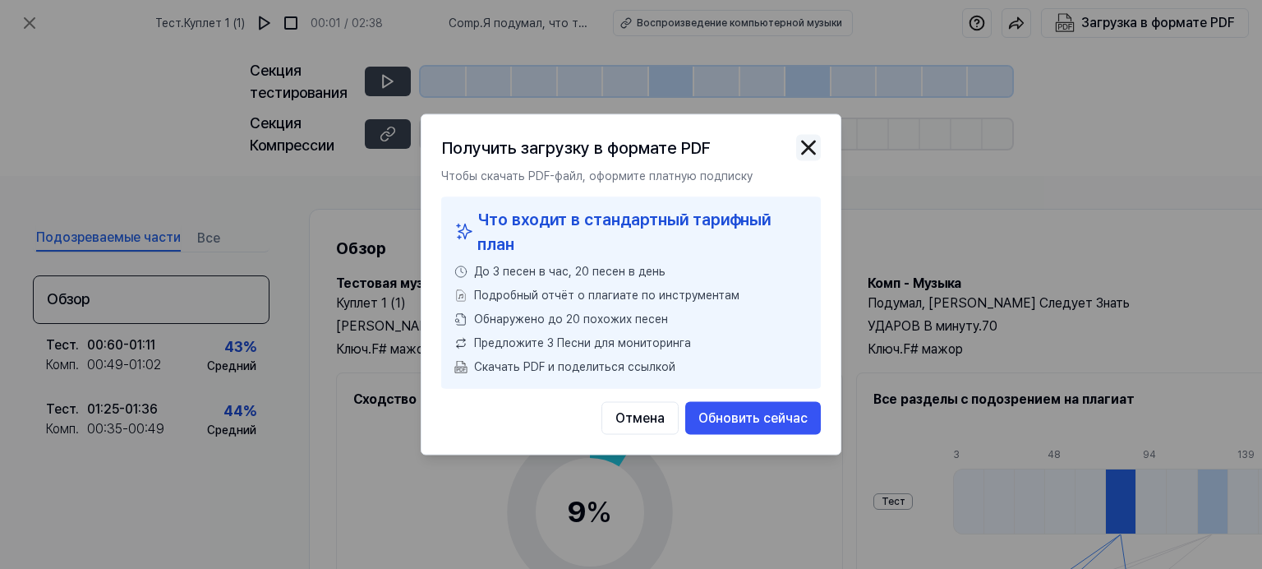
click at [810, 151] on img "button" at bounding box center [808, 148] width 25 height 25
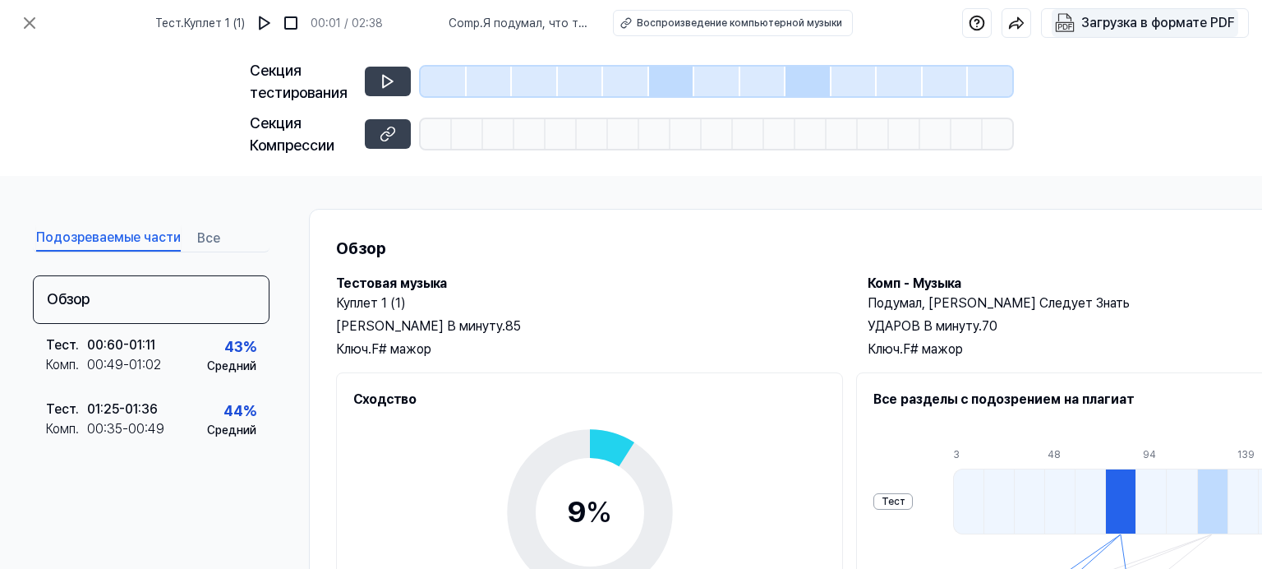
click at [1107, 23] on div "Загрузка в формате PDF" at bounding box center [1158, 22] width 154 height 21
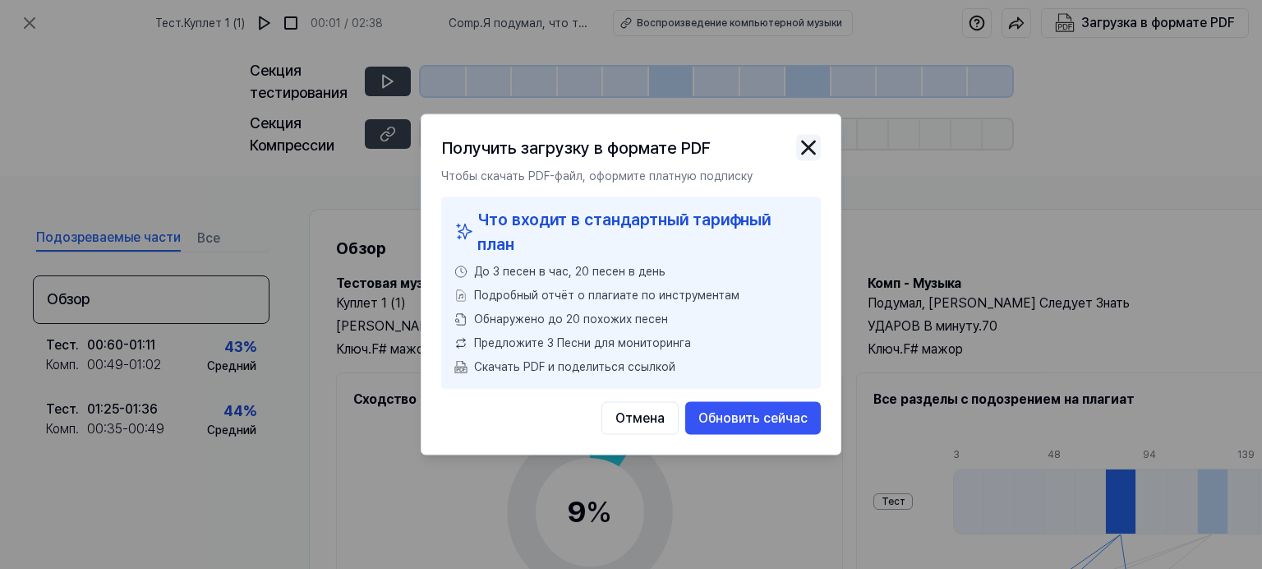
click at [805, 152] on img "button" at bounding box center [808, 148] width 25 height 25
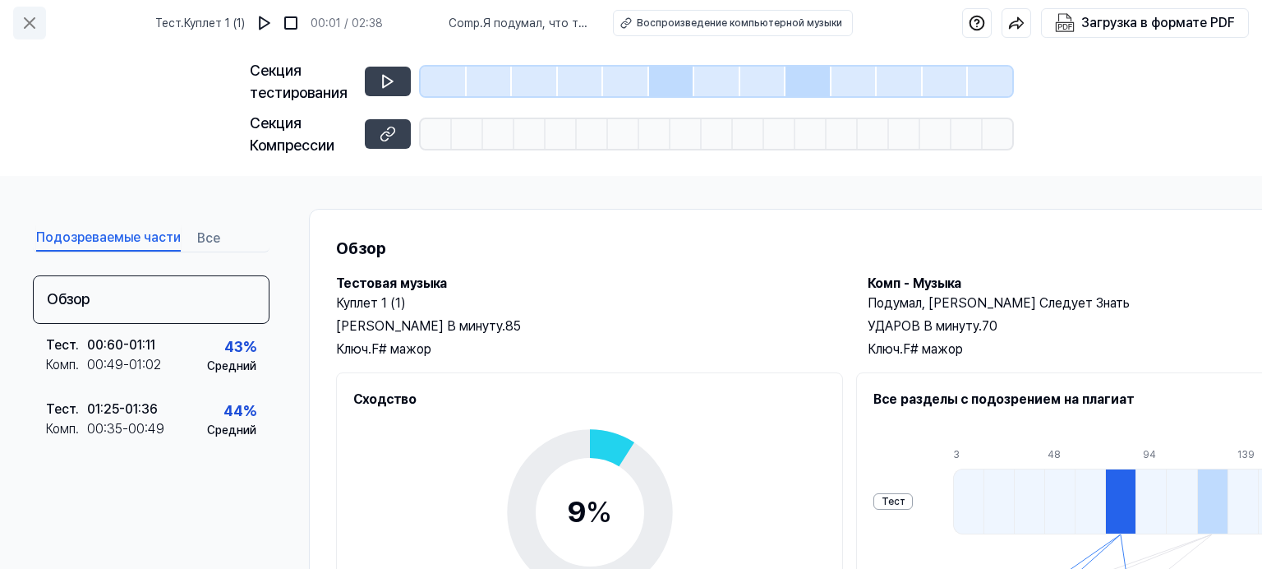
click at [26, 25] on icon at bounding box center [30, 23] width 20 height 20
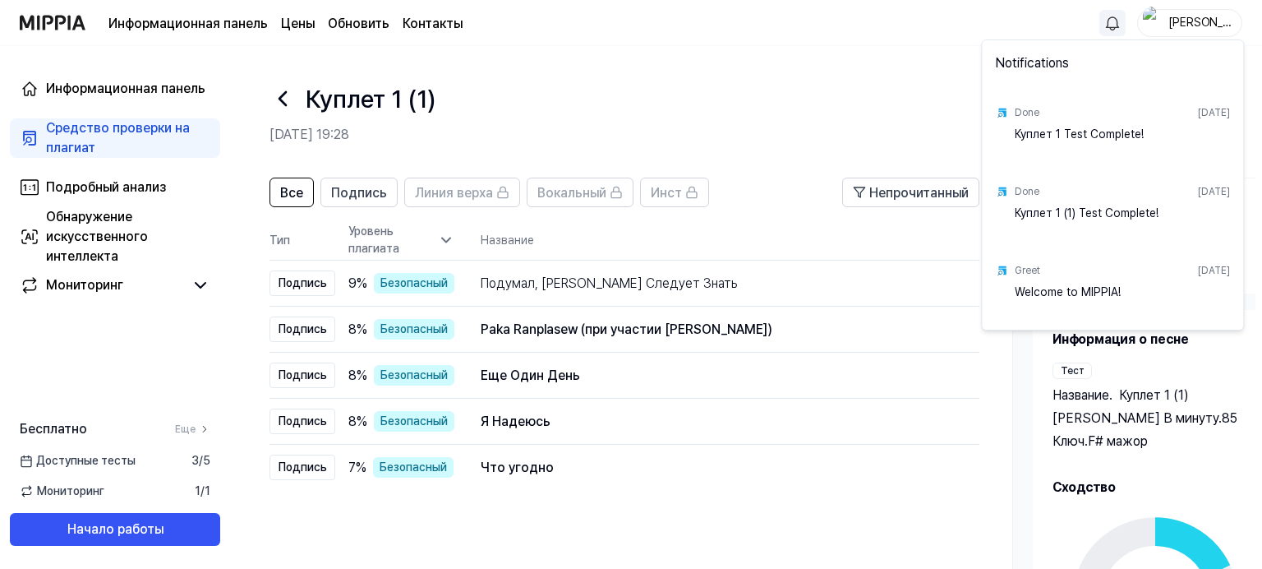
click at [1105, 24] on html "Информационная панель Цены Обновить Контакты Ната Информационная панель Средств…" at bounding box center [631, 284] width 1262 height 569
click at [1096, 221] on div "Куплет 1 (1) Тест пройден!" at bounding box center [1122, 221] width 215 height 33
click at [1086, 296] on div "Добро пожаловать в MIPPIA!" at bounding box center [1122, 299] width 215 height 33
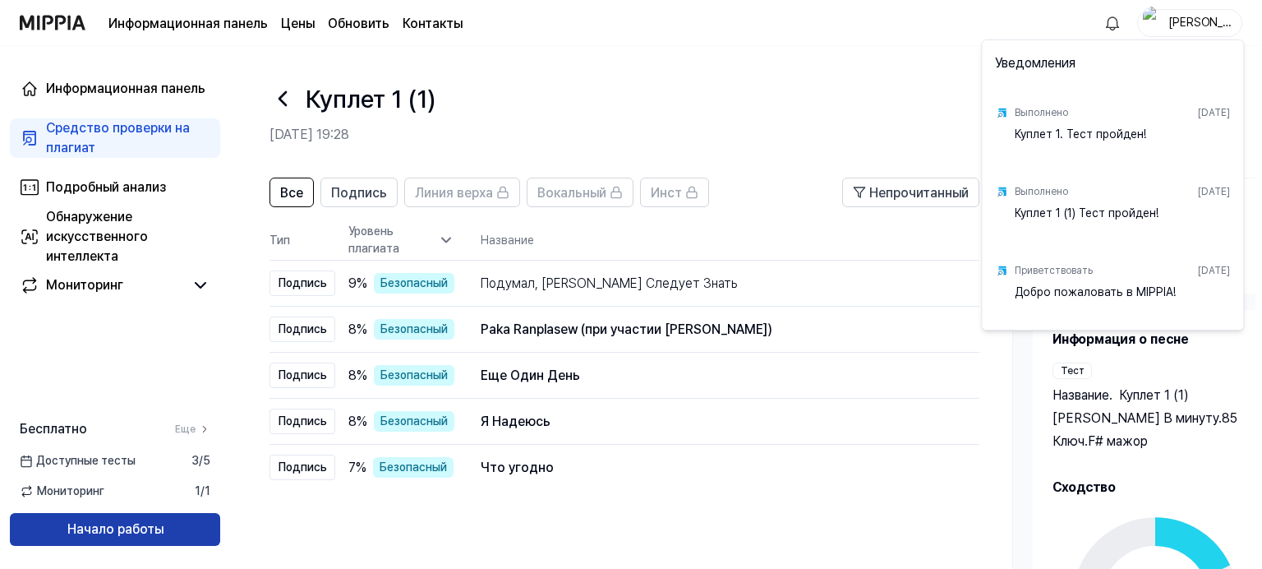
click at [109, 529] on html "Информационная панель Цены Обновить Контакты Ната Информационная панель Средств…" at bounding box center [631, 284] width 1262 height 569
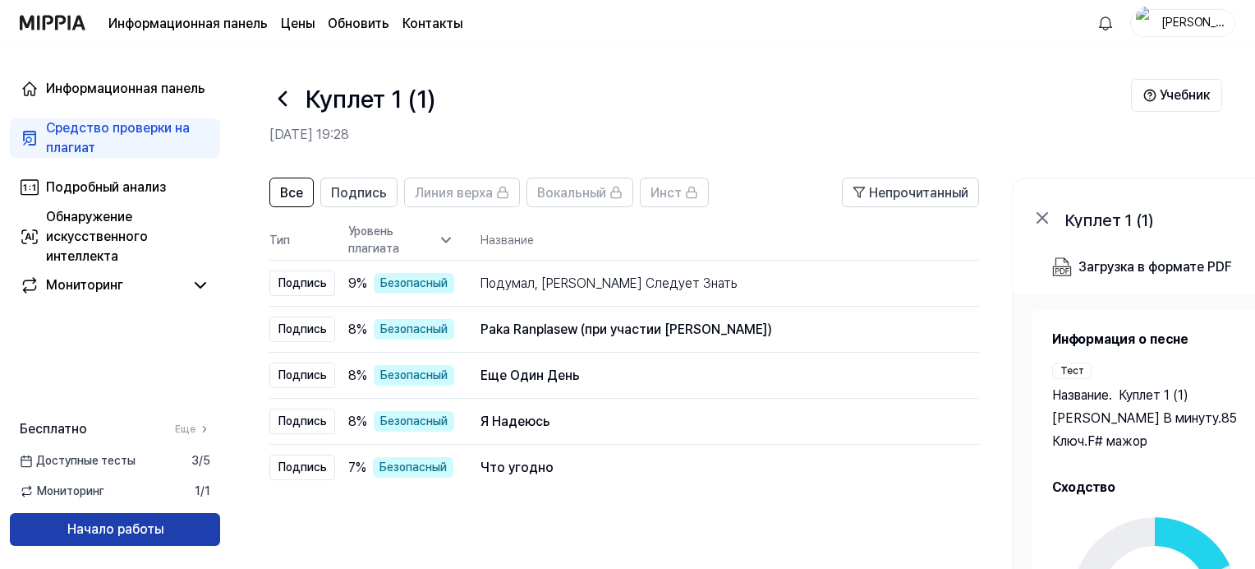
click at [109, 529] on button "Начало работы" at bounding box center [115, 529] width 210 height 33
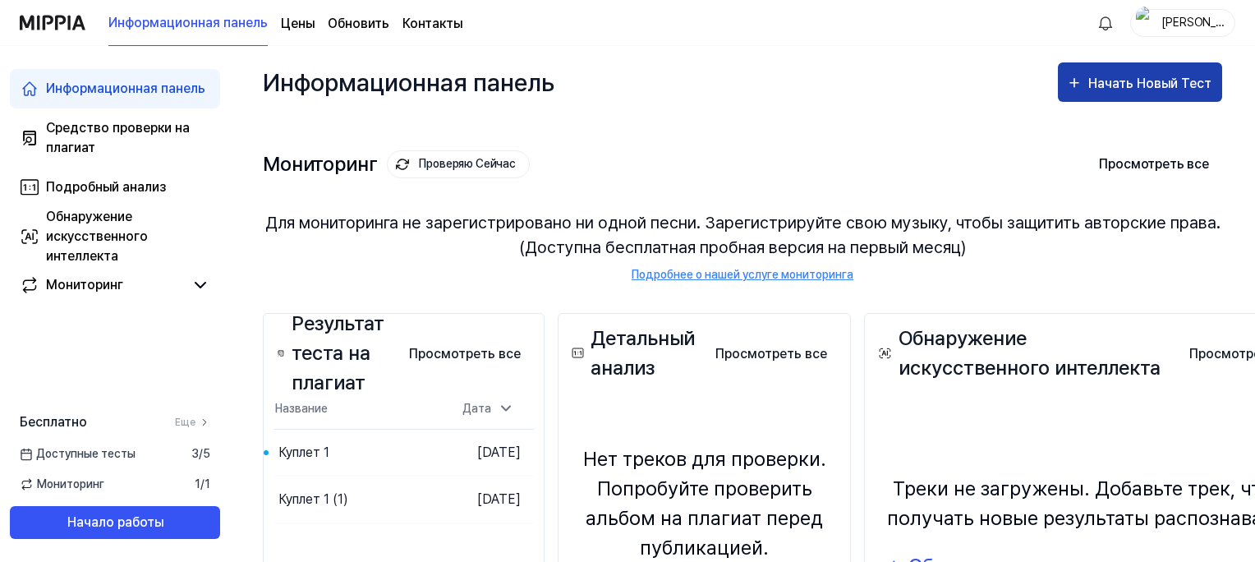
click at [1142, 82] on div "Начать Новый Тест" at bounding box center [1152, 83] width 127 height 21
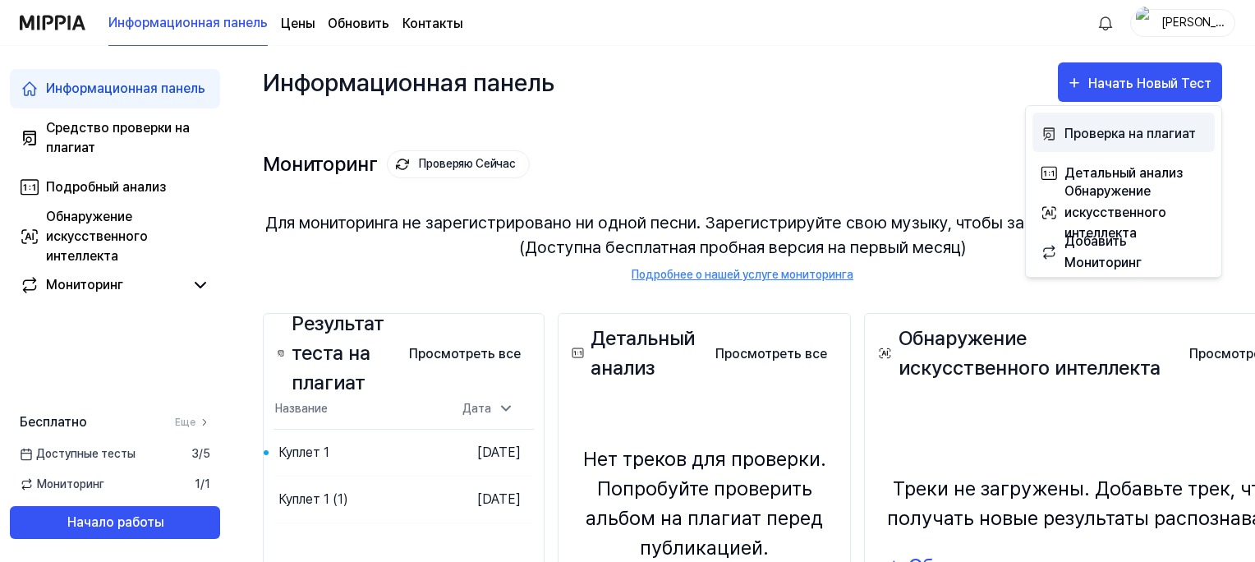
click at [1126, 137] on div "Проверка на плагиат" at bounding box center [1136, 133] width 143 height 21
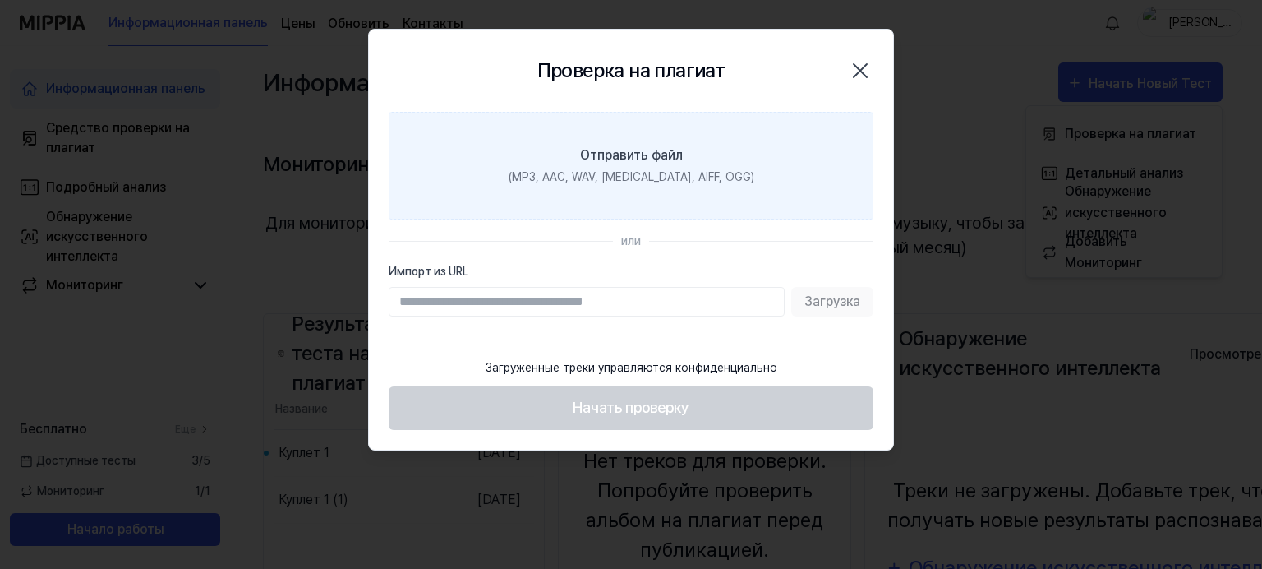
click at [653, 151] on div "Отправить файл" at bounding box center [631, 155] width 103 height 20
click at [0, 0] on input "Отправить файл (MP3, AAC, WAV, [MEDICAL_DATA], AIFF, OGG)" at bounding box center [0, 0] width 0 height 0
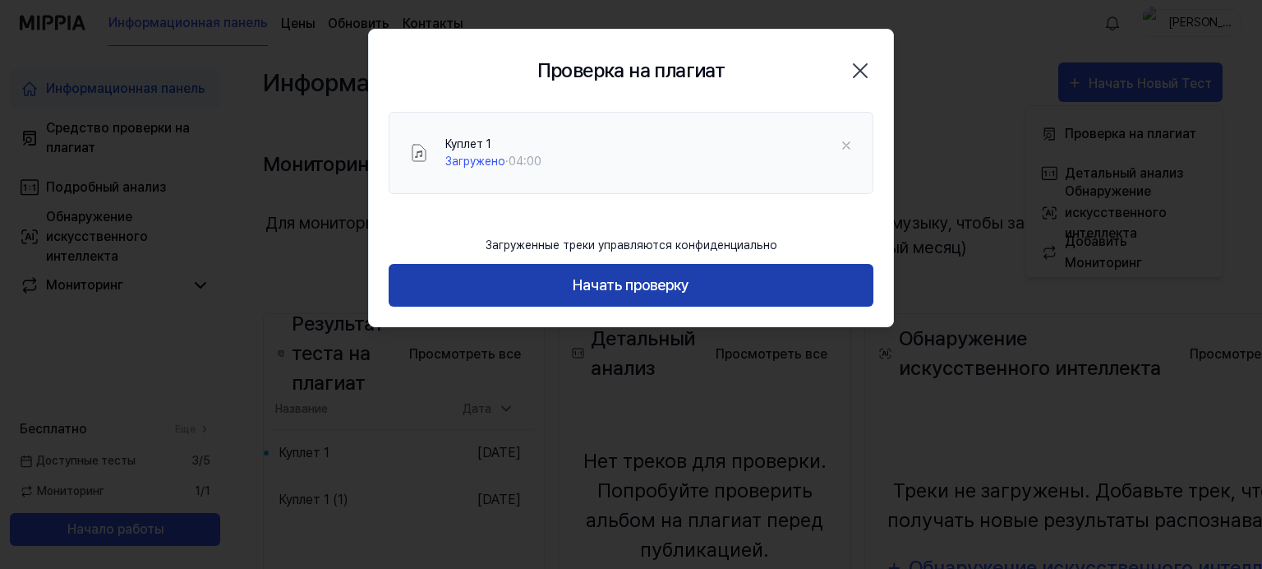
click at [637, 283] on button "Начать проверку" at bounding box center [631, 286] width 485 height 44
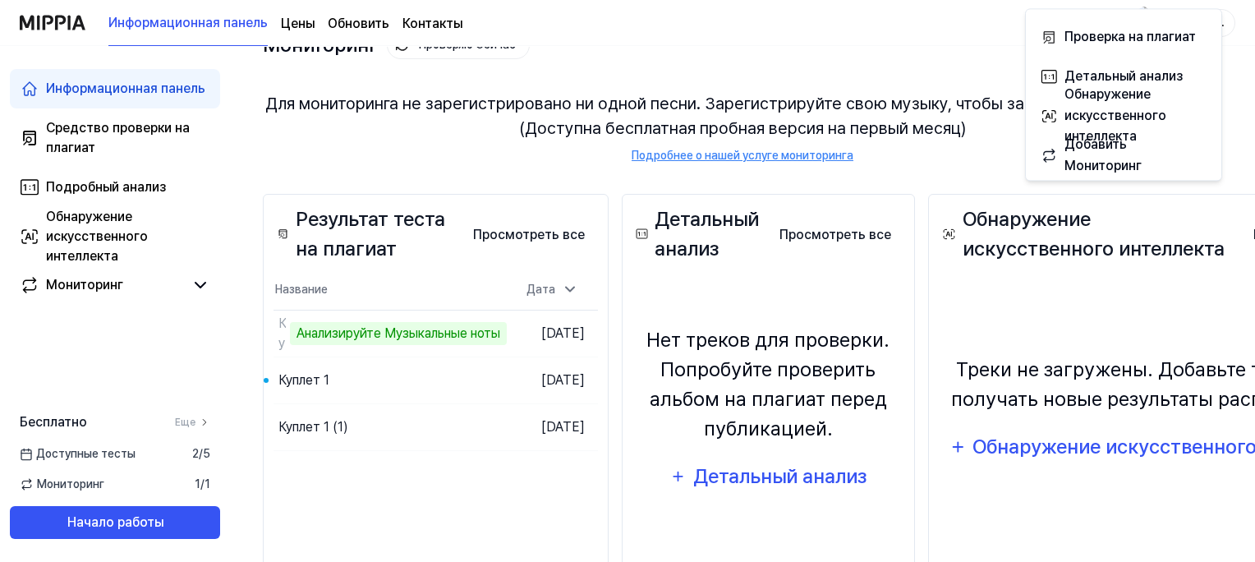
scroll to position [136, 0]
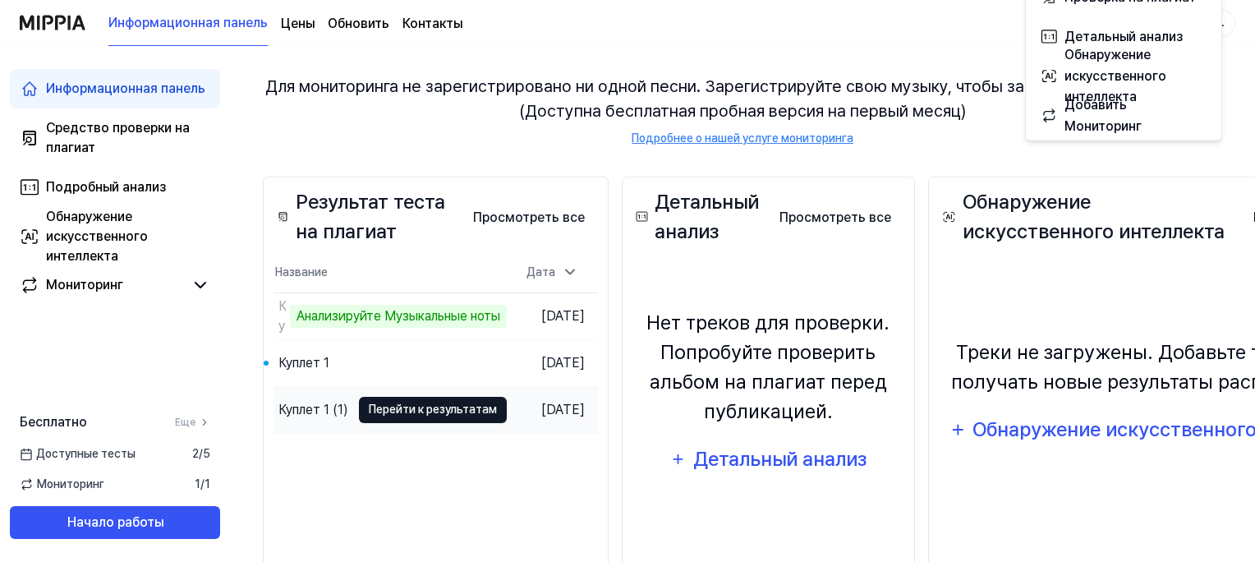
click at [463, 410] on button "Перейти к результатам" at bounding box center [433, 410] width 148 height 26
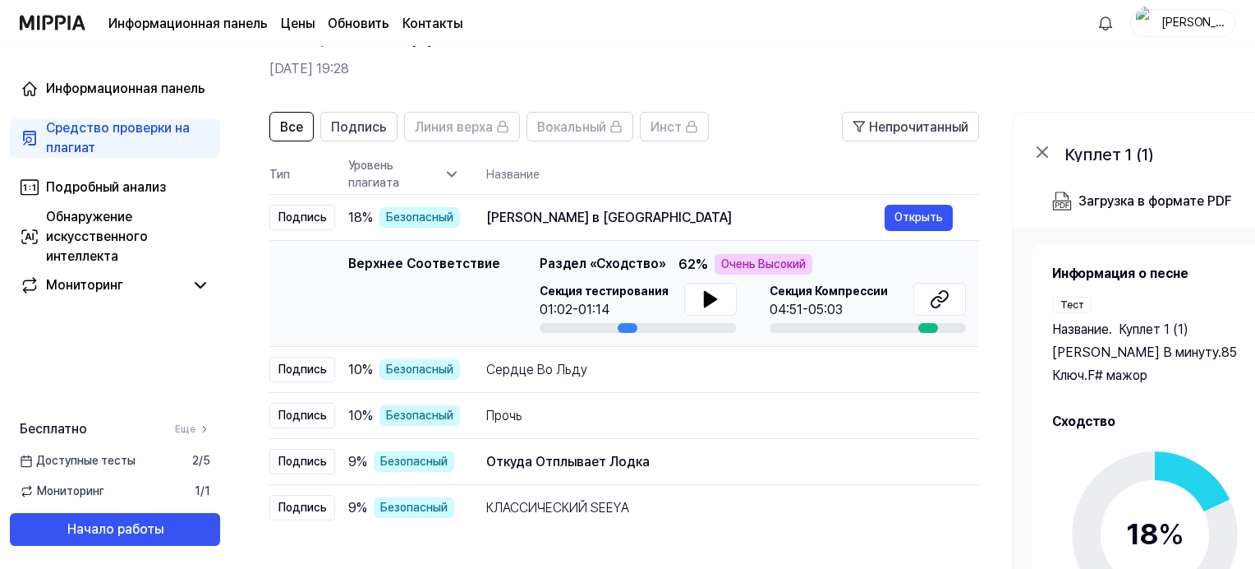
scroll to position [82, 0]
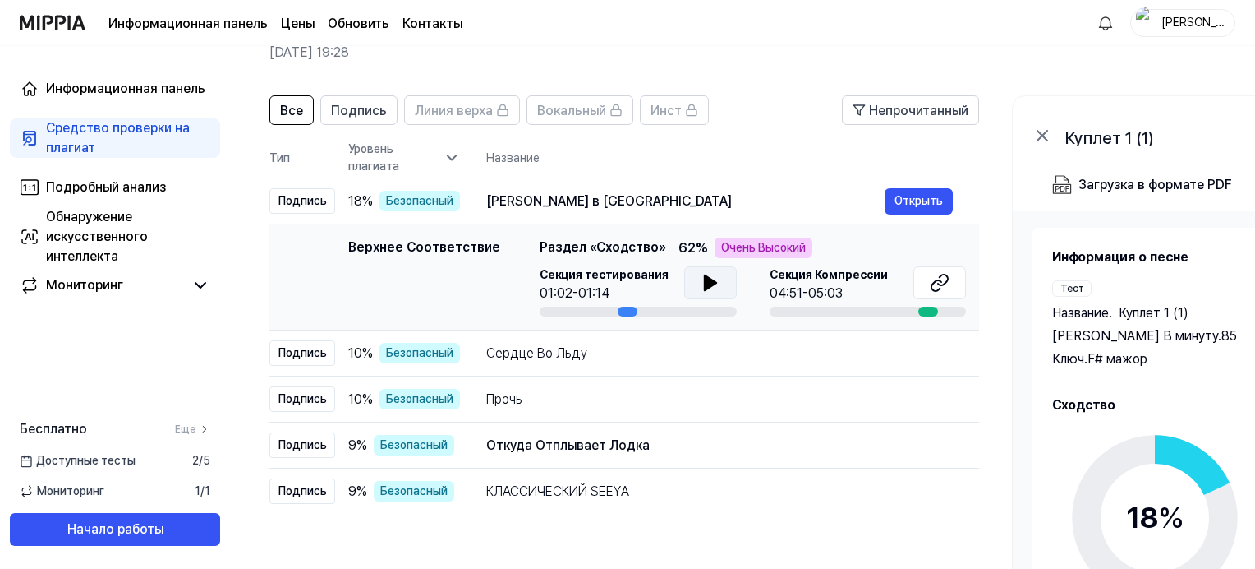
click at [701, 283] on icon at bounding box center [711, 283] width 20 height 20
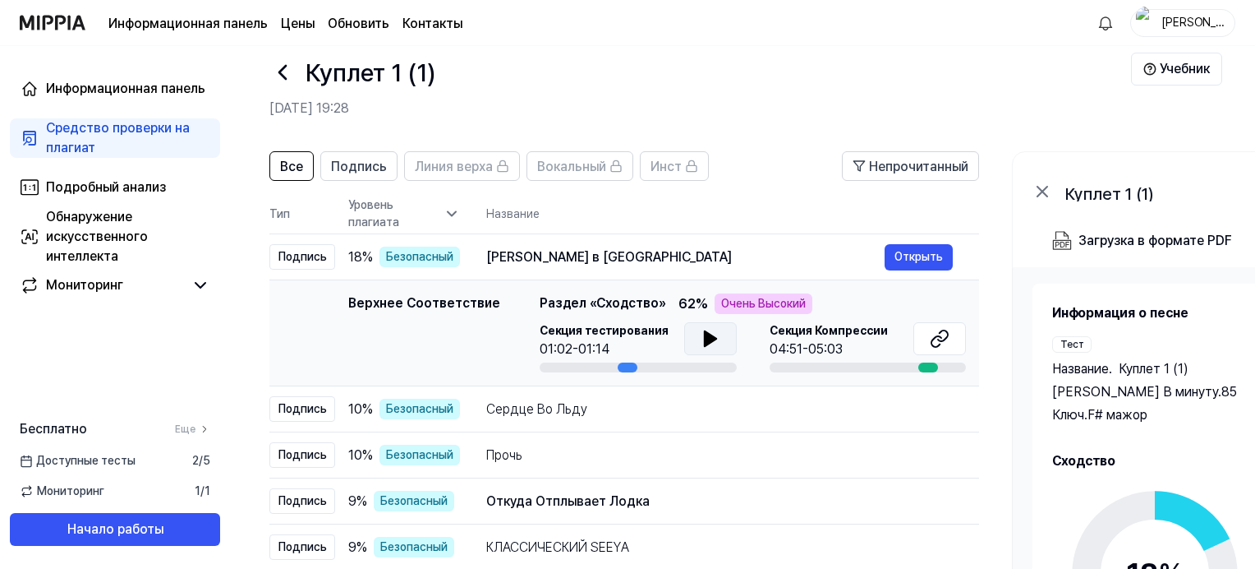
scroll to position [0, 0]
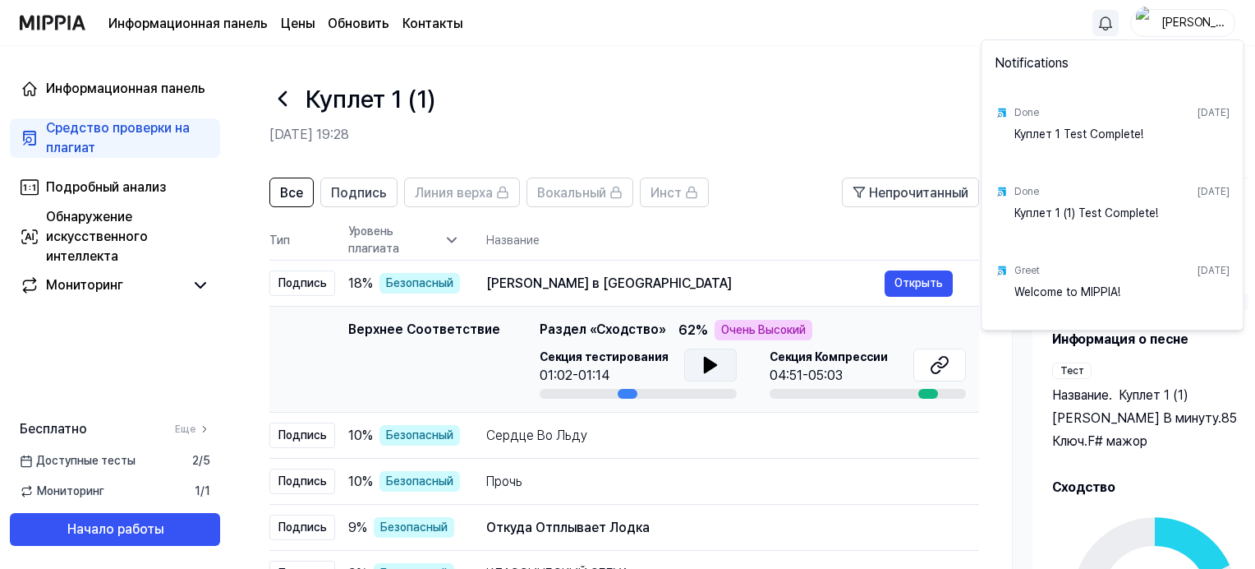
click at [1104, 19] on html "Информационная панель Цены Обновить Контакты [PERSON_NAME] Информационная панел…" at bounding box center [627, 284] width 1255 height 569
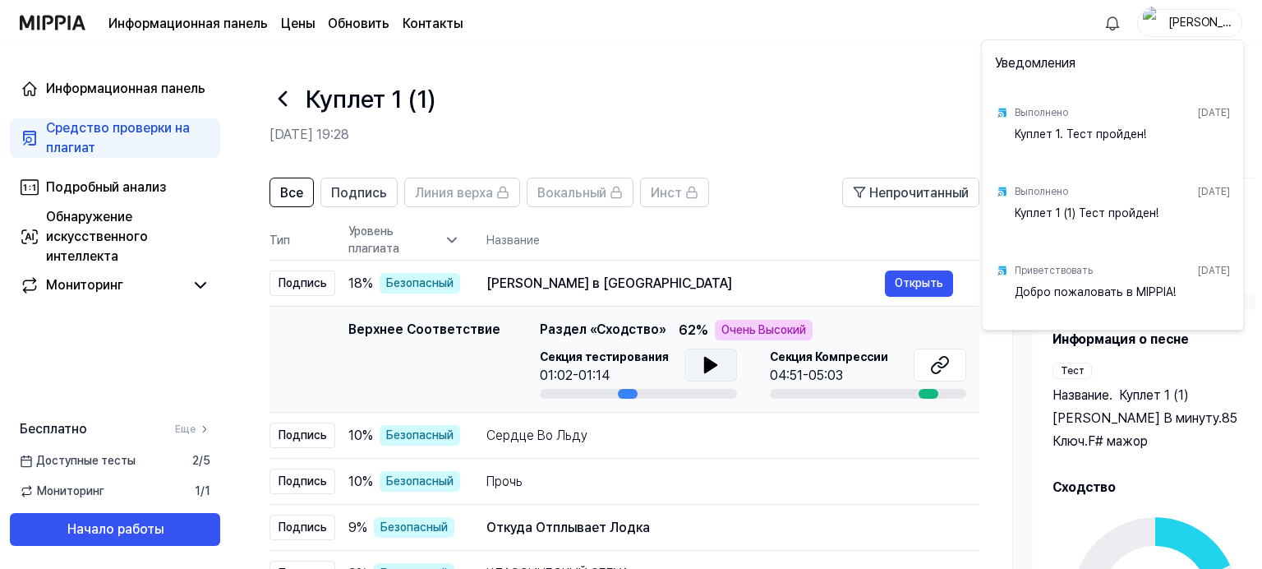
click at [1077, 209] on div "Куплет 1 (1) Тест пройден!" at bounding box center [1122, 221] width 215 height 33
click at [1074, 209] on div "Куплет 1 (1) Тест пройден!" at bounding box center [1122, 221] width 215 height 33
click at [888, 69] on html "Информационная панель Цены Обновить Контакты [PERSON_NAME] Информационная панел…" at bounding box center [631, 284] width 1262 height 569
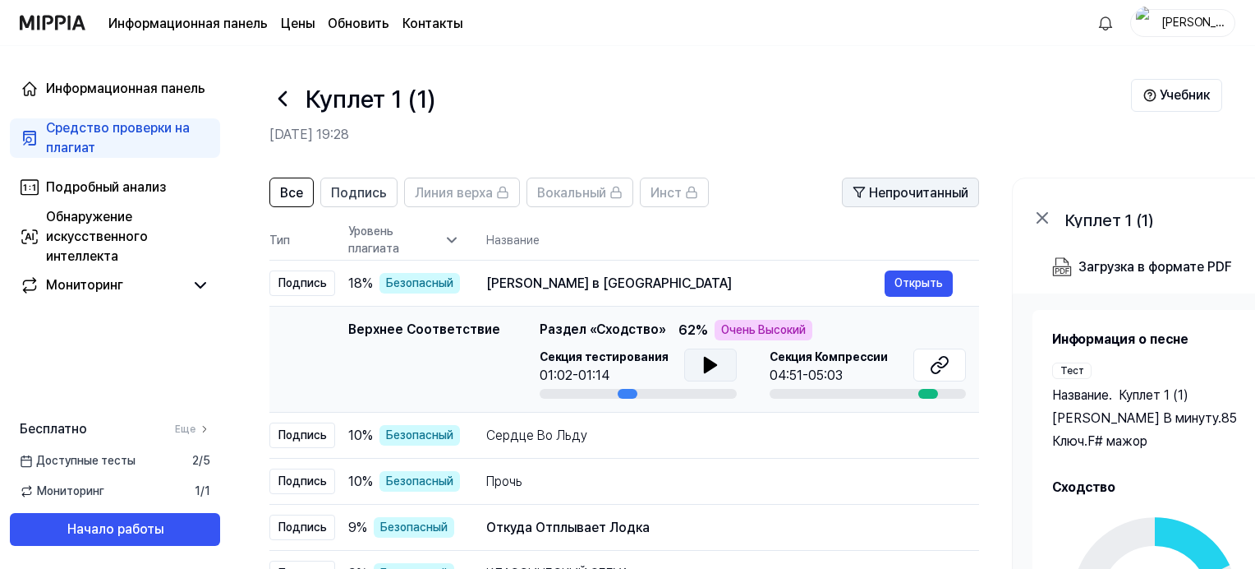
click at [906, 193] on span "Непрочитанный" at bounding box center [918, 193] width 99 height 20
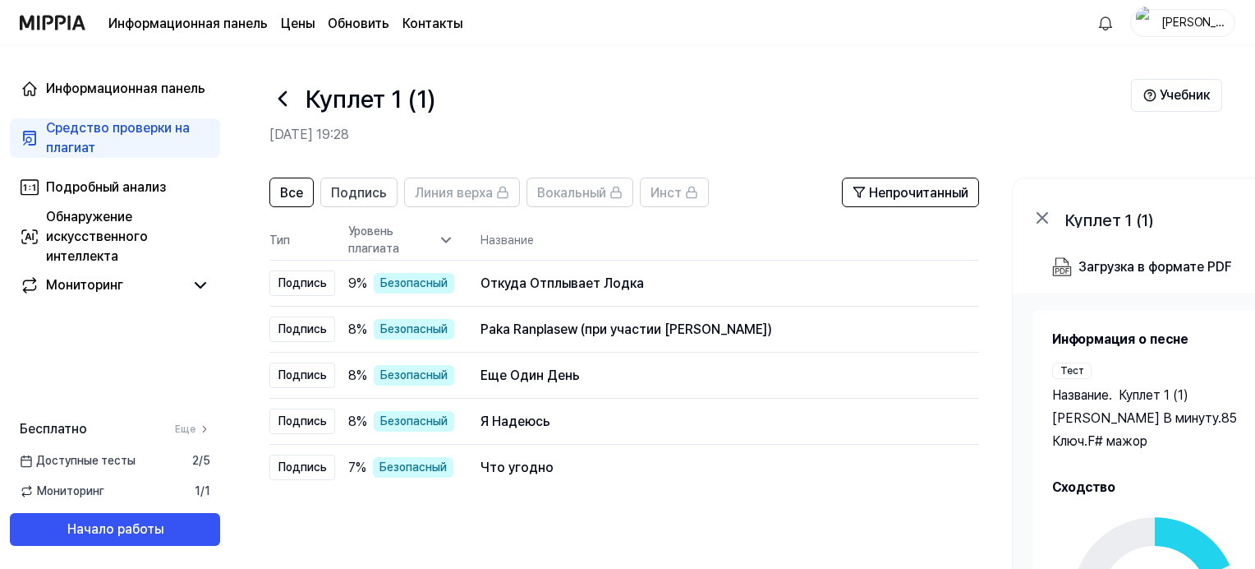
click at [389, 102] on h1 "Куплет 1 (1)" at bounding box center [371, 99] width 130 height 37
click at [367, 196] on span "Подпись" at bounding box center [359, 193] width 56 height 20
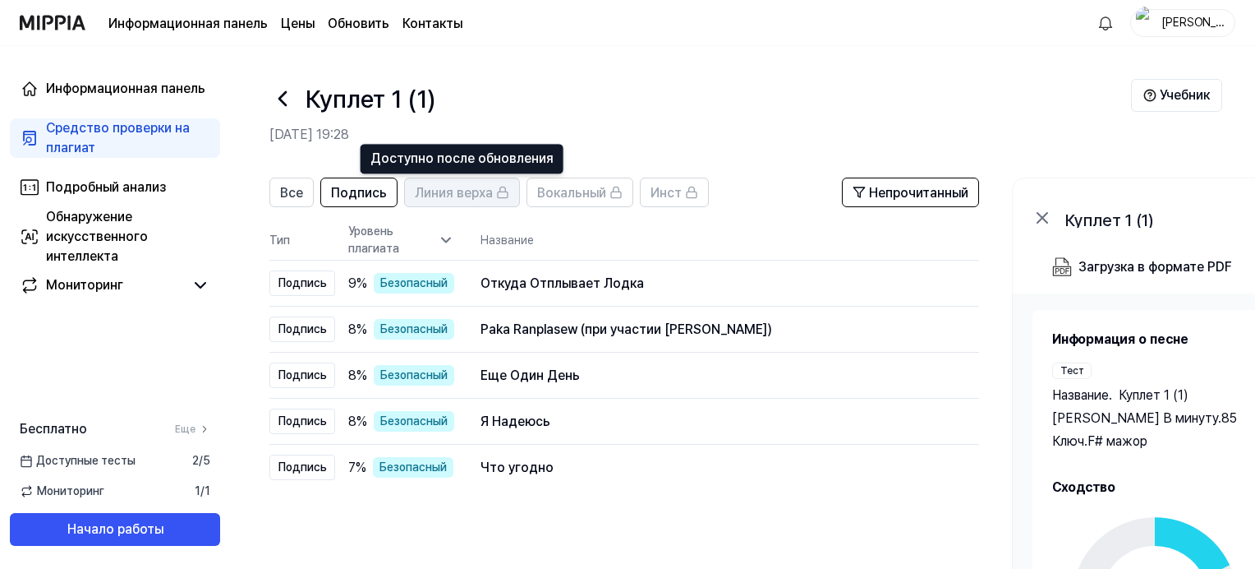
click at [444, 200] on span "Линия верха" at bounding box center [454, 193] width 78 height 20
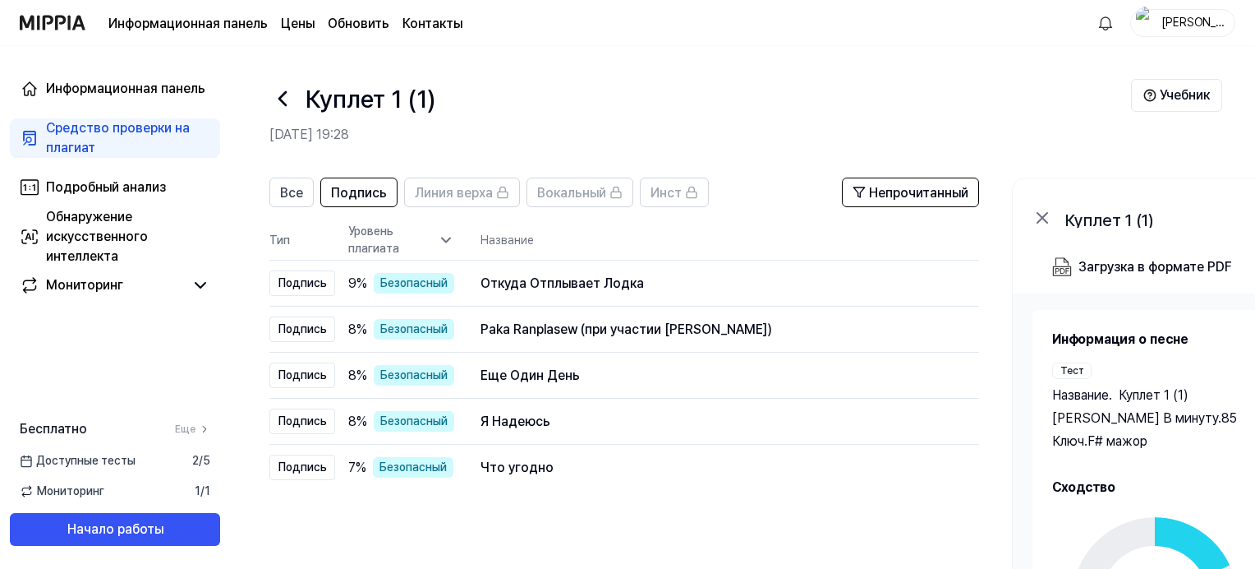
click at [283, 102] on icon at bounding box center [282, 98] width 7 height 13
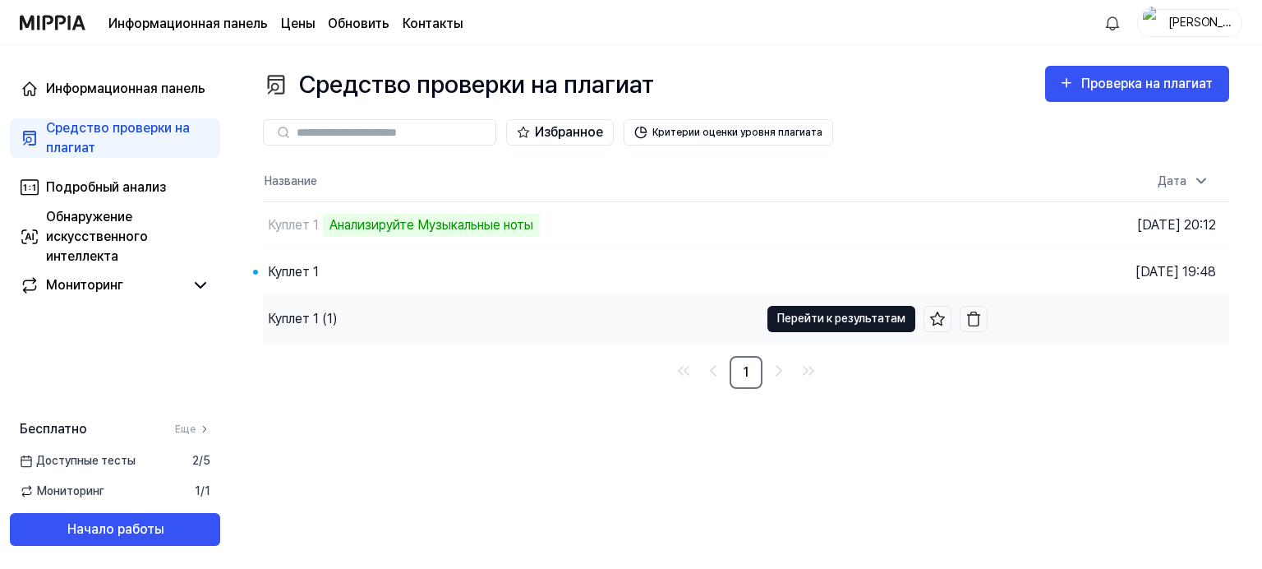
click at [849, 318] on button "Перейти к результатам" at bounding box center [841, 319] width 148 height 26
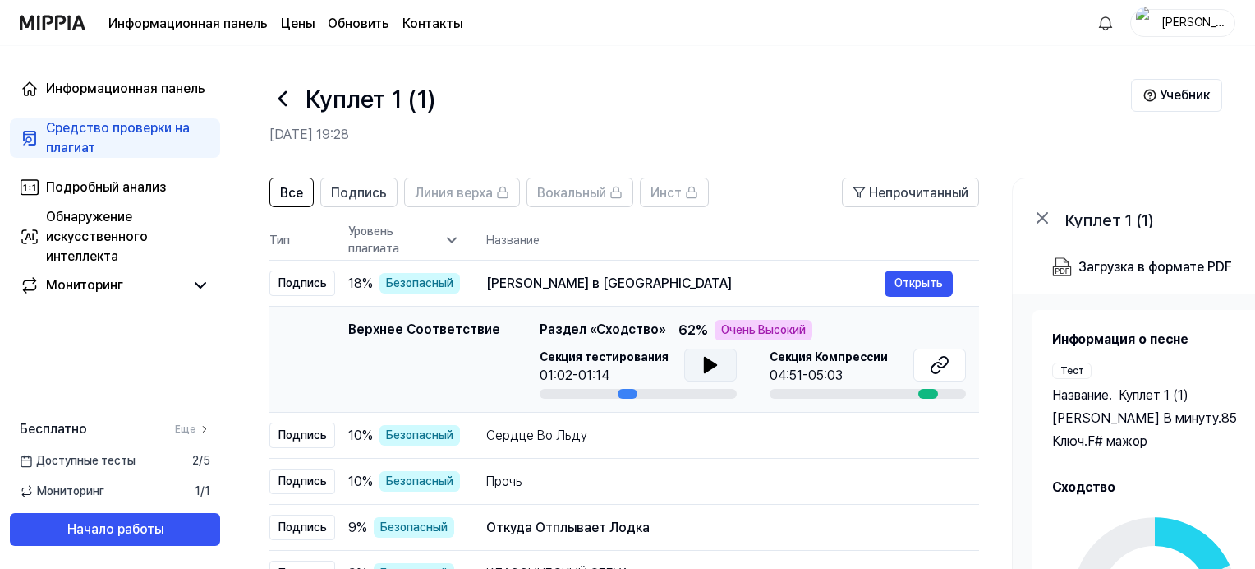
click at [704, 367] on icon at bounding box center [710, 364] width 12 height 15
click at [706, 367] on icon at bounding box center [707, 364] width 3 height 13
click at [1229, 166] on div "Все Подпись Линия верха Вокальный Инст Непрочитанный All Signature Topline Voca…" at bounding box center [892, 494] width 1324 height 667
